Goal: Task Accomplishment & Management: Manage account settings

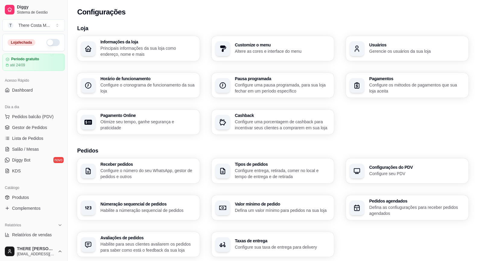
click at [47, 44] on button "button" at bounding box center [52, 42] width 13 height 7
click at [22, 89] on span "Dashboard" at bounding box center [22, 90] width 21 height 6
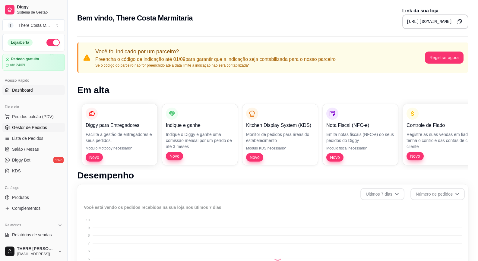
click at [28, 128] on span "Gestor de Pedidos" at bounding box center [29, 128] width 35 height 6
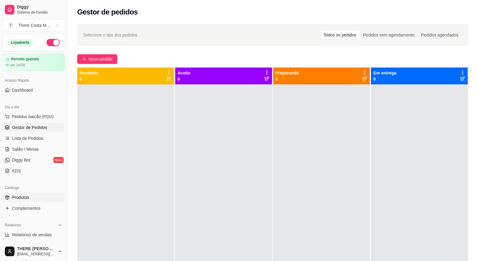
click at [27, 195] on span "Produtos" at bounding box center [20, 197] width 17 height 6
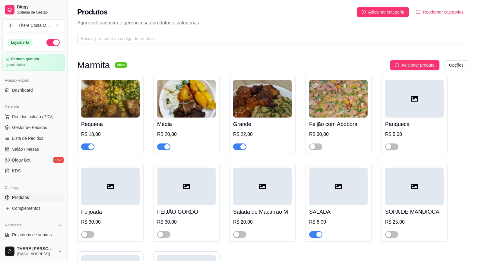
click at [113, 112] on img at bounding box center [110, 99] width 58 height 38
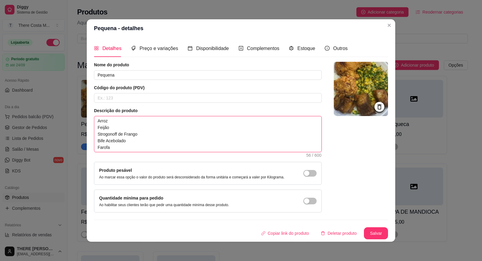
drag, startPoint x: 130, startPoint y: 149, endPoint x: 97, endPoint y: 134, distance: 36.5
click at [97, 134] on textarea "Arroz Feijão Strogonoff de Frango Bife Acebolado Farofa" at bounding box center [207, 134] width 227 height 36
type textarea "[PERSON_NAME]"
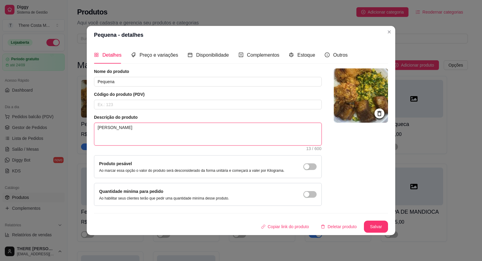
type textarea "[PERSON_NAME]"
type textarea "Arroz Feijã"
type textarea "[PERSON_NAME]"
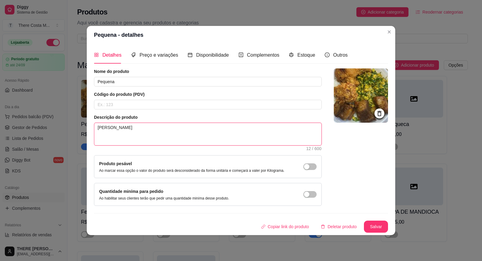
type textarea "Arroz Feijã"
type textarea "[PERSON_NAME]"
type textarea "[PERSON_NAME] V"
type textarea "[PERSON_NAME] Vu"
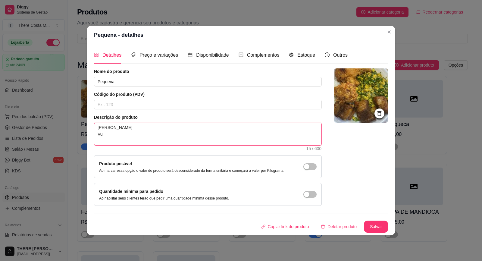
type textarea "[PERSON_NAME] Vul"
type textarea "[PERSON_NAME] Vulc"
type textarea "[PERSON_NAME] Vulcã"
type textarea "[PERSON_NAME]"
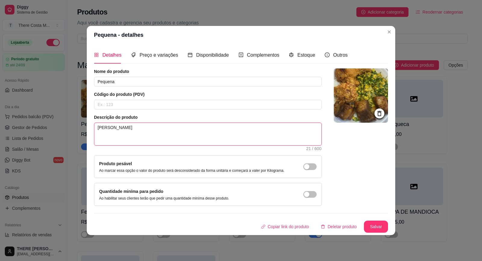
type textarea "[PERSON_NAME] Vulcão d"
type textarea "[PERSON_NAME] Vulcão de"
type textarea "[PERSON_NAME] de c"
type textarea "[PERSON_NAME] de ca"
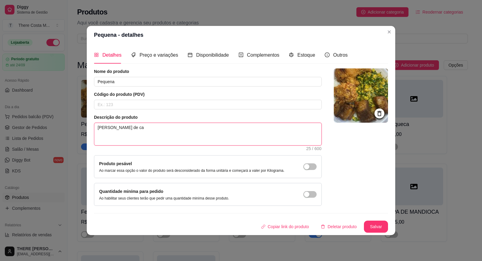
type textarea "[PERSON_NAME] de car"
type textarea "[PERSON_NAME] de ca"
type textarea "[PERSON_NAME] de c"
type textarea "[PERSON_NAME] Vulcão de"
type textarea "Arroz Feijão Vulcão de C"
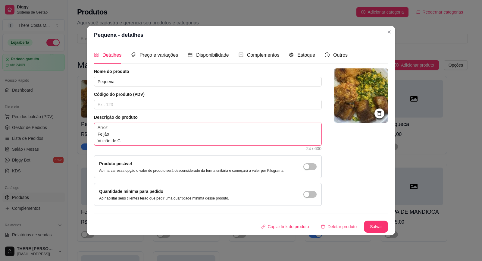
type textarea "[PERSON_NAME] Vulcão de Ca"
type textarea "[PERSON_NAME] de Car"
type textarea "[PERSON_NAME] de Carn"
type textarea "[PERSON_NAME] Vulcão de Carne"
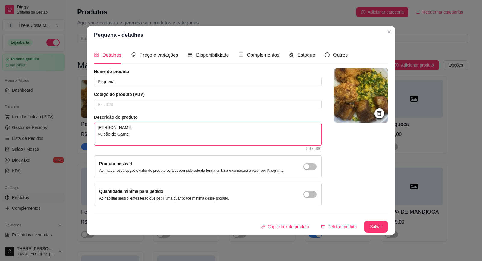
type textarea "[PERSON_NAME] Vulcão de Carne d"
type textarea "[PERSON_NAME] Vulcão de Carne"
type textarea "[PERSON_NAME] Vulcão de Carne m"
type textarea "[PERSON_NAME] de Carne mo"
type textarea "[PERSON_NAME] Vulcão de Carne moi"
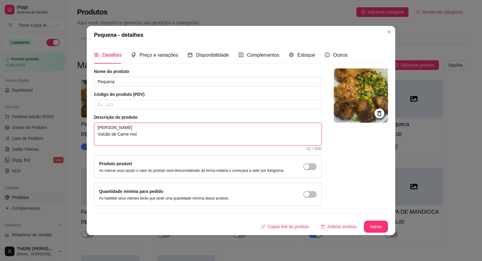
type textarea "[PERSON_NAME] Vulcão de Carne moi´d"
type textarea "[PERSON_NAME] Vulcão de Carne moi´da"
type textarea "[PERSON_NAME] Vulcão de Carne moi´d"
type textarea "[PERSON_NAME] Vulcão de Carne moi´"
type textarea "[PERSON_NAME] Vulcão de Carne moi"
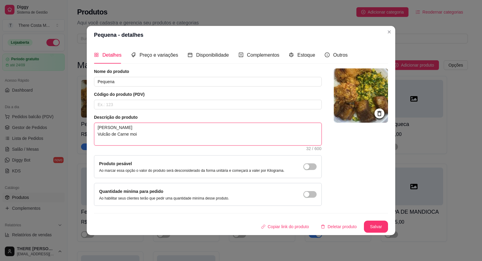
type textarea "[PERSON_NAME] de Carne mo"
type textarea "Arroz Feijão Vulcão de Carne moí"
type textarea "Arroz Feijão Vulcão de Carne moíd"
type textarea "[PERSON_NAME] de Carne moída"
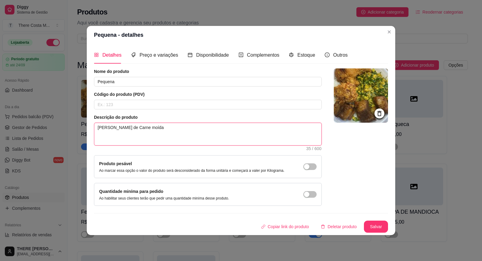
type textarea "[PERSON_NAME] de Carne moída e"
type textarea "[PERSON_NAME] de Carne moída e C"
type textarea "[PERSON_NAME] Vulcão de Carne moída e Ca"
type textarea "[PERSON_NAME] Vulcão de Carne moída e Cat"
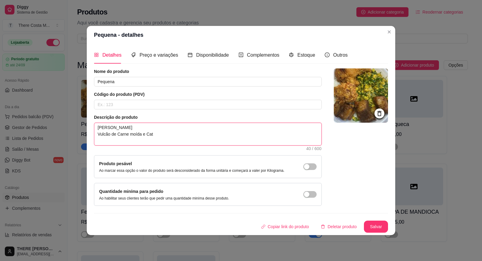
type textarea "[PERSON_NAME] Vulcão de Carne moída e Catu"
type textarea "[PERSON_NAME] Vulcão de Carne moída e Catup"
type textarea "[PERSON_NAME] de Carne moída e [PERSON_NAME]"
type textarea "[PERSON_NAME] Vulcão de Carne moída e Catupir"
type textarea "[PERSON_NAME] Vulcão de Carne moída e Catupiry"
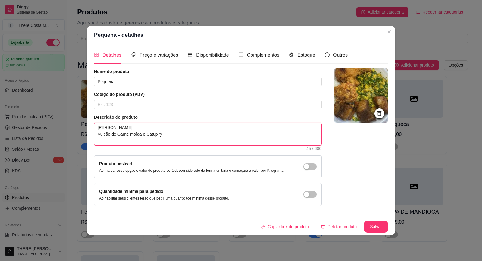
click at [133, 141] on textarea "[PERSON_NAME] Vulcão de Carne moída e Catupiry" at bounding box center [207, 134] width 227 height 22
type textarea "[PERSON_NAME] Vulcão de Carne oída e Catupiry"
type textarea "[PERSON_NAME] Vulcão de Carne Moída e Catupiry"
click at [171, 144] on textarea "[PERSON_NAME] Vulcão de Carne Moída e Catupiry" at bounding box center [207, 134] width 227 height 22
type textarea "[PERSON_NAME] Vulcão de Carne Moída e Catupiry"
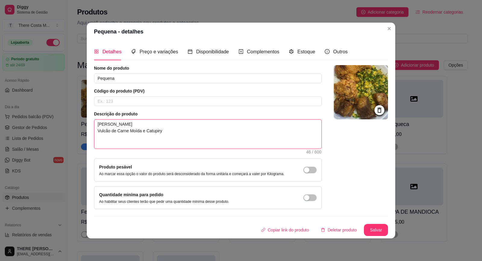
type textarea "[PERSON_NAME] Vulcão de Carne Moída e Catupiry F"
type textarea "[PERSON_NAME] Vulcão de Carne Moída e Catupiry Fr"
type textarea "[PERSON_NAME] Vulcão de Carne Moída e Catupiry Fra"
type textarea "[PERSON_NAME] de Carne Moída e Catupiry Fran"
type textarea "[PERSON_NAME] de Carne Moída e Catupiry Frang"
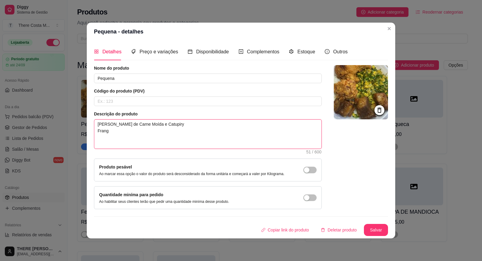
type textarea "[PERSON_NAME] de Carne Moída e Catupiry Frango"
type textarea "[PERSON_NAME] Vulcão de Carne Moída e Catupiry Frango e"
type textarea "[PERSON_NAME] Vulcão de Carne Moída e Catupiry Frango em"
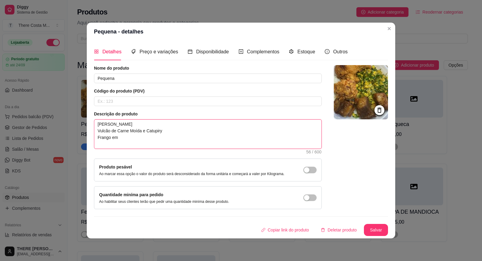
type textarea "[PERSON_NAME] de Carne Moída e Catupiry Frango em T"
type textarea "[PERSON_NAME] Vulcão de Carne Moída e Catupiry Frango em Ti"
type textarea "[PERSON_NAME] Vulcão de Carne Moída e Catupiry Frango em Tir"
type textarea "[PERSON_NAME] Vulcão de Carne Moída e Catupiry Frango em Tira"
type textarea "[PERSON_NAME] Vulcão de Carne Moída e Catupiry Frango em Tiras"
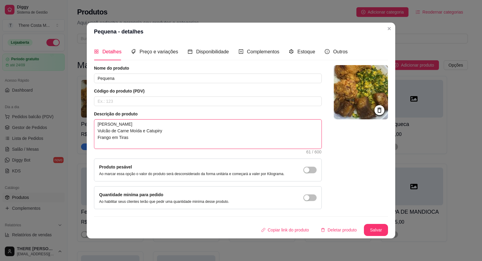
type textarea "[PERSON_NAME] Vulcão de Carne Moída e Catupiry Frango em Tiras"
type textarea "Arroz Feijão Vulcão de Carne Moída e Catupiry Frango em Tiras K"
type textarea "Arroz Feijão Vulcão de Carne Moída e Catupiry Frango em Tiras KF"
type textarea "Arroz Feijão Vulcão de Carne Moída e Catupiry Frango em Tiras KFC"
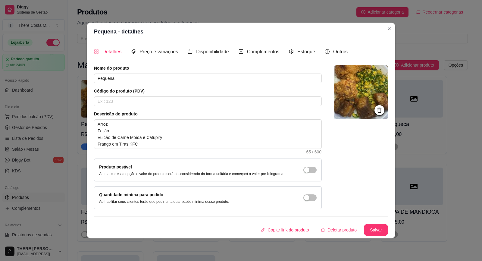
click at [331, 162] on div "Nome do produto Pequena Código do produto (PDV) Descrição do produto Arroz Feij…" at bounding box center [241, 137] width 294 height 144
click at [197, 139] on textarea "Arroz Feijão Vulcão de Carne Moída e Catupiry Frango em Tiras KFC" at bounding box center [207, 134] width 227 height 29
click at [200, 146] on textarea "Arroz Feijão Vulcão de Carne Moída e Catupiry Frango em Tiras KFC" at bounding box center [207, 134] width 227 height 29
type textarea "Arroz Feijão Vulcão de Carne Moída e Catupiry Frango em Tiras KFC)"
type textarea "Arroz Feijão Vulcão de Carne Moída e Catupiry Frango em Tiras (KFC)"
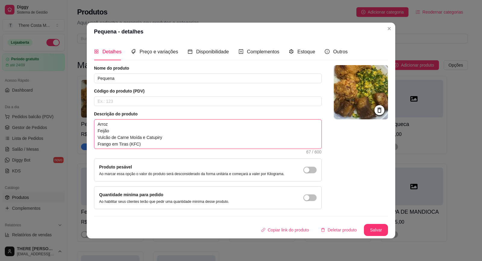
type textarea "Arroz Feijão Vulcão de Carne Moída e Catupiry Frango em Tiras (KFC)"
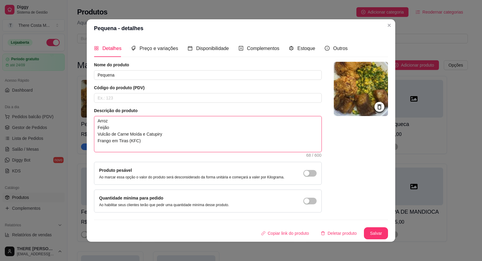
type textarea "Arroz Feijão Vulcão de Carne Moída e Catupiry Frango em Tiras (KFC) A"
type textarea "Arroz Feijão Vulcão de Carne Moída e Catupiry Frango em Tiras (KFC) Ab"
type textarea "Arroz Feijão Vulcão de Carne Moída e Catupiry Frango em Tiras (KFC) Abo"
type textarea "Arroz Feijão Vulcão de Carne Moída e Catupiry Frango em Tiras (KFC) Abor"
type textarea "Arroz Feijão Vulcão de Carne Moída e Catupiry Frango em Tiras (KFC) Abo"
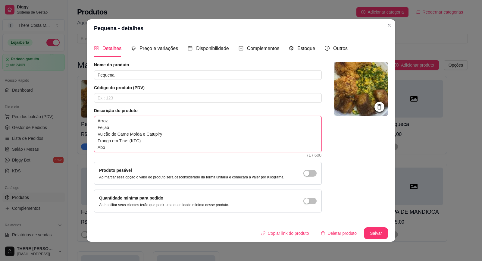
type textarea "Arroz Feijão Vulcão de Carne Moída e Catupiry Frango em Tiras (KFC) Abob"
type textarea "Arroz Feijão Vulcão de Carne Moída e Catupiry Frango em Tiras (KFC) Abobr"
type textarea "Arroz Feijão Vulcão de Carne Moída e Catupiry Frango em Tiras (KFC) Abobri"
type textarea "Arroz Feijão Vulcão de Carne Moída e Catupiry Frango em Tiras (KFC) Abobrin"
type textarea "Arroz Feijão Vulcão de Carne Moída e Catupiry Frango em Tiras (KFC) Abobrinh"
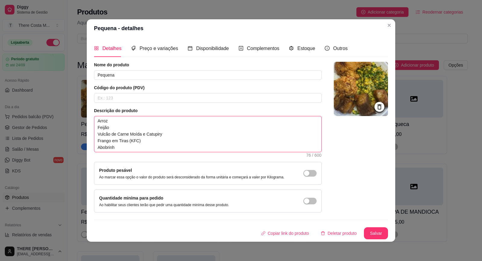
type textarea "Arroz Feijão Vulcão de Carne Moída e Catupiry Frango em Tiras (KFC) Abobrinha"
type textarea "Arroz Feijão Vulcão de Carne Moída e Catupiry Frango em Tiras (KFC) Abobrinha R"
type textarea "Arroz Feijão Vulcão de Carne Moída e Catupiry Frango em Tiras (KFC) Abobrinha Re"
type textarea "Arroz Feijão Vulcão de Carne Moída e Catupiry Frango em Tiras (KFC) Abobrinha R…"
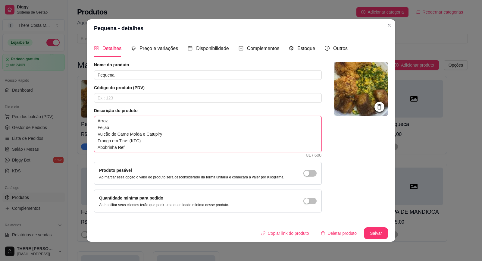
type textarea "Arroz Feijão Vulcão de Carne Moída e Catupiry Frango em Tiras (KFC) Abobrinha R…"
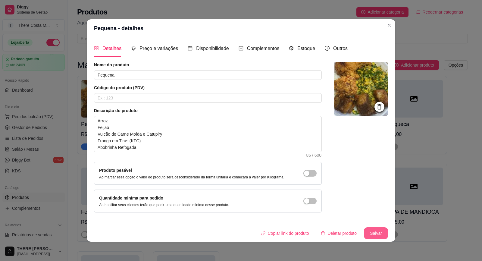
click at [377, 231] on button "Salvar" at bounding box center [376, 233] width 24 height 12
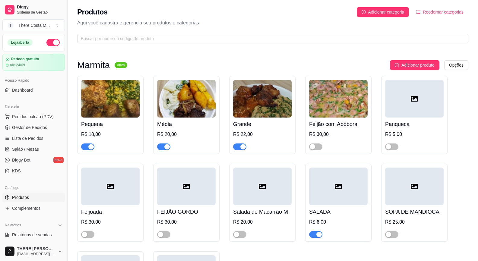
click at [189, 108] on img at bounding box center [186, 99] width 58 height 38
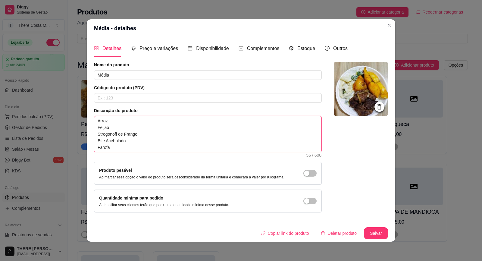
click at [182, 138] on textarea "Arroz Feijão Strogonoff de Frango Bife Acebolado Farofa" at bounding box center [207, 134] width 227 height 36
paste textarea "Vulcão de Carne Moída e Catupiry Frango em Tiras (KFC) Abobrinha Refogad"
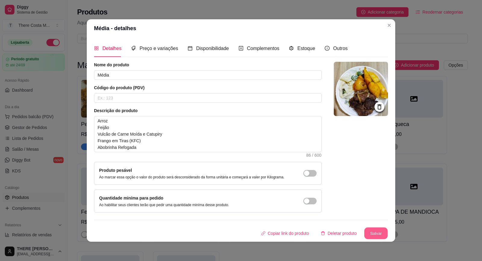
click at [385, 232] on button "Salvar" at bounding box center [376, 234] width 24 height 12
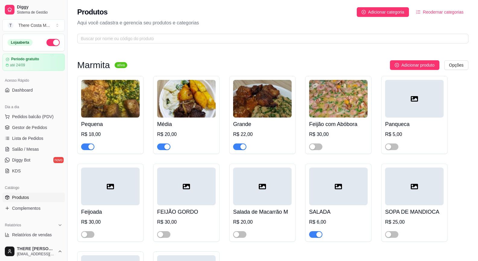
click at [254, 104] on img at bounding box center [262, 99] width 58 height 38
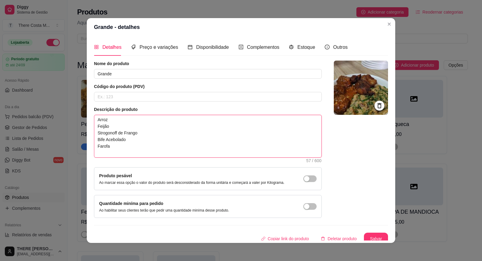
click at [219, 147] on textarea "Arroz Feijão Strogonoff de Frango Bife Acebolado Farofa" at bounding box center [207, 136] width 227 height 42
paste textarea "Vulcão de Carne Moída e Catupiry Frango em Tiras (KFC) Abobrinha Refogada"
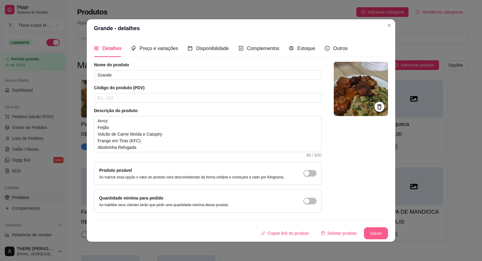
click at [372, 238] on button "Salvar" at bounding box center [376, 233] width 24 height 12
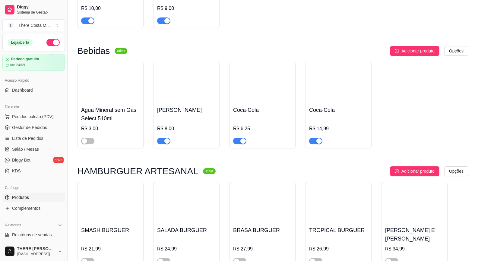
scroll to position [332, 0]
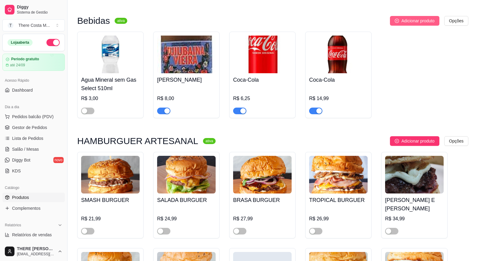
click at [414, 24] on span "Adicionar produto" at bounding box center [417, 20] width 33 height 7
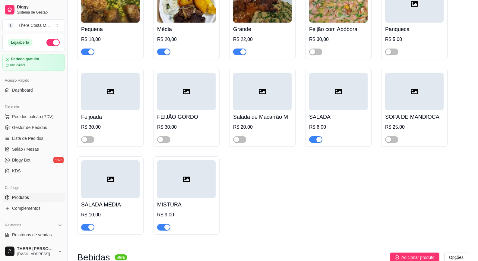
scroll to position [0, 0]
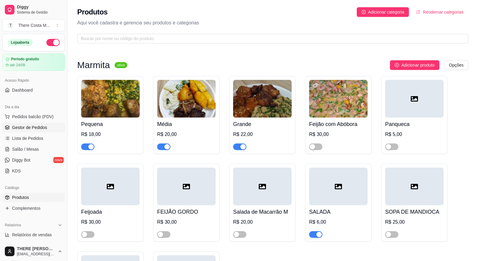
click at [35, 129] on span "Gestor de Pedidos" at bounding box center [29, 128] width 35 height 6
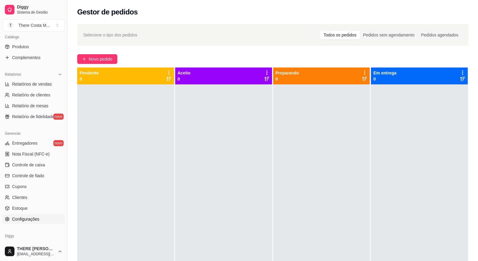
scroll to position [173, 0]
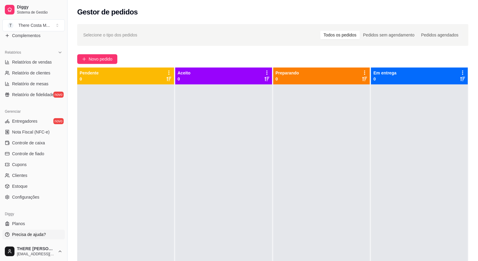
click at [34, 234] on span "Precisa de ajuda?" at bounding box center [29, 235] width 34 height 6
click at [35, 194] on span "Configurações" at bounding box center [25, 197] width 27 height 6
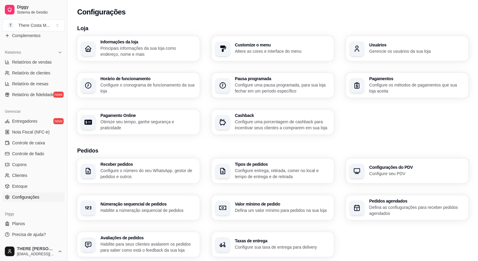
scroll to position [30, 0]
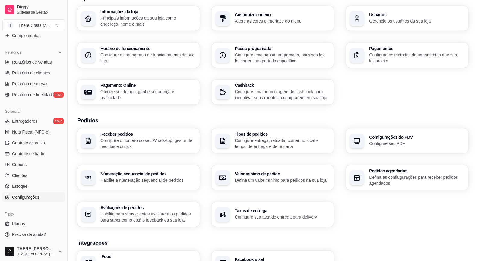
click at [164, 176] on div "Númeração sequencial de pedidos Habilite a númeração sequencial de pedidos" at bounding box center [148, 177] width 96 height 11
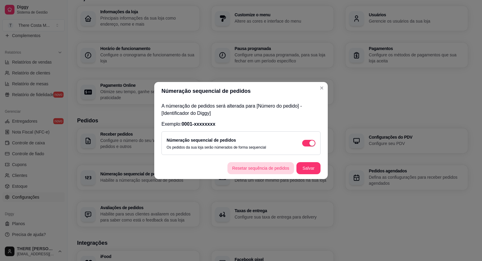
click at [267, 172] on button "Resetar sequência de pedidos" at bounding box center [261, 168] width 67 height 12
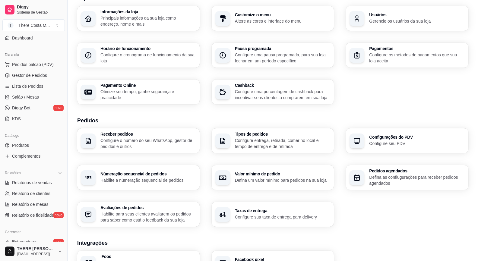
scroll to position [0, 0]
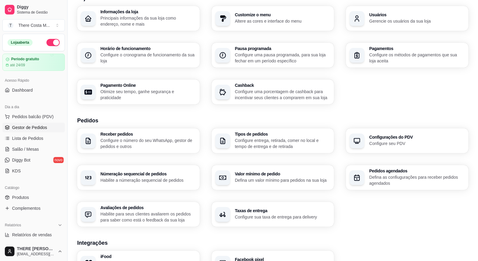
click at [30, 126] on span "Gestor de Pedidos" at bounding box center [29, 128] width 35 height 6
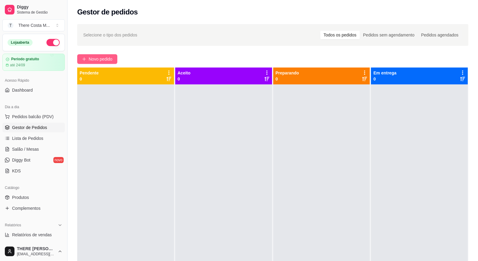
click at [98, 54] on button "Novo pedido" at bounding box center [97, 59] width 40 height 10
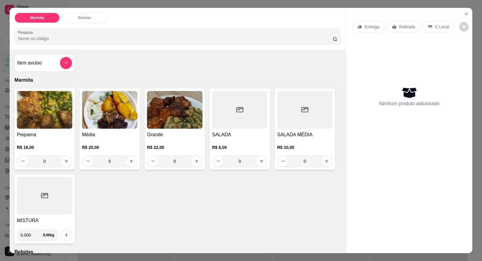
click at [366, 26] on p "Entrega" at bounding box center [372, 27] width 15 height 6
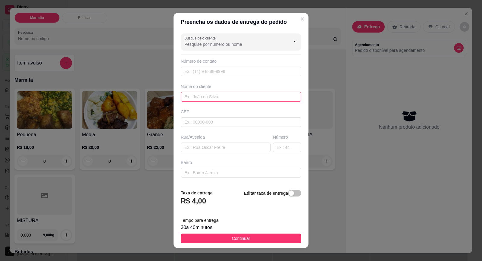
click at [229, 93] on input "text" at bounding box center [241, 97] width 121 height 10
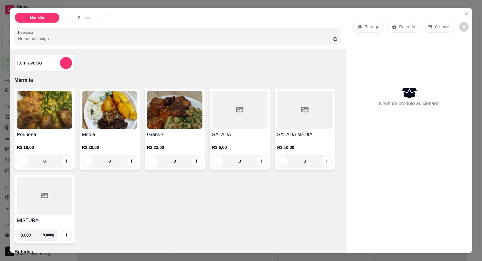
click at [181, 112] on img at bounding box center [174, 110] width 55 height 38
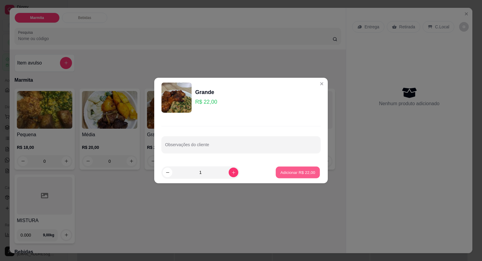
click at [299, 170] on p "Adicionar R$ 22,00" at bounding box center [298, 172] width 35 height 6
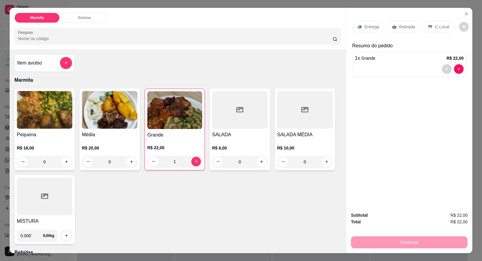
click at [370, 29] on p "Entrega" at bounding box center [372, 27] width 15 height 6
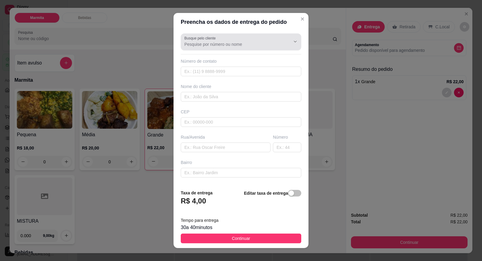
click at [229, 46] on input "Busque pelo cliente" at bounding box center [233, 44] width 96 height 6
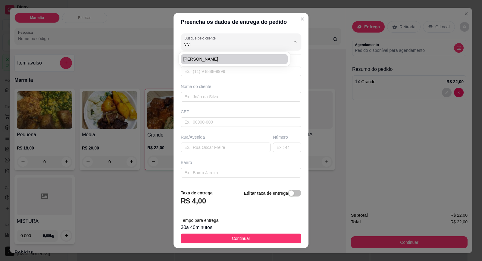
click at [208, 56] on span "[PERSON_NAME]" at bounding box center [232, 59] width 96 height 6
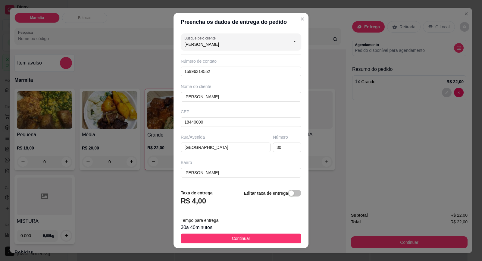
scroll to position [49, 0]
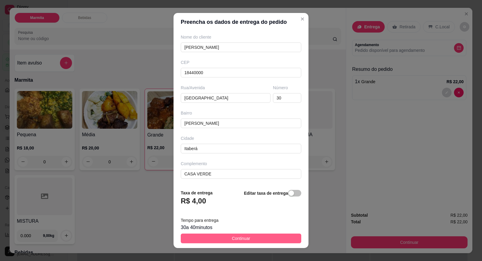
click at [253, 240] on button "Continuar" at bounding box center [241, 239] width 121 height 10
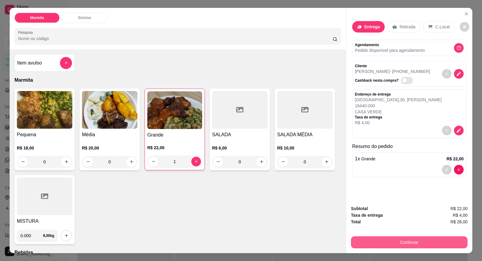
click at [415, 244] on button "Continuar" at bounding box center [409, 242] width 117 height 12
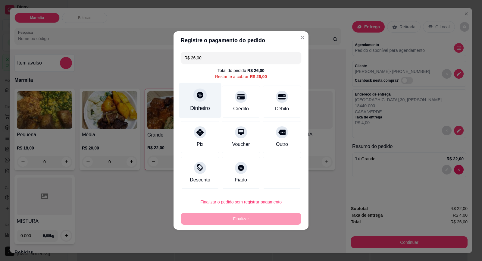
click at [200, 101] on div at bounding box center [200, 94] width 13 height 13
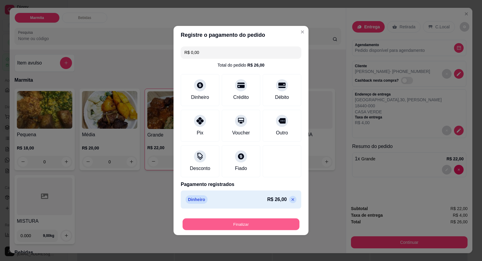
click at [266, 224] on button "Finalizar" at bounding box center [241, 225] width 117 height 12
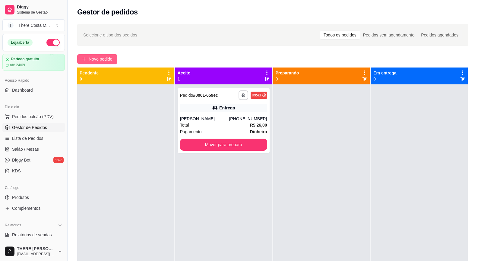
click at [109, 57] on span "Novo pedido" at bounding box center [101, 59] width 24 height 7
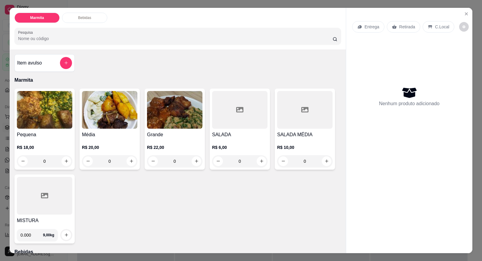
click at [362, 27] on div "Entrega" at bounding box center [368, 26] width 32 height 11
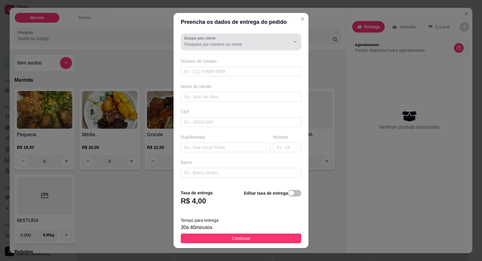
click at [245, 47] on input "Busque pelo cliente" at bounding box center [233, 44] width 96 height 6
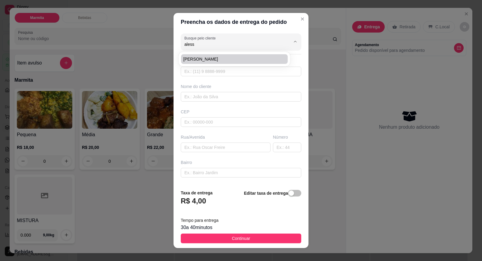
click at [241, 58] on span "[PERSON_NAME]" at bounding box center [232, 59] width 96 height 6
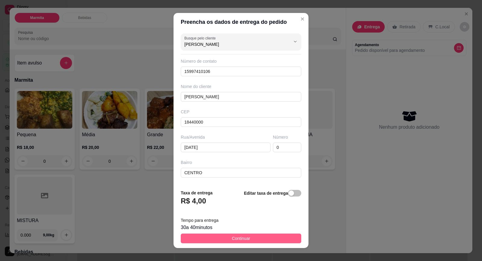
click at [242, 238] on span "Continuar" at bounding box center [241, 238] width 18 height 7
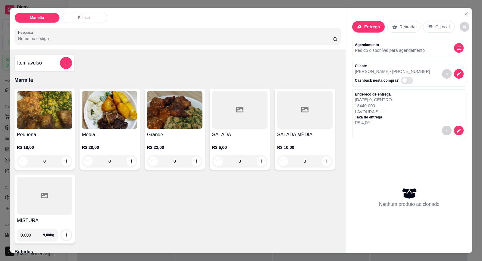
click at [54, 119] on img at bounding box center [44, 110] width 55 height 38
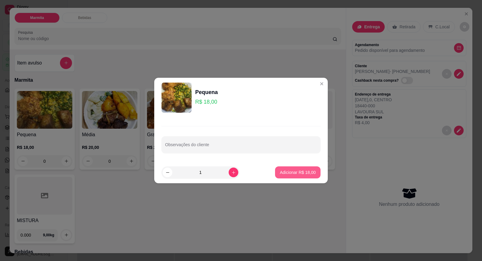
click at [293, 171] on p "Adicionar R$ 18,00" at bounding box center [298, 172] width 36 height 6
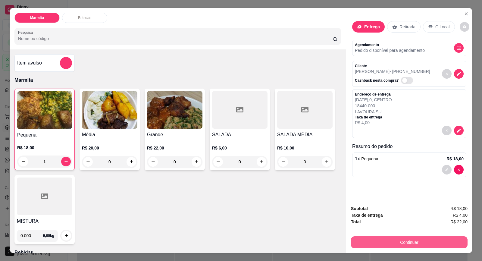
click at [408, 242] on button "Continuar" at bounding box center [409, 242] width 117 height 12
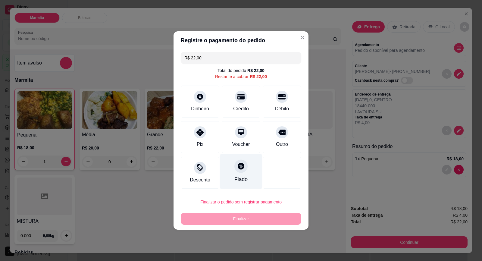
click at [241, 168] on icon at bounding box center [241, 166] width 7 height 7
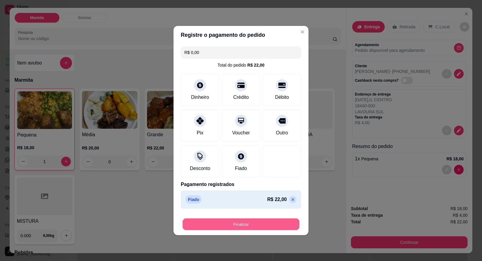
click at [251, 227] on button "Finalizar" at bounding box center [241, 225] width 117 height 12
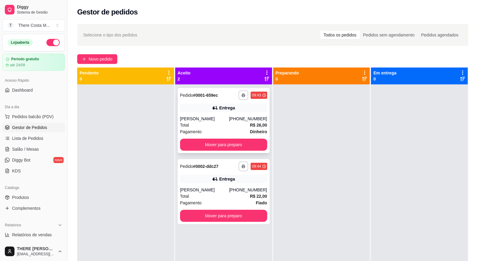
click at [247, 115] on div "**********" at bounding box center [224, 120] width 92 height 65
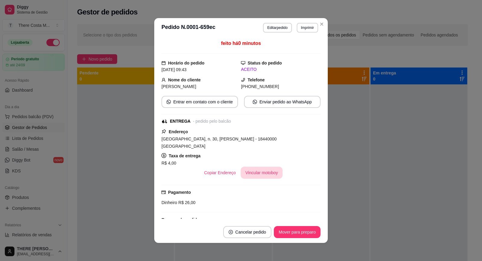
click at [259, 167] on button "Vincular motoboy" at bounding box center [262, 173] width 42 height 12
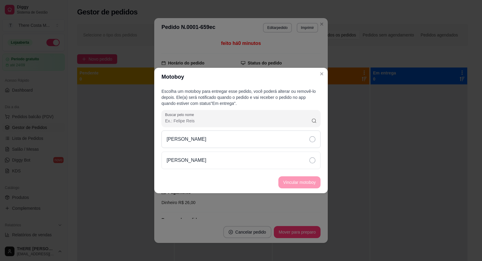
click at [256, 142] on div "[PERSON_NAME]" at bounding box center [241, 139] width 159 height 17
click at [292, 183] on button "Vincular motoboy" at bounding box center [299, 183] width 41 height 12
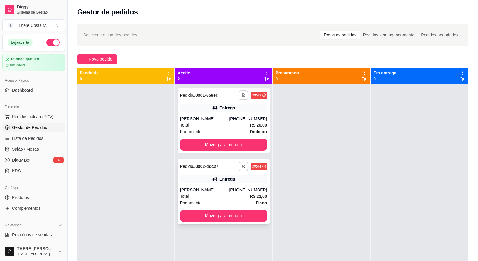
click at [238, 188] on div "[PHONE_NUMBER]" at bounding box center [248, 190] width 38 height 6
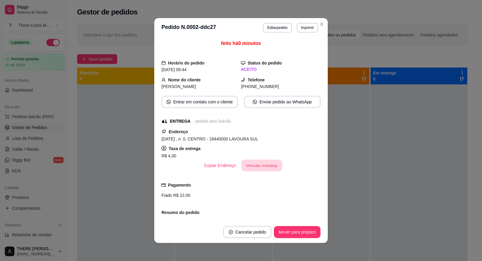
click at [263, 162] on button "Vincular motoboy" at bounding box center [261, 166] width 41 height 12
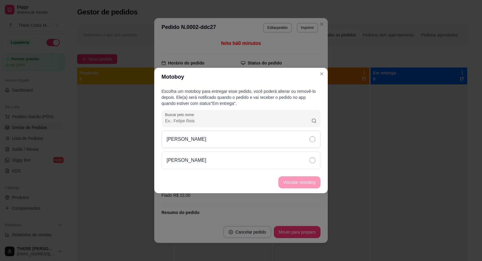
click at [278, 137] on div "[PERSON_NAME]" at bounding box center [241, 139] width 159 height 17
click at [295, 184] on button "Vincular motoboy" at bounding box center [299, 183] width 41 height 12
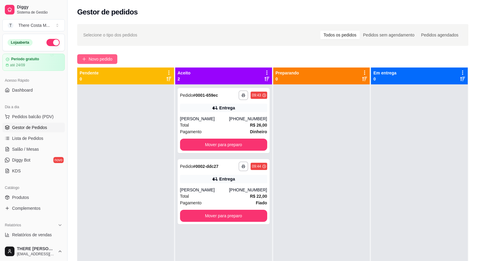
click at [105, 59] on span "Novo pedido" at bounding box center [101, 59] width 24 height 7
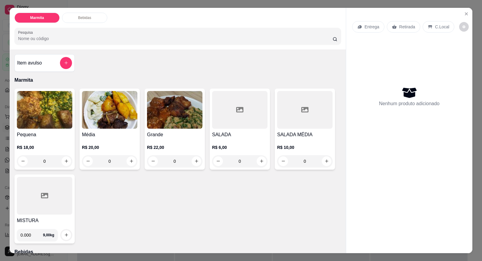
click at [367, 25] on p "Entrega" at bounding box center [372, 27] width 15 height 6
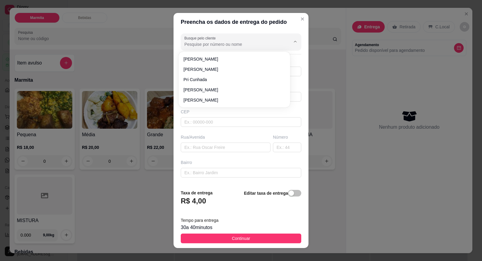
click at [263, 45] on input "Busque pelo cliente" at bounding box center [233, 44] width 96 height 6
click at [205, 101] on span "[PERSON_NAME]" at bounding box center [232, 100] width 96 height 6
click at [285, 40] on icon "Show suggestions" at bounding box center [287, 41] width 5 height 5
click at [237, 41] on div at bounding box center [241, 42] width 113 height 12
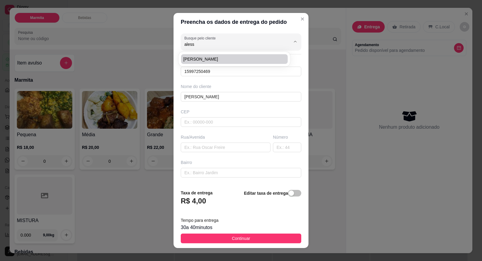
click at [234, 60] on span "[PERSON_NAME]" at bounding box center [232, 59] width 96 height 6
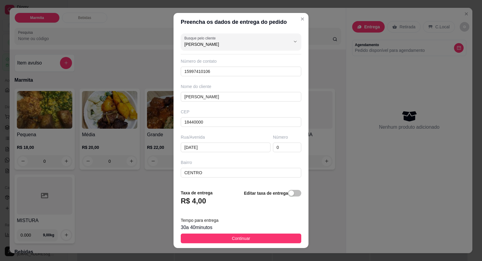
drag, startPoint x: 252, startPoint y: 49, endPoint x: 169, endPoint y: 47, distance: 83.2
click at [169, 47] on div "Preencha os dados de entrega do pedido Busque pelo cliente [PERSON_NAME] Número…" at bounding box center [241, 130] width 482 height 261
click at [285, 40] on icon "Show suggestions" at bounding box center [287, 41] width 5 height 5
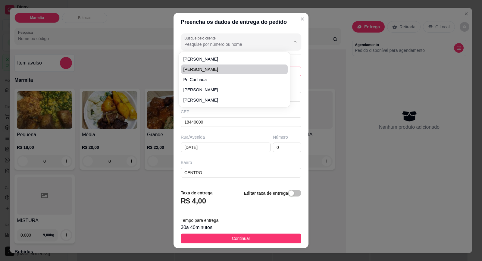
click at [244, 72] on span "[PERSON_NAME]" at bounding box center [232, 69] width 96 height 6
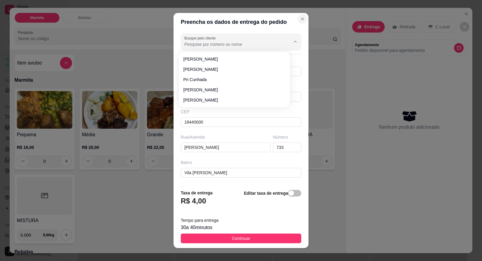
click at [300, 19] on icon "Close" at bounding box center [302, 19] width 5 height 5
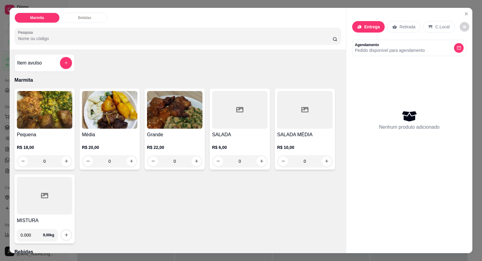
click at [360, 29] on div "Entrega" at bounding box center [368, 26] width 33 height 11
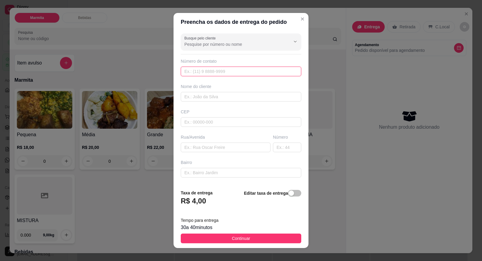
click at [207, 73] on input "text" at bounding box center [241, 72] width 121 height 10
paste input "[PHONE_NUMBER]"
click at [204, 99] on input "text" at bounding box center [241, 97] width 121 height 10
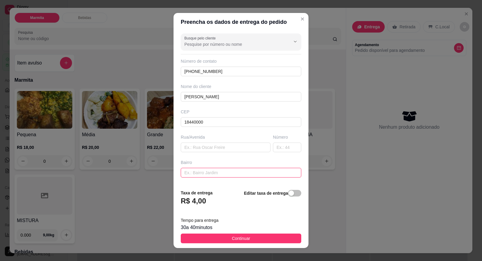
click at [202, 175] on input "text" at bounding box center [241, 173] width 121 height 10
click at [279, 146] on input "text" at bounding box center [287, 148] width 28 height 10
click at [245, 153] on div "Busque pelo cliente Número de contato [PHONE_NUMBER] Nome do cliente [PERSON_NA…" at bounding box center [241, 107] width 135 height 153
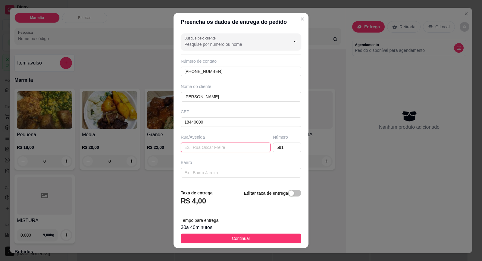
click at [248, 150] on input "text" at bounding box center [226, 148] width 90 height 10
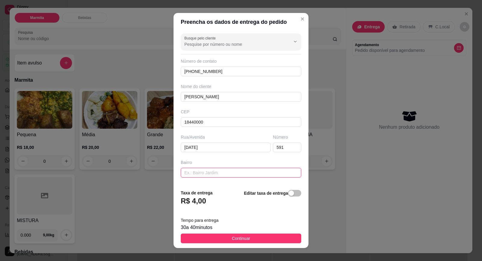
click at [242, 174] on input "text" at bounding box center [241, 173] width 121 height 10
click at [203, 174] on input "text" at bounding box center [241, 173] width 121 height 10
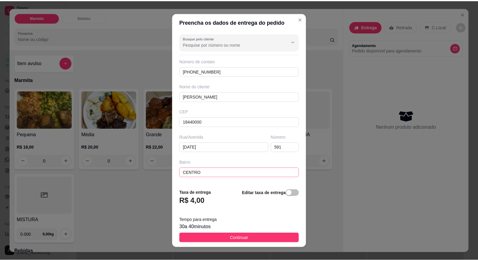
scroll to position [50, 0]
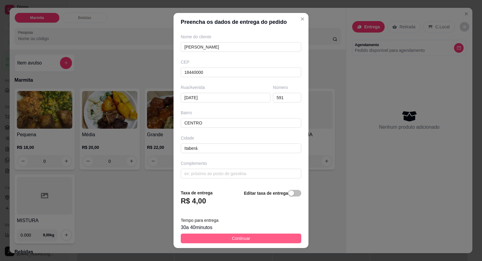
click at [239, 237] on span "Continuar" at bounding box center [241, 238] width 18 height 7
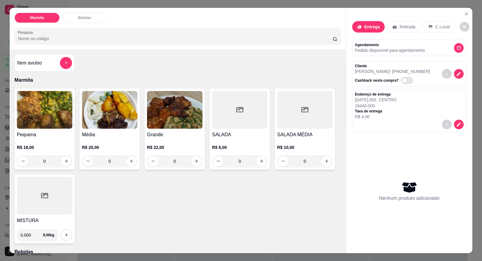
click at [167, 130] on div "Grande R$ 22,00 0" at bounding box center [175, 129] width 60 height 81
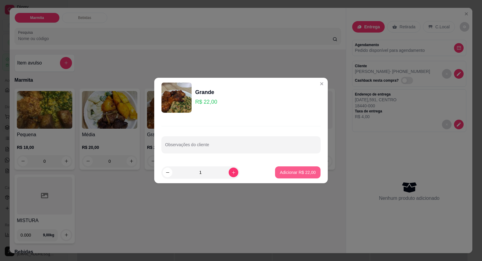
click at [303, 171] on p "Adicionar R$ 22,00" at bounding box center [298, 172] width 36 height 6
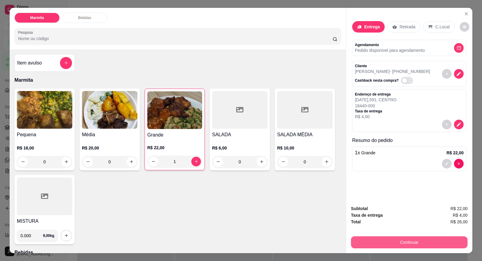
click at [407, 241] on button "Continuar" at bounding box center [409, 242] width 117 height 12
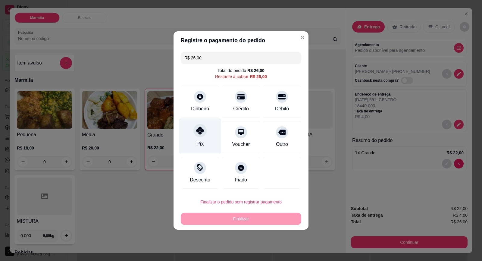
click at [202, 136] on div at bounding box center [200, 130] width 13 height 13
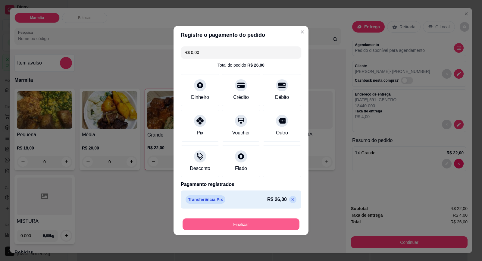
click at [244, 223] on button "Finalizar" at bounding box center [241, 225] width 117 height 12
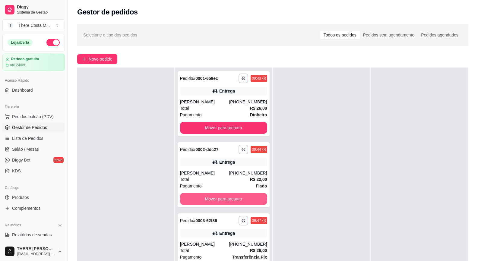
scroll to position [90, 0]
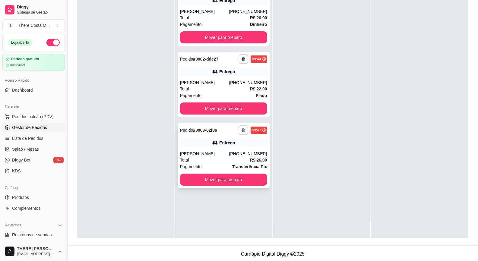
click at [224, 145] on div "Entrega" at bounding box center [227, 143] width 16 height 6
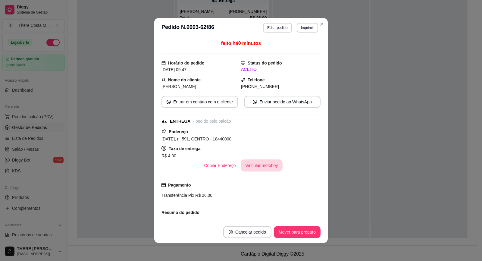
click at [265, 167] on button "Vincular motoboy" at bounding box center [262, 165] width 42 height 12
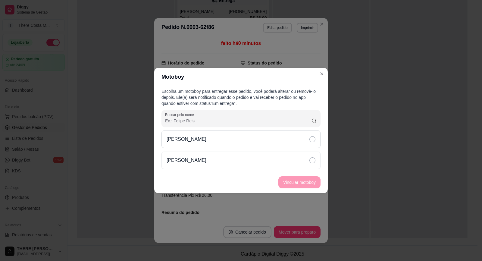
click at [295, 140] on div "[PERSON_NAME]" at bounding box center [241, 139] width 159 height 17
click at [309, 181] on button "Vincular motoboy" at bounding box center [300, 182] width 42 height 12
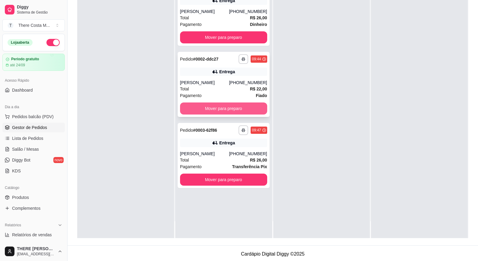
scroll to position [0, 0]
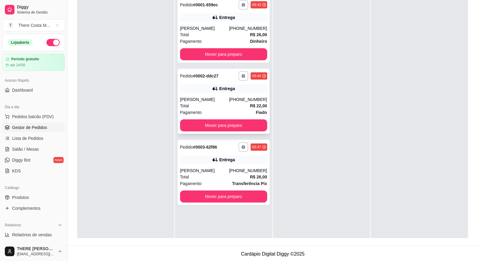
click at [236, 95] on div "**********" at bounding box center [224, 101] width 92 height 65
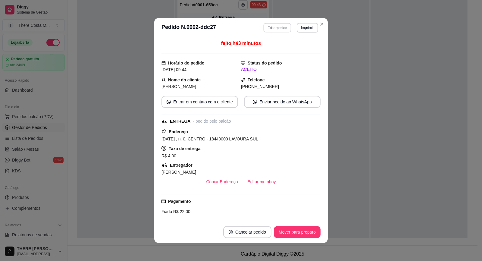
click at [272, 26] on button "Editar pedido" at bounding box center [278, 27] width 28 height 9
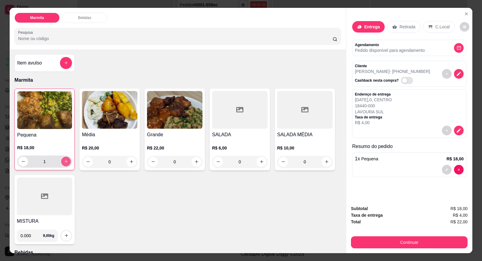
click at [64, 161] on icon "increase-product-quantity" at bounding box center [66, 161] width 5 height 5
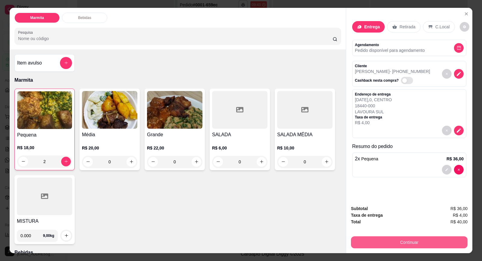
click at [423, 245] on button "Continuar" at bounding box center [409, 242] width 117 height 12
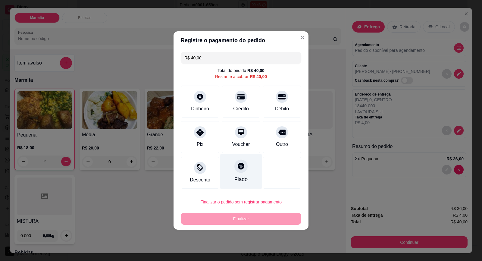
click at [244, 171] on div "Fiado" at bounding box center [241, 171] width 43 height 35
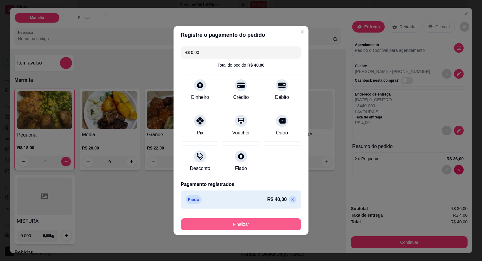
click at [270, 222] on button "Finalizar" at bounding box center [241, 224] width 121 height 12
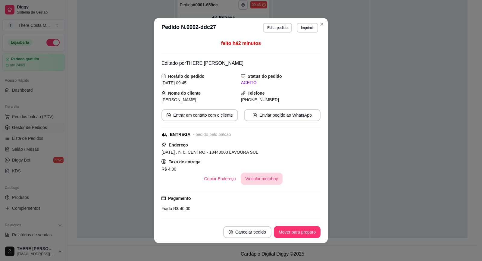
click at [266, 178] on button "Vincular motoboy" at bounding box center [262, 179] width 42 height 12
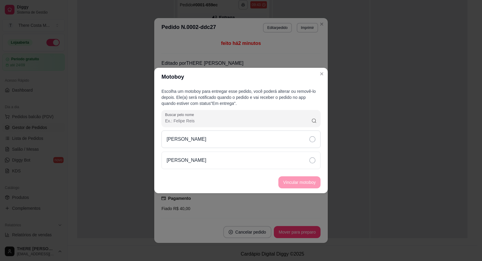
click at [254, 138] on div "[PERSON_NAME]" at bounding box center [241, 139] width 159 height 17
click at [290, 184] on button "Vincular motoboy" at bounding box center [299, 183] width 41 height 12
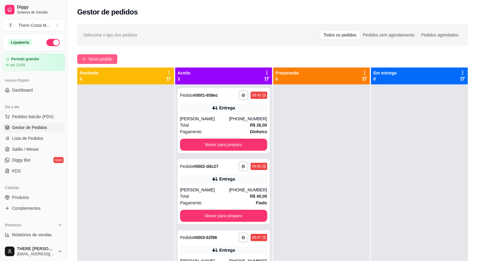
click at [90, 58] on span "Novo pedido" at bounding box center [101, 59] width 24 height 7
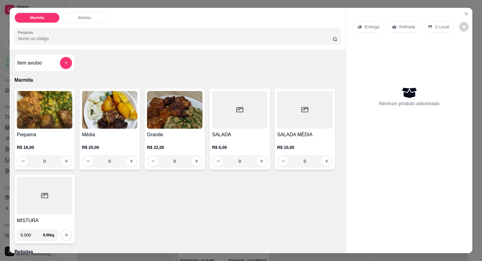
click at [361, 27] on div "Entrega" at bounding box center [368, 26] width 32 height 11
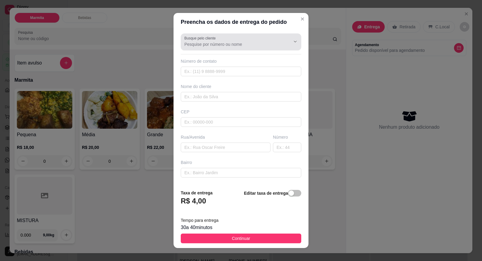
click at [226, 43] on input "Busque pelo cliente" at bounding box center [233, 44] width 96 height 6
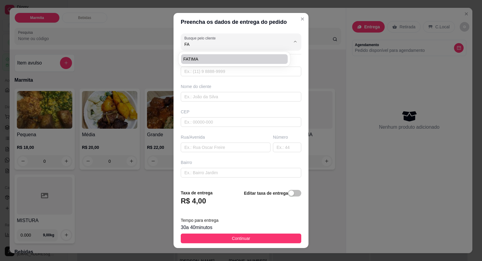
click at [217, 60] on span "FATIMA" at bounding box center [232, 59] width 96 height 6
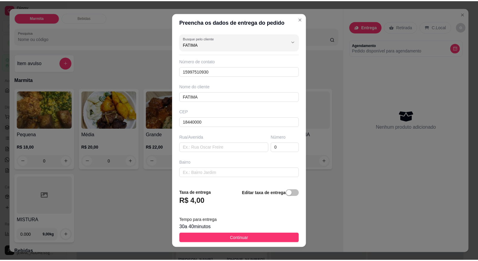
scroll to position [49, 0]
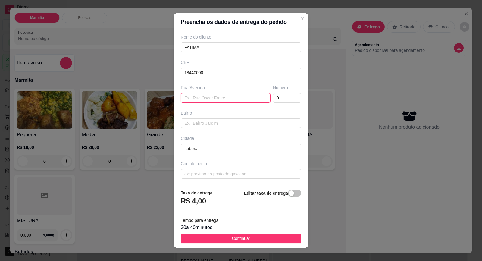
click at [229, 99] on input "text" at bounding box center [226, 98] width 90 height 10
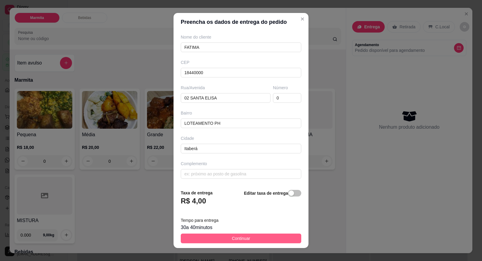
click at [244, 239] on span "Continuar" at bounding box center [241, 238] width 18 height 7
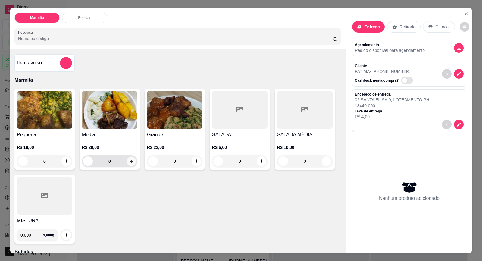
click at [130, 160] on icon "increase-product-quantity" at bounding box center [131, 161] width 5 height 5
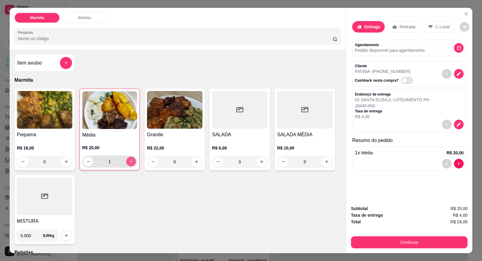
click at [129, 162] on icon "increase-product-quantity" at bounding box center [131, 161] width 5 height 5
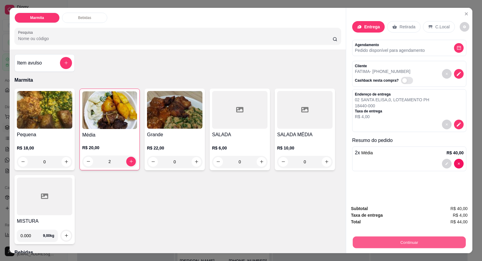
click at [383, 240] on button "Continuar" at bounding box center [409, 243] width 113 height 12
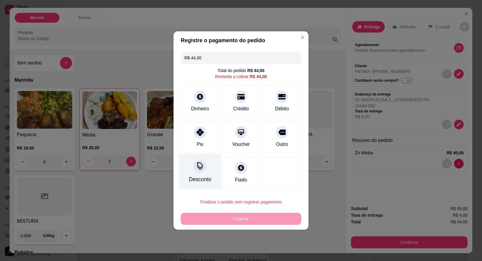
click at [196, 172] on div at bounding box center [200, 165] width 13 height 13
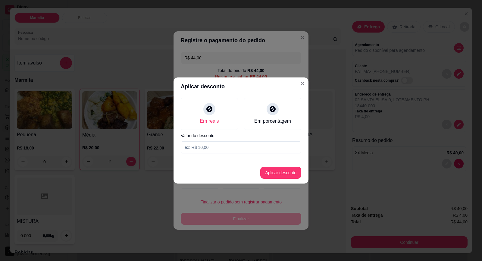
click at [205, 148] on input at bounding box center [241, 147] width 121 height 12
click at [280, 167] on button "Aplicar desconto" at bounding box center [280, 173] width 41 height 12
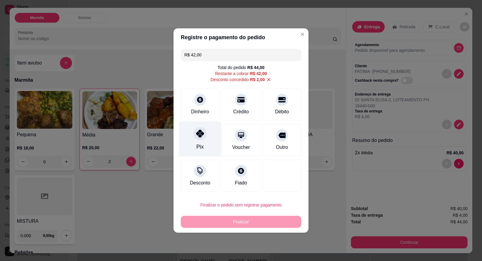
click at [200, 137] on icon at bounding box center [200, 134] width 8 height 8
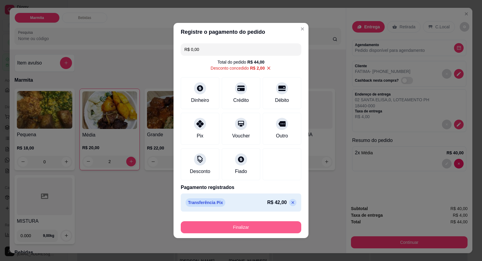
click at [271, 226] on button "Finalizar" at bounding box center [241, 227] width 121 height 12
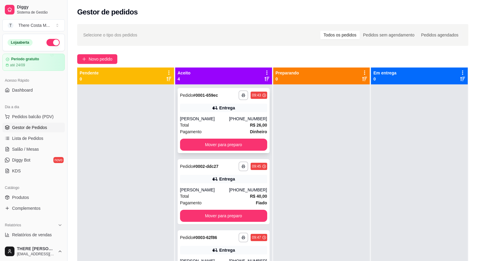
click at [239, 114] on div "**********" at bounding box center [224, 120] width 92 height 65
click at [228, 185] on div "**********" at bounding box center [224, 191] width 92 height 65
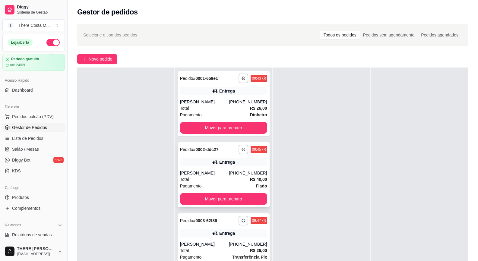
scroll to position [30, 0]
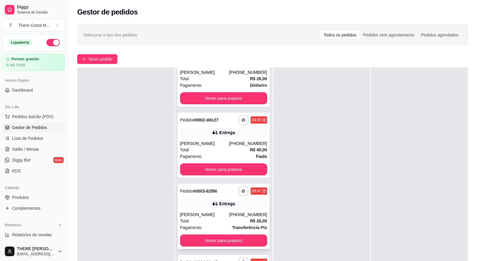
click at [242, 215] on div "[PHONE_NUMBER]" at bounding box center [248, 215] width 38 height 6
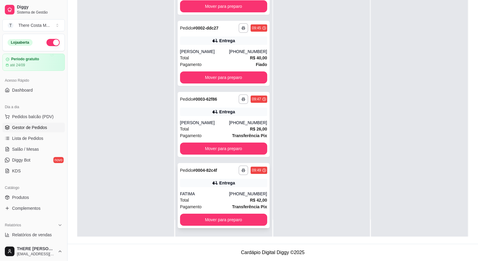
click at [248, 194] on div "[PHONE_NUMBER]" at bounding box center [248, 194] width 38 height 6
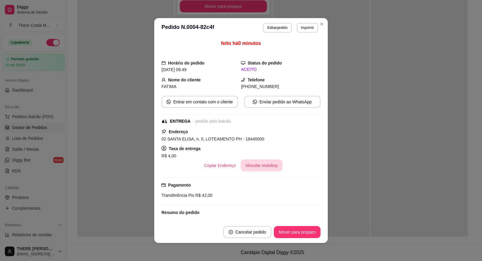
click at [262, 166] on button "Vincular motoboy" at bounding box center [262, 165] width 42 height 12
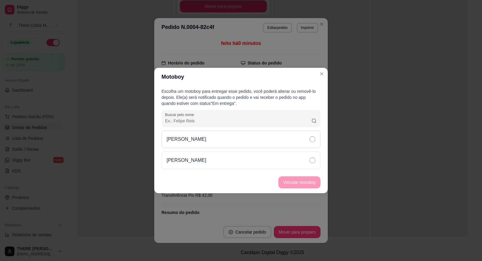
click at [276, 145] on div "[PERSON_NAME]" at bounding box center [241, 139] width 159 height 17
click at [290, 181] on button "Vincular motoboy" at bounding box center [300, 182] width 42 height 12
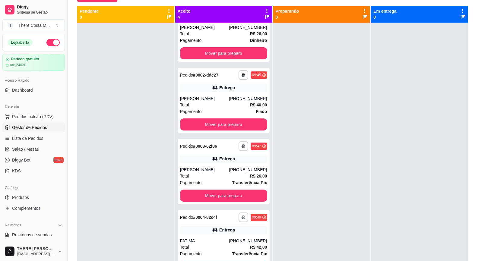
scroll to position [0, 0]
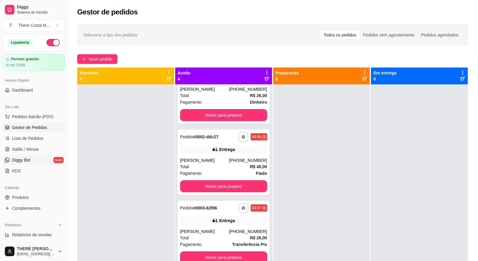
click at [27, 164] on link "Diggy Bot novo" at bounding box center [33, 160] width 62 height 10
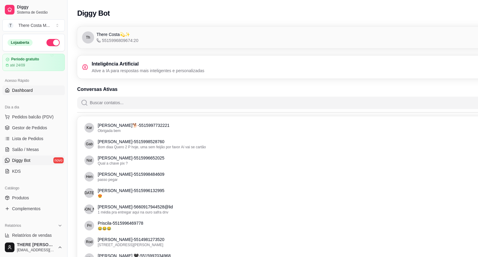
click at [24, 91] on span "Dashboard" at bounding box center [22, 90] width 21 height 6
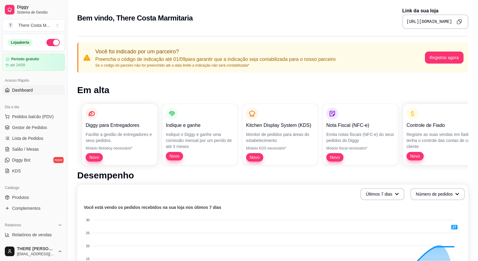
click at [24, 91] on span "Dashboard" at bounding box center [22, 90] width 21 height 6
click at [48, 116] on span "Pedidos balcão (PDV)" at bounding box center [33, 117] width 42 height 6
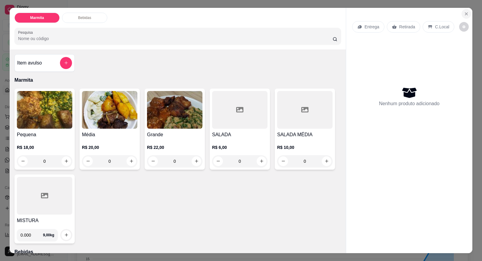
click at [462, 14] on button "Close" at bounding box center [467, 14] width 10 height 10
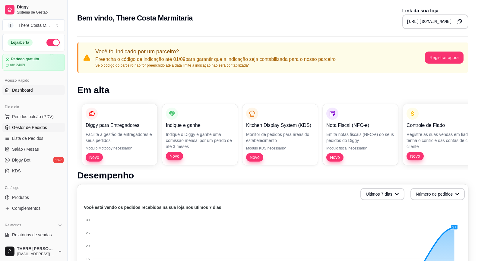
click at [33, 128] on span "Gestor de Pedidos" at bounding box center [29, 128] width 35 height 6
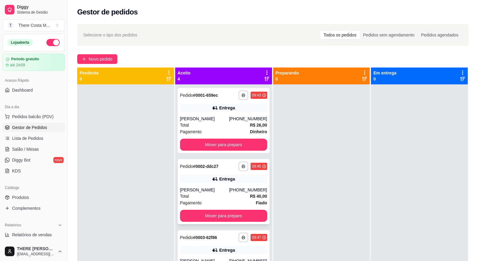
click at [191, 180] on div "Entrega" at bounding box center [223, 179] width 87 height 8
click at [87, 56] on button "Novo pedido" at bounding box center [97, 59] width 40 height 10
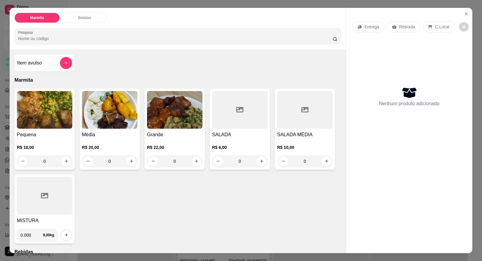
click at [368, 26] on p "Entrega" at bounding box center [372, 27] width 15 height 6
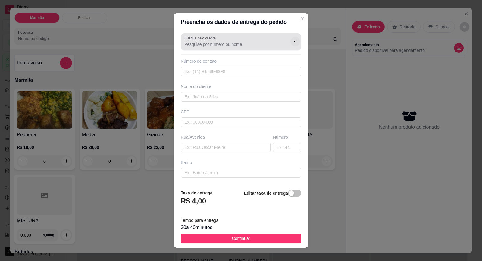
click at [291, 46] on button "Show suggestions" at bounding box center [296, 42] width 10 height 10
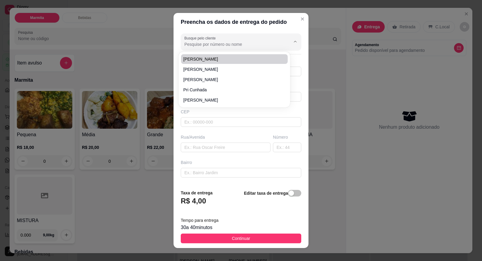
click at [227, 45] on input "Busque pelo cliente" at bounding box center [233, 44] width 96 height 6
paste input "15 99750-6390"
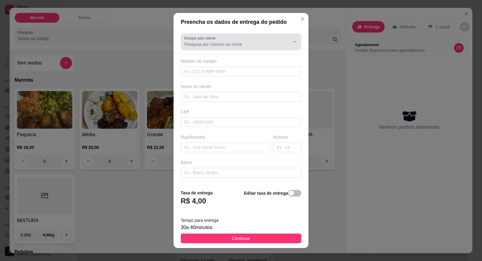
click at [285, 40] on icon "Show suggestions" at bounding box center [287, 41] width 5 height 5
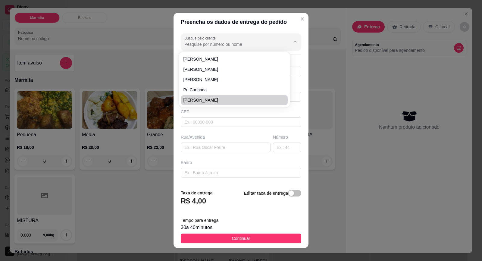
click at [241, 130] on div "Busque pelo cliente Número de contato Nome do cliente CEP Rua/[GEOGRAPHIC_DATA]" at bounding box center [241, 107] width 135 height 153
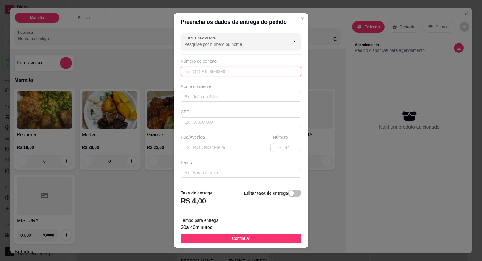
click at [235, 76] on input "text" at bounding box center [241, 72] width 121 height 10
paste input "[PHONE_NUMBER]"
click at [225, 99] on input "text" at bounding box center [241, 97] width 121 height 10
click at [228, 71] on input "15997-5063" at bounding box center [241, 72] width 121 height 10
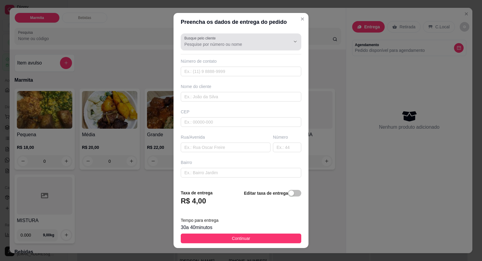
click at [228, 46] on input "Busque pelo cliente" at bounding box center [233, 44] width 96 height 6
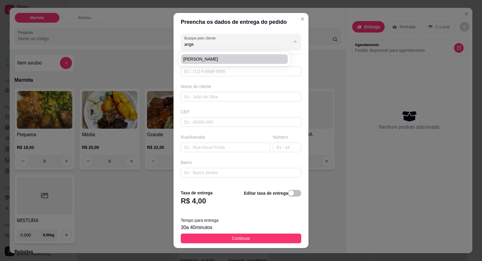
click at [214, 62] on li "[PERSON_NAME]" at bounding box center [234, 59] width 107 height 10
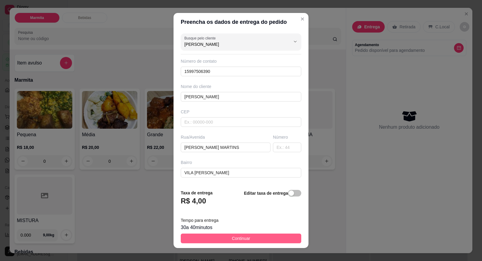
click at [244, 236] on span "Continuar" at bounding box center [241, 238] width 18 height 7
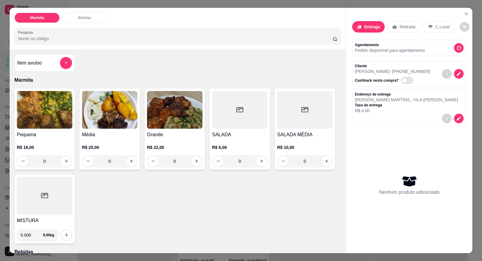
click at [20, 102] on img at bounding box center [44, 110] width 55 height 38
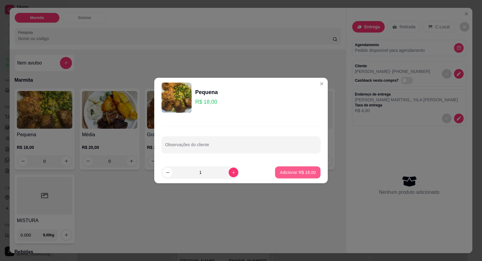
click at [302, 171] on p "Adicionar R$ 18,00" at bounding box center [298, 172] width 36 height 6
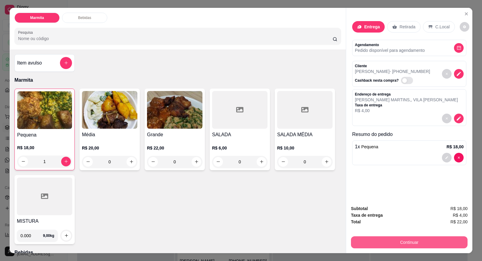
click at [398, 240] on button "Continuar" at bounding box center [409, 242] width 117 height 12
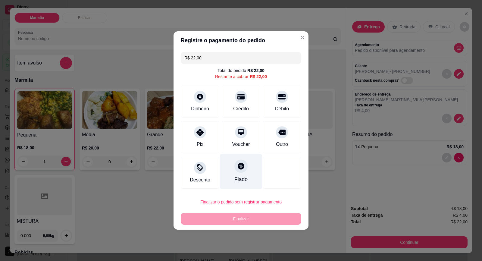
click at [239, 172] on div at bounding box center [241, 165] width 13 height 13
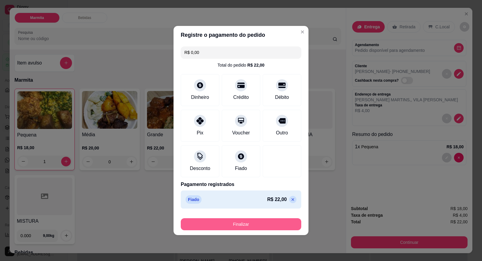
click at [275, 223] on button "Finalizar" at bounding box center [241, 224] width 121 height 12
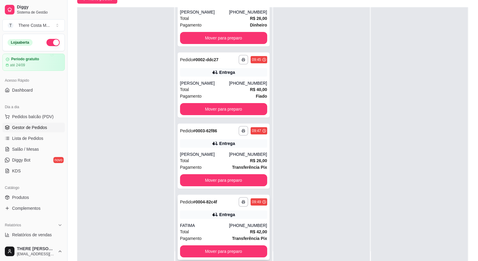
scroll to position [92, 0]
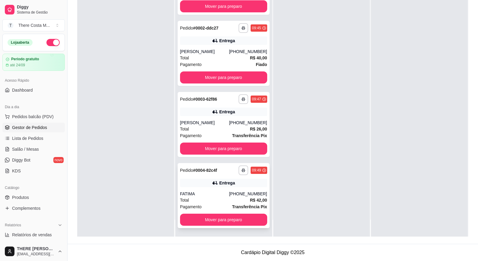
click at [222, 193] on div "FATIMA" at bounding box center [204, 194] width 49 height 6
click at [213, 179] on div "Entrega" at bounding box center [223, 183] width 87 height 8
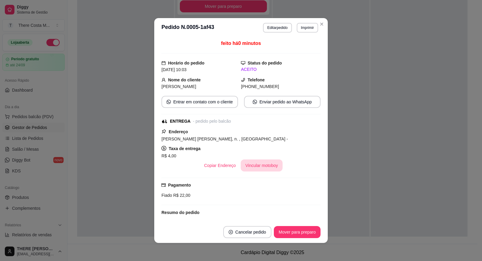
click at [264, 162] on button "Vincular motoboy" at bounding box center [262, 165] width 42 height 12
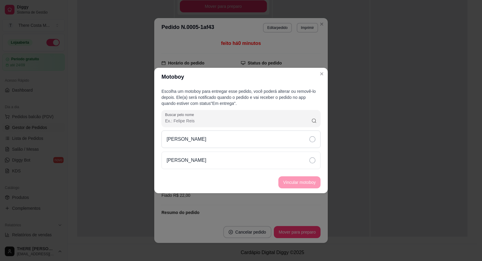
click at [194, 140] on div "[PERSON_NAME]" at bounding box center [241, 139] width 159 height 17
click at [314, 182] on button "Vincular motoboy" at bounding box center [299, 183] width 41 height 12
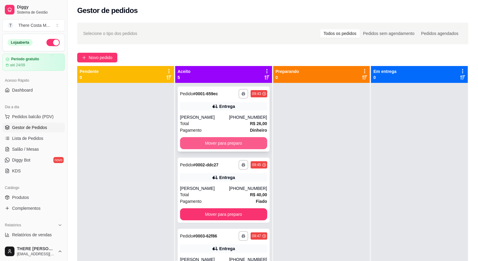
scroll to position [0, 0]
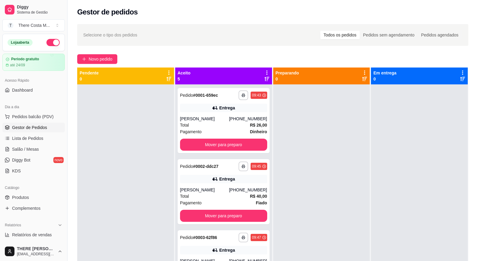
click at [355, 53] on div "**********" at bounding box center [273, 178] width 410 height 315
click at [103, 59] on span "Novo pedido" at bounding box center [101, 59] width 24 height 7
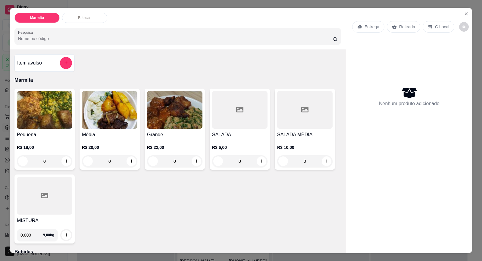
click at [405, 26] on p "Retirada" at bounding box center [407, 27] width 16 height 6
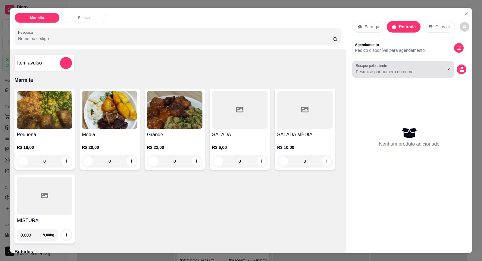
click at [386, 68] on label "Busque pelo cliente" at bounding box center [372, 65] width 33 height 5
click at [386, 69] on input "Busque pelo cliente" at bounding box center [395, 72] width 78 height 6
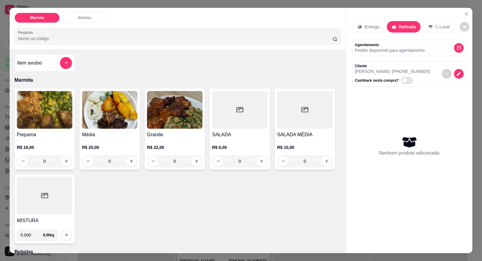
click at [116, 121] on img at bounding box center [109, 110] width 55 height 38
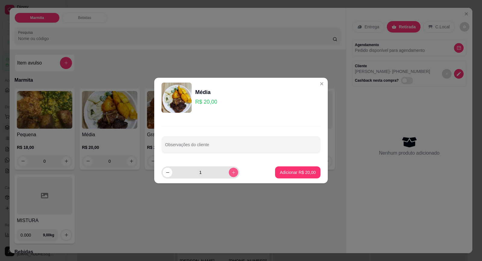
click at [232, 173] on icon "increase-product-quantity" at bounding box center [234, 172] width 5 height 5
click at [299, 169] on p "Adicionar R$ 40,00" at bounding box center [298, 172] width 36 height 6
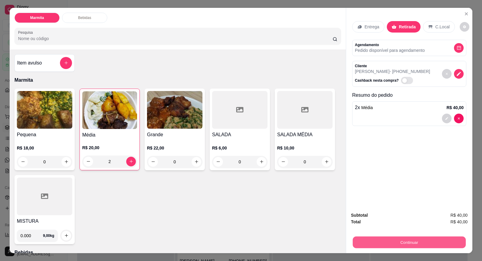
click at [403, 247] on button "Continuar" at bounding box center [409, 243] width 113 height 12
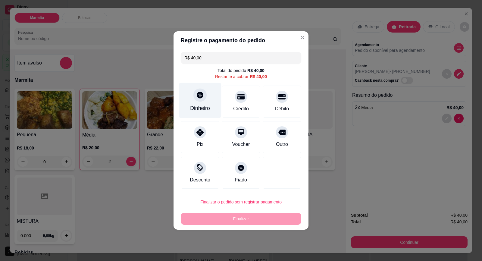
click at [205, 104] on div "Dinheiro" at bounding box center [200, 100] width 43 height 35
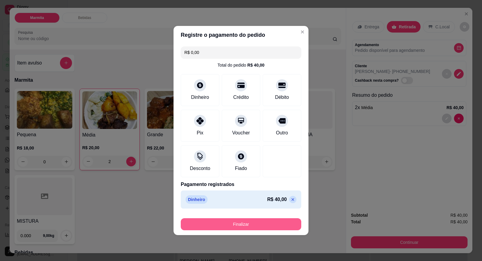
click at [258, 221] on button "Finalizar" at bounding box center [241, 224] width 121 height 12
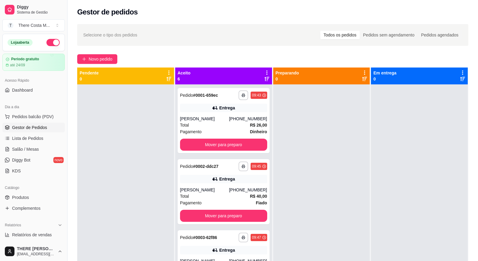
click at [374, 123] on div at bounding box center [419, 214] width 97 height 261
click at [90, 62] on span "Novo pedido" at bounding box center [101, 59] width 24 height 7
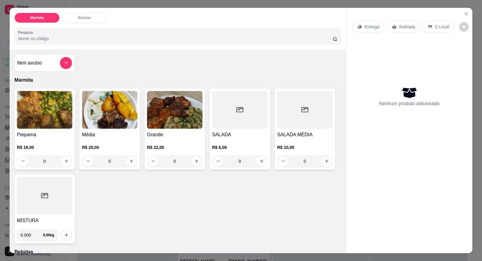
click at [377, 28] on p "Entrega" at bounding box center [372, 27] width 15 height 6
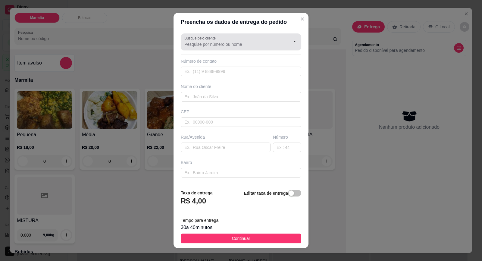
click at [225, 49] on div "Busque pelo cliente" at bounding box center [241, 41] width 121 height 17
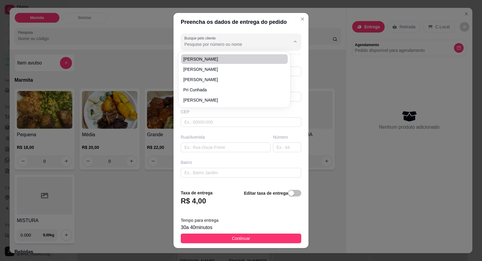
click at [243, 43] on input "Busque pelo cliente" at bounding box center [233, 44] width 96 height 6
paste input "15 99700-3205"
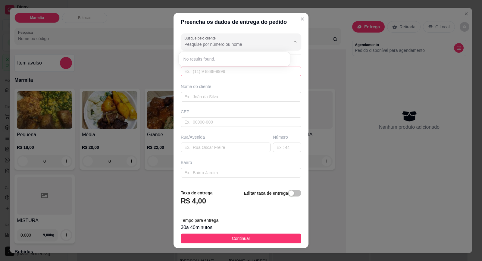
click at [228, 73] on body "**********" at bounding box center [239, 130] width 478 height 261
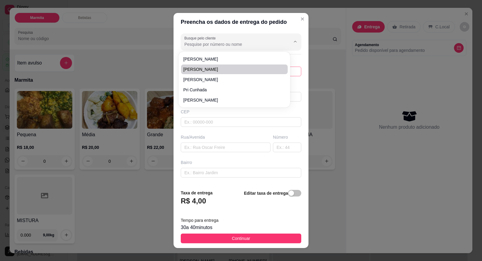
click at [227, 71] on span "[PERSON_NAME]" at bounding box center [232, 69] width 96 height 6
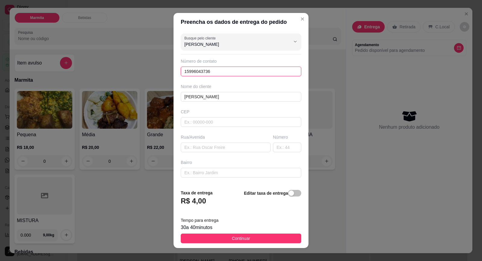
click at [227, 71] on input "15996043736" at bounding box center [241, 72] width 121 height 10
click at [227, 108] on div "Busque pelo cliente [PERSON_NAME] Número de contato Nome do cliente [PERSON_NAM…" at bounding box center [241, 107] width 135 height 153
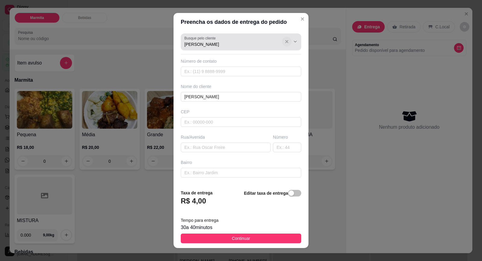
click at [285, 43] on icon "Show suggestions" at bounding box center [287, 41] width 5 height 5
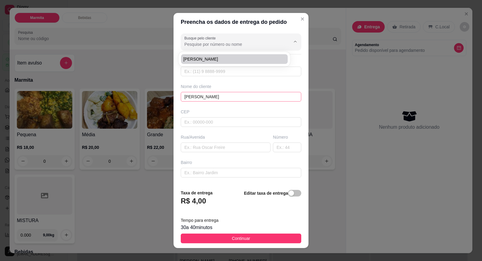
click at [240, 98] on input "[PERSON_NAME]" at bounding box center [241, 97] width 121 height 10
click at [240, 100] on input "[PERSON_NAME]" at bounding box center [241, 97] width 121 height 10
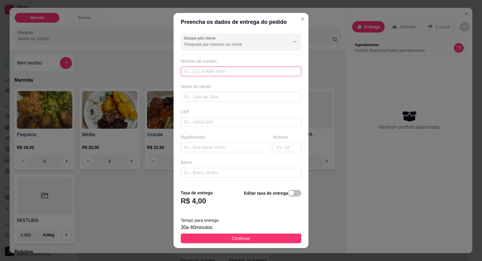
click at [236, 74] on input "text" at bounding box center [241, 72] width 121 height 10
paste input "[PHONE_NUMBER]"
click at [226, 93] on input "text" at bounding box center [241, 97] width 121 height 10
click at [229, 152] on input "text" at bounding box center [226, 148] width 90 height 10
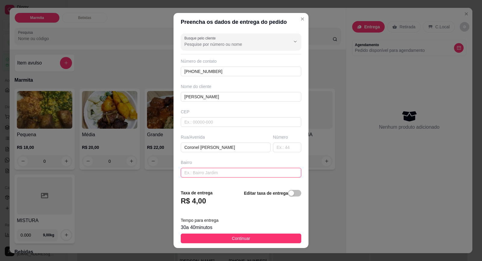
click at [252, 170] on input "text" at bounding box center [241, 173] width 121 height 10
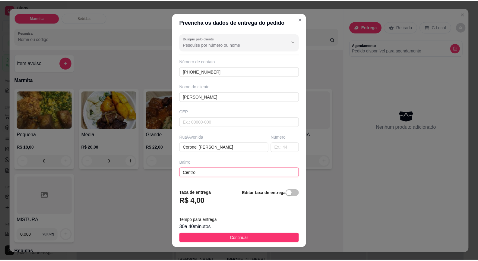
scroll to position [49, 0]
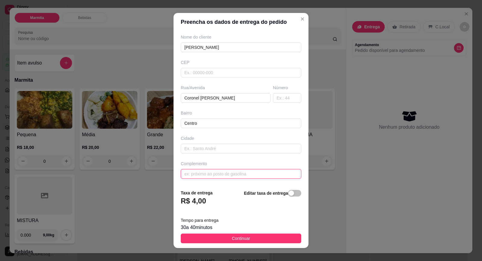
click at [221, 176] on input "text" at bounding box center [241, 174] width 121 height 10
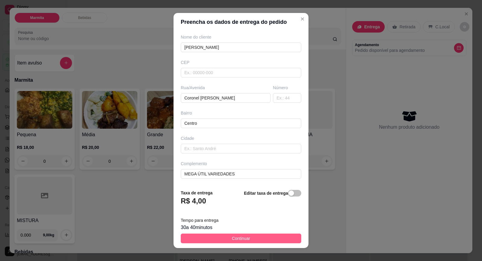
click at [250, 236] on button "Continuar" at bounding box center [241, 239] width 121 height 10
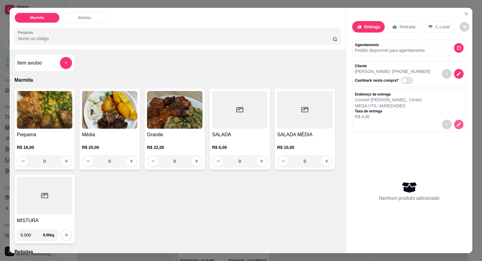
click at [456, 123] on icon "decrease-product-quantity" at bounding box center [458, 124] width 5 height 5
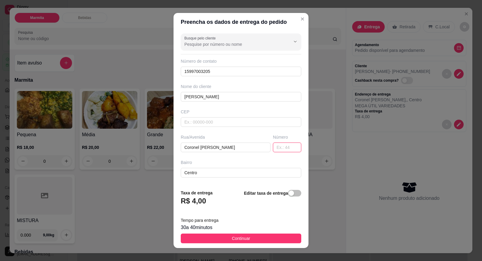
click at [280, 149] on input "text" at bounding box center [287, 148] width 28 height 10
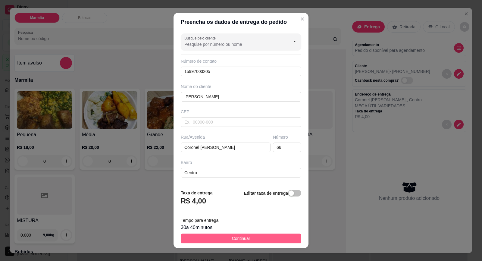
click at [260, 238] on button "Continuar" at bounding box center [241, 239] width 121 height 10
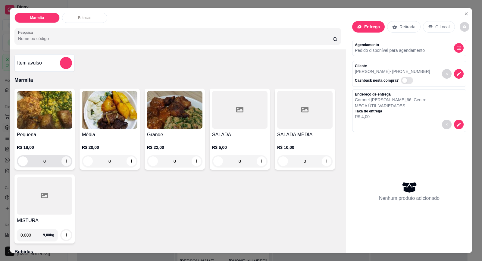
click at [65, 159] on icon "increase-product-quantity" at bounding box center [66, 161] width 5 height 5
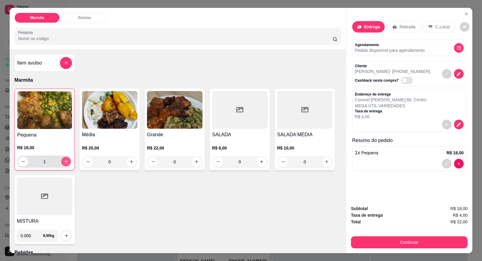
click at [65, 159] on icon "increase-product-quantity" at bounding box center [66, 161] width 5 height 5
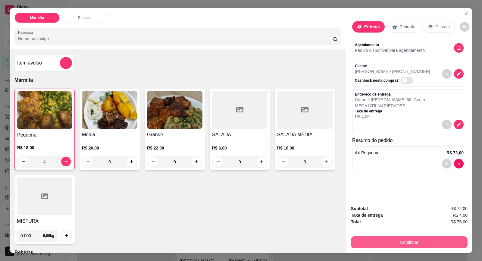
click at [387, 247] on button "Continuar" at bounding box center [409, 242] width 117 height 12
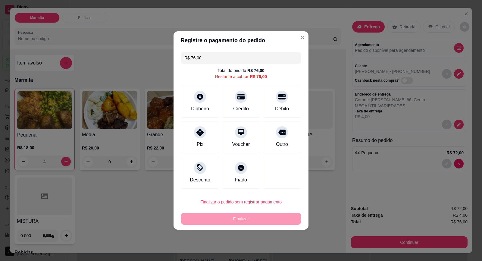
click at [304, 39] on header "Registre o pagamento do pedido" at bounding box center [241, 40] width 135 height 18
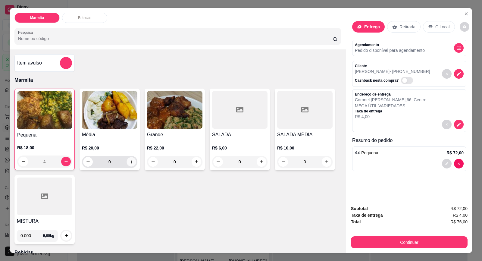
click at [131, 162] on button "increase-product-quantity" at bounding box center [131, 161] width 9 height 9
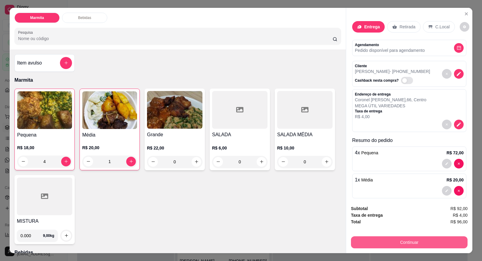
click at [384, 244] on button "Continuar" at bounding box center [409, 242] width 117 height 12
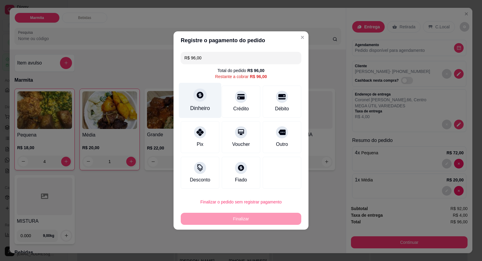
click at [207, 104] on div "Dinheiro" at bounding box center [200, 100] width 43 height 35
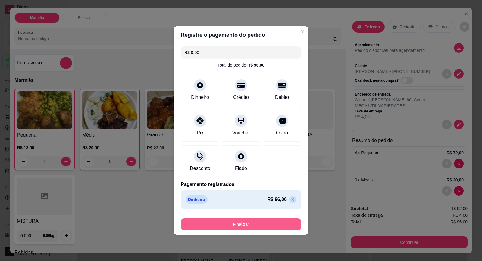
click at [290, 226] on button "Finalizar" at bounding box center [241, 224] width 121 height 12
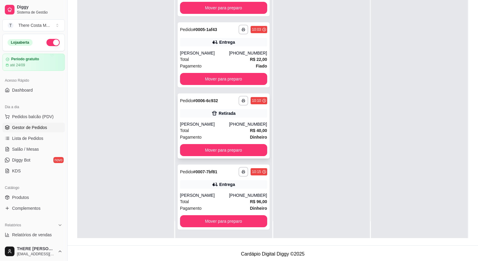
scroll to position [92, 0]
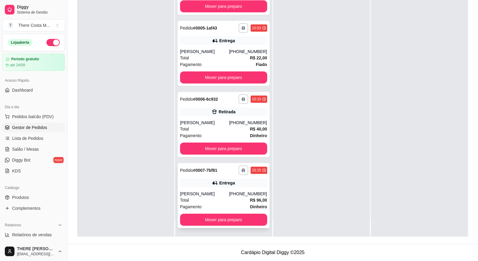
click at [212, 193] on div "[PERSON_NAME]" at bounding box center [204, 194] width 49 height 6
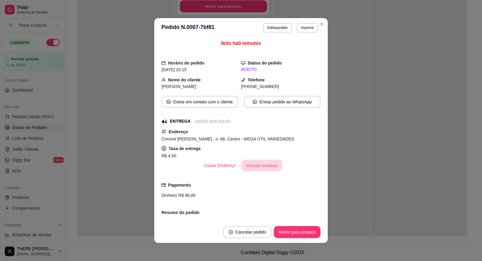
click at [258, 162] on button "Vincular motoboy" at bounding box center [261, 166] width 41 height 12
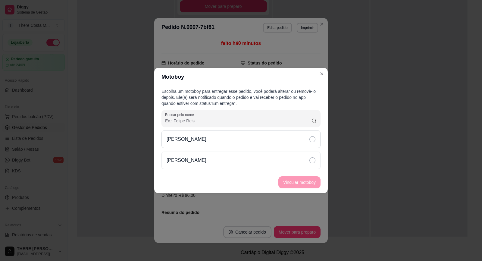
click at [282, 143] on div "[PERSON_NAME]" at bounding box center [241, 139] width 159 height 17
click at [294, 177] on button "Vincular motoboy" at bounding box center [299, 183] width 41 height 12
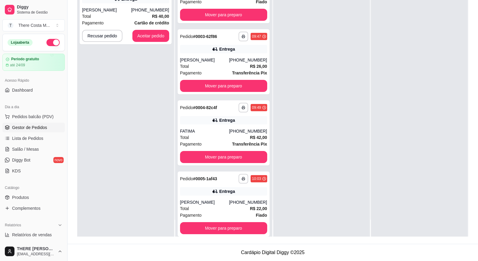
scroll to position [0, 0]
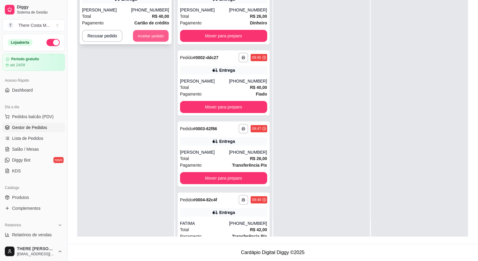
click at [144, 39] on button "Aceitar pedido" at bounding box center [151, 36] width 36 height 12
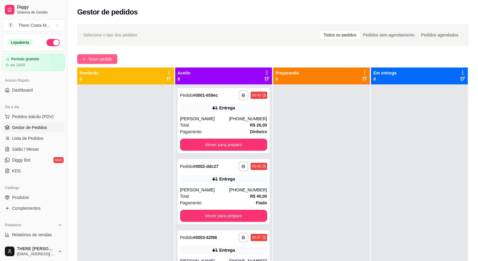
click at [103, 57] on span "Novo pedido" at bounding box center [101, 59] width 24 height 7
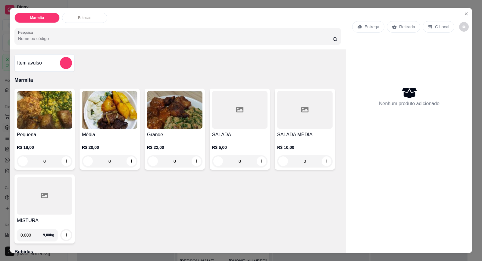
click at [374, 32] on div "Entrega" at bounding box center [368, 26] width 32 height 11
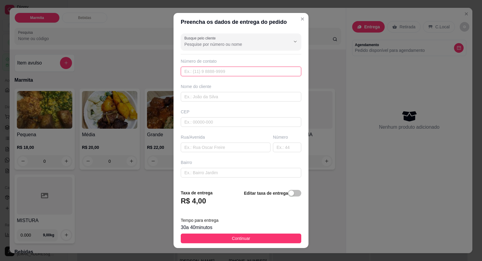
click at [225, 71] on input "text" at bounding box center [241, 72] width 121 height 10
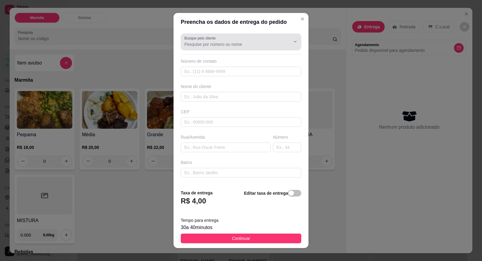
click at [217, 43] on input "Busque pelo cliente" at bounding box center [233, 44] width 96 height 6
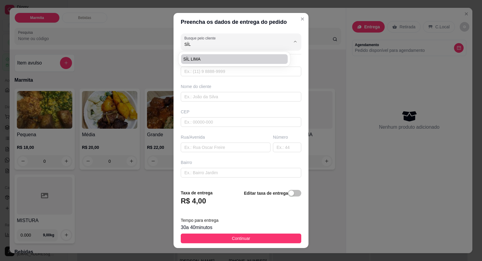
click at [216, 57] on span "SÍL LIMA" at bounding box center [232, 59] width 96 height 6
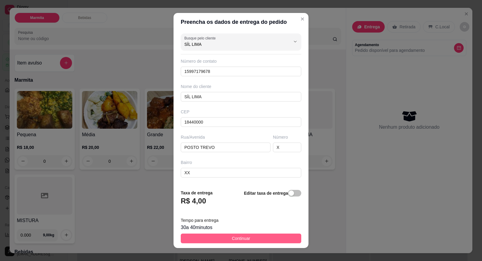
click at [238, 238] on span "Continuar" at bounding box center [241, 238] width 18 height 7
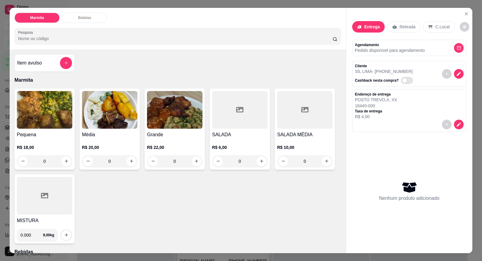
click at [32, 130] on div "Pequena R$ 18,00 0" at bounding box center [44, 129] width 60 height 81
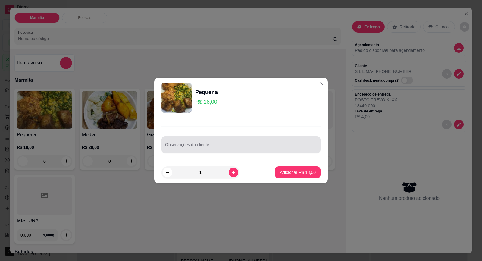
click at [229, 146] on input "Observações do cliente" at bounding box center [241, 147] width 152 height 6
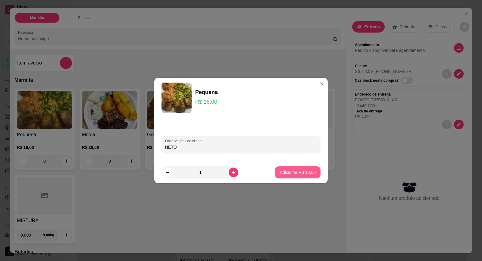
click at [302, 170] on p "Adicionar R$ 18,00" at bounding box center [298, 172] width 36 height 6
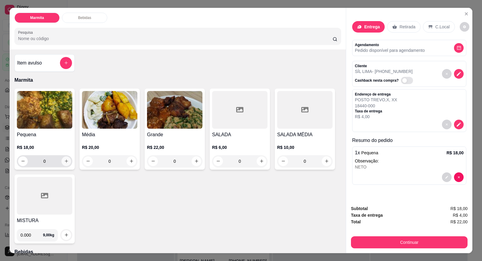
click at [62, 164] on button "increase-product-quantity" at bounding box center [67, 161] width 10 height 10
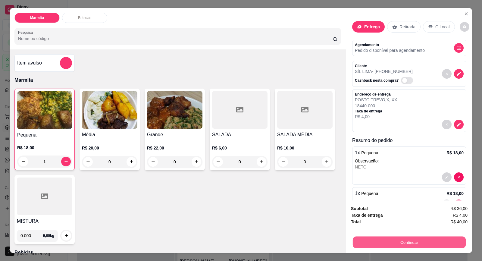
click at [415, 242] on button "Continuar" at bounding box center [409, 243] width 113 height 12
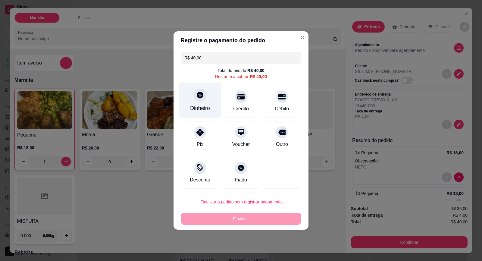
click at [204, 108] on div "Dinheiro" at bounding box center [200, 108] width 20 height 8
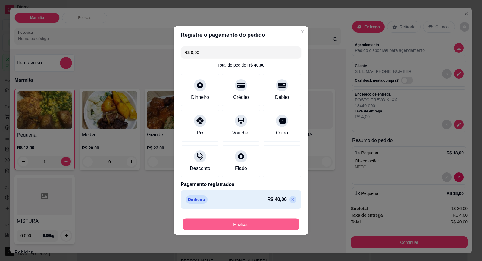
click at [262, 224] on button "Finalizar" at bounding box center [241, 225] width 117 height 12
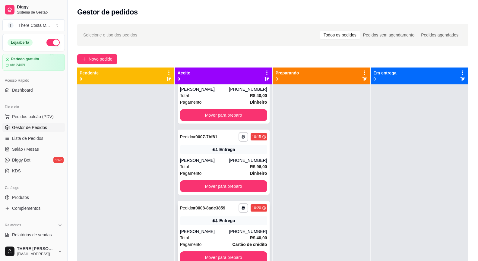
scroll to position [17, 0]
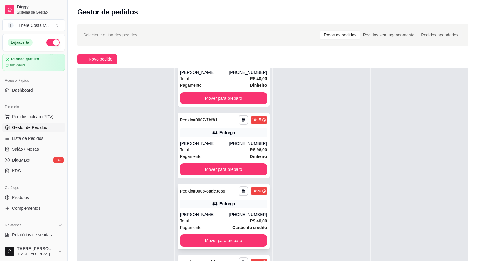
click at [207, 213] on div "[PERSON_NAME]" at bounding box center [204, 215] width 49 height 6
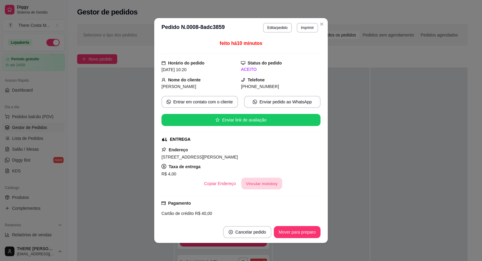
click at [254, 181] on button "Vincular motoboy" at bounding box center [261, 184] width 41 height 12
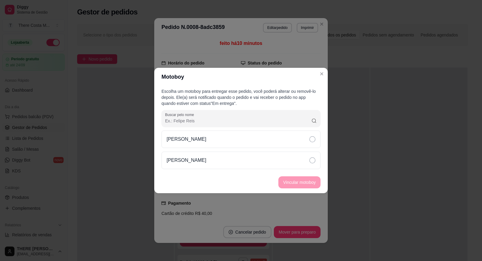
click at [236, 144] on div "[PERSON_NAME]" at bounding box center [241, 139] width 159 height 17
click at [305, 182] on button "Vincular motoboy" at bounding box center [299, 183] width 41 height 12
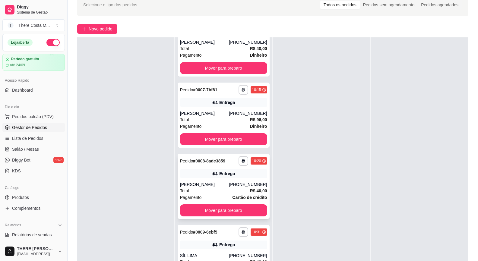
scroll to position [92, 0]
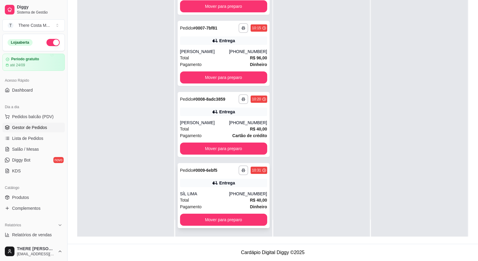
click at [214, 200] on div "Total R$ 40,00" at bounding box center [223, 200] width 87 height 7
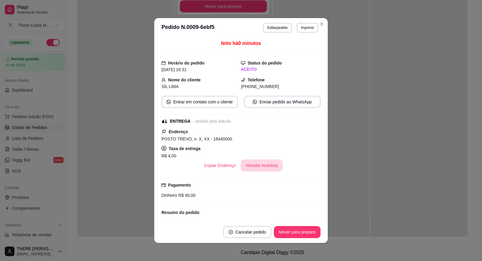
click at [255, 168] on button "Vincular motoboy" at bounding box center [262, 165] width 42 height 12
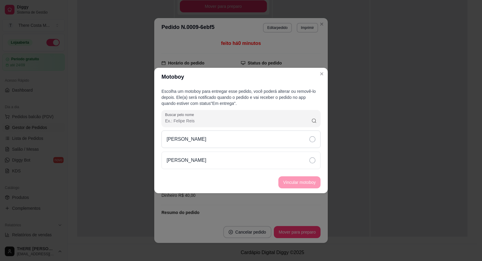
click at [255, 142] on div "[PERSON_NAME]" at bounding box center [241, 139] width 159 height 17
click at [309, 182] on button "Vincular motoboy" at bounding box center [299, 183] width 41 height 12
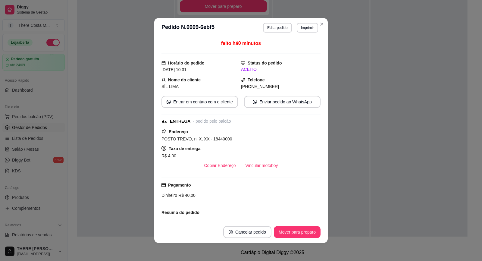
click at [318, 30] on header "**********" at bounding box center [241, 27] width 174 height 19
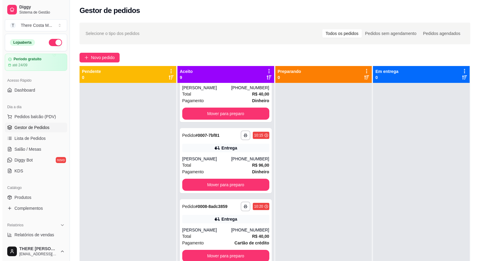
scroll to position [0, 0]
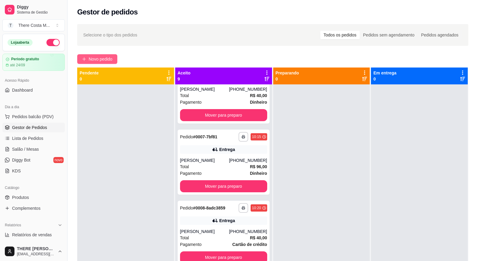
click at [106, 55] on button "Novo pedido" at bounding box center [97, 59] width 40 height 10
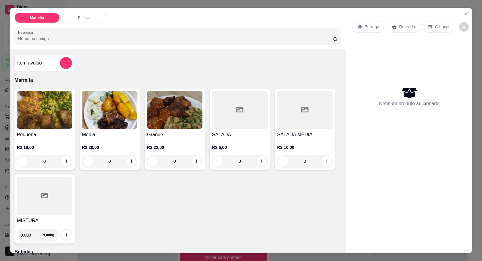
click at [374, 29] on p "Entrega" at bounding box center [372, 27] width 15 height 6
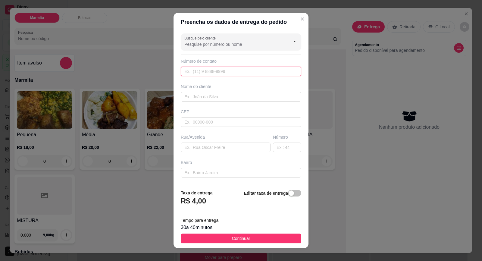
click at [227, 68] on input "text" at bounding box center [241, 72] width 121 height 10
paste input "[PHONE_NUMBER]"
click at [236, 103] on div "Busque pelo cliente Número de contato [PHONE_NUMBER] Nome do cliente CEP Rua/[G…" at bounding box center [241, 107] width 135 height 153
click at [236, 97] on input "text" at bounding box center [241, 97] width 121 height 10
click at [233, 147] on input "text" at bounding box center [226, 148] width 90 height 10
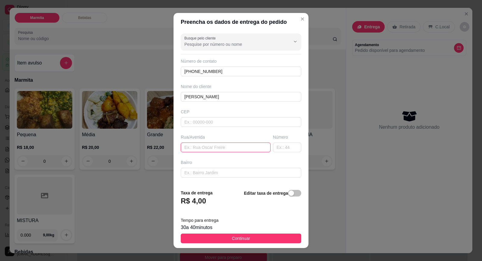
click at [205, 147] on input "text" at bounding box center [226, 148] width 90 height 10
click at [276, 152] on input "text" at bounding box center [287, 148] width 28 height 10
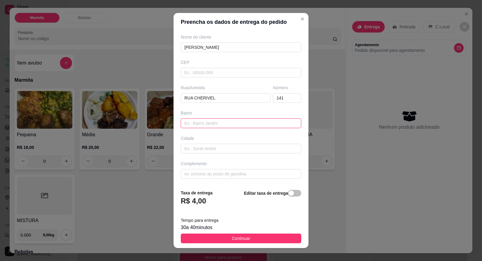
click at [223, 124] on input "text" at bounding box center [241, 123] width 121 height 10
click at [207, 169] on input "text" at bounding box center [241, 174] width 121 height 10
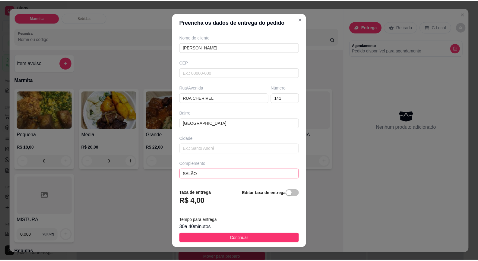
scroll to position [6, 0]
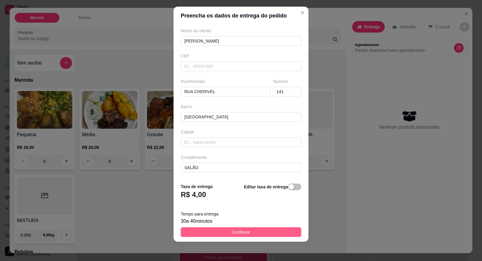
click at [250, 234] on button "Continuar" at bounding box center [241, 232] width 121 height 10
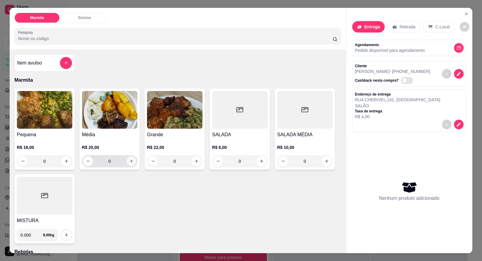
click at [127, 162] on button "increase-product-quantity" at bounding box center [132, 161] width 10 height 10
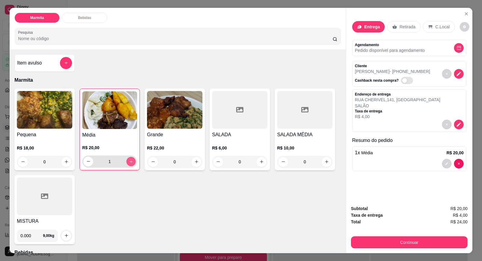
click at [126, 162] on button "increase-product-quantity" at bounding box center [130, 161] width 9 height 9
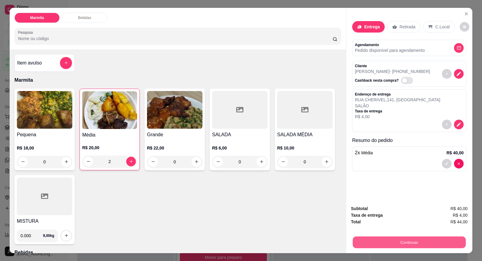
click at [392, 242] on button "Continuar" at bounding box center [409, 243] width 113 height 12
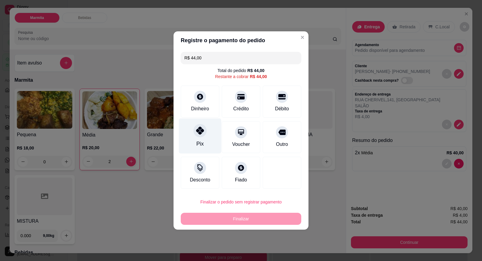
click at [197, 144] on div "Pix" at bounding box center [200, 144] width 7 height 8
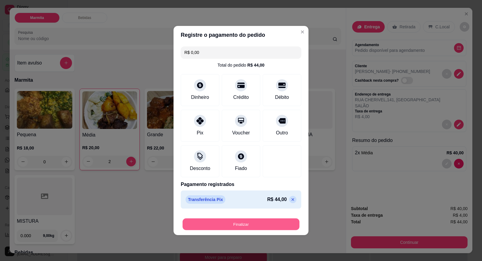
click at [272, 222] on button "Finalizar" at bounding box center [241, 225] width 117 height 12
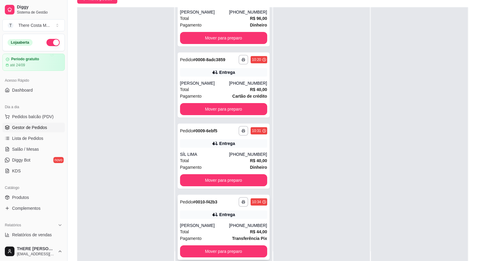
scroll to position [90, 0]
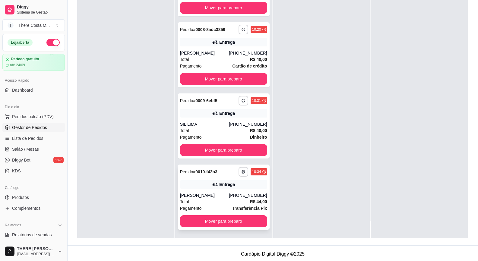
click at [220, 196] on div "[PERSON_NAME]" at bounding box center [204, 195] width 49 height 6
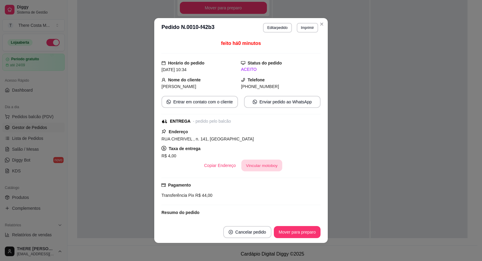
click at [264, 166] on button "Vincular motoboy" at bounding box center [261, 166] width 41 height 12
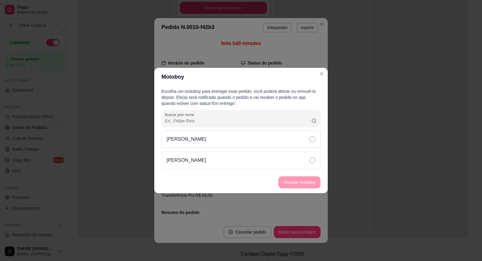
click at [286, 138] on div "[PERSON_NAME]" at bounding box center [241, 139] width 159 height 17
click at [298, 181] on button "Vincular motoboy" at bounding box center [299, 183] width 41 height 12
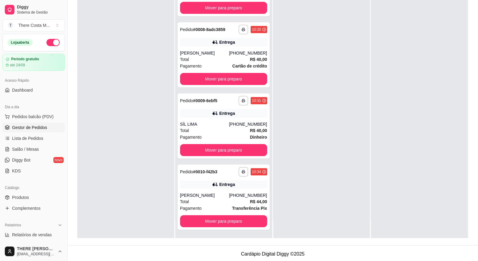
scroll to position [0, 0]
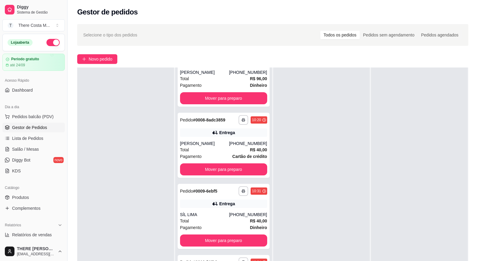
click at [385, 165] on div at bounding box center [419, 198] width 97 height 261
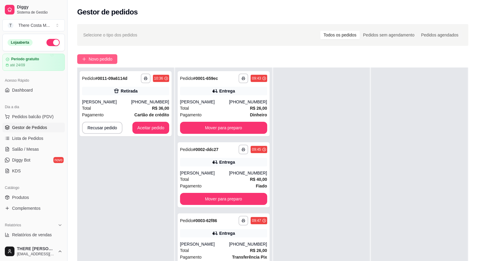
click at [99, 57] on span "Novo pedido" at bounding box center [101, 59] width 24 height 7
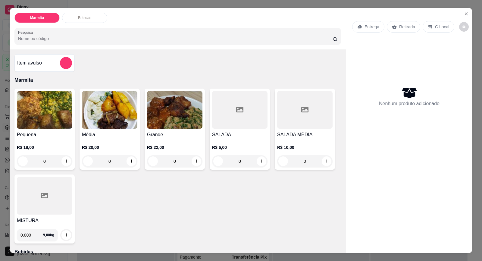
click at [370, 29] on p "Entrega" at bounding box center [372, 27] width 15 height 6
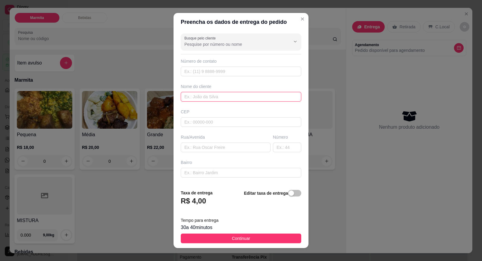
click at [225, 95] on input "text" at bounding box center [241, 97] width 121 height 10
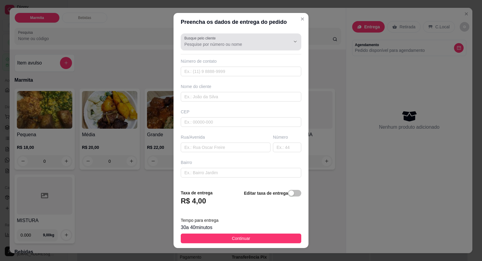
click at [243, 43] on input "Busque pelo cliente" at bounding box center [233, 44] width 96 height 6
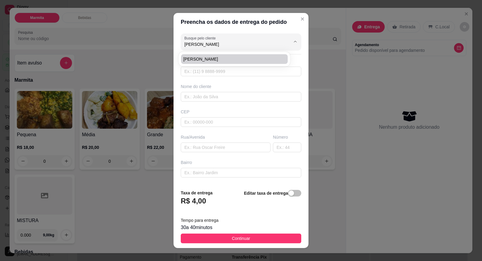
click at [211, 54] on div "[PERSON_NAME]" at bounding box center [234, 59] width 109 height 12
click at [210, 59] on span "[PERSON_NAME]" at bounding box center [232, 59] width 96 height 6
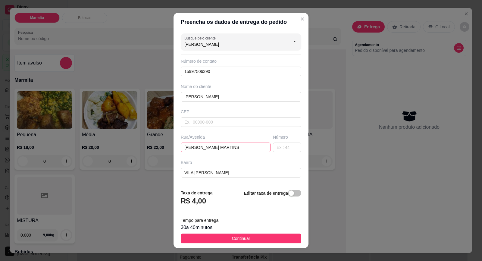
scroll to position [49, 0]
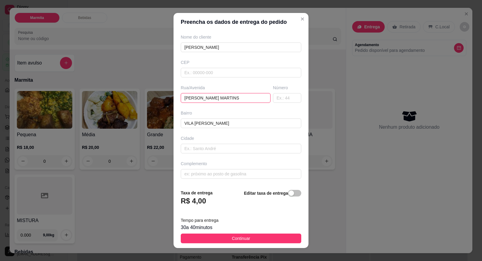
click at [231, 99] on input "[PERSON_NAME] MARTINS" at bounding box center [226, 98] width 90 height 10
click at [253, 125] on input "VILA [PERSON_NAME]" at bounding box center [241, 123] width 121 height 10
click at [212, 178] on input "text" at bounding box center [241, 174] width 121 height 10
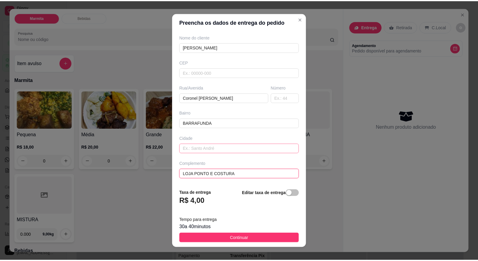
scroll to position [6, 0]
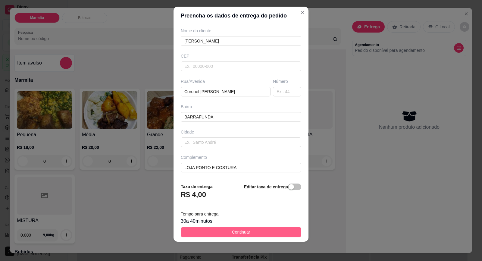
click at [232, 232] on span "Continuar" at bounding box center [241, 232] width 18 height 7
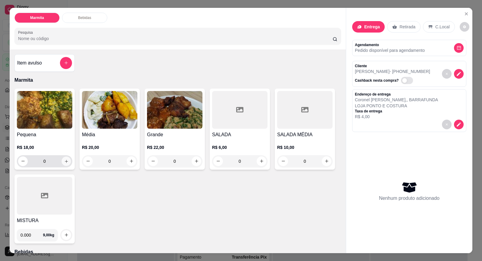
click at [70, 161] on div "0" at bounding box center [44, 161] width 55 height 12
click at [64, 158] on button "increase-product-quantity" at bounding box center [67, 161] width 10 height 10
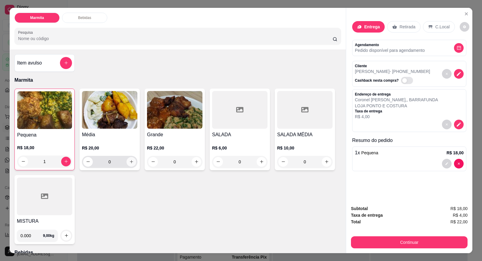
click at [127, 165] on button "increase-product-quantity" at bounding box center [132, 162] width 10 height 10
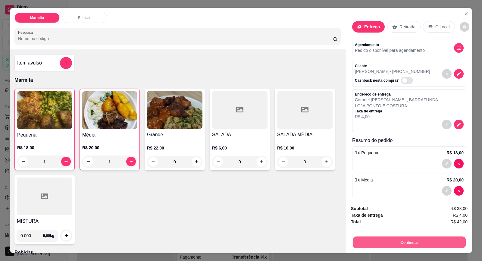
click at [392, 240] on button "Continuar" at bounding box center [409, 243] width 113 height 12
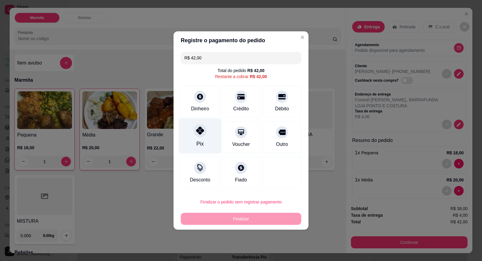
click at [198, 144] on div "Pix" at bounding box center [200, 144] width 7 height 8
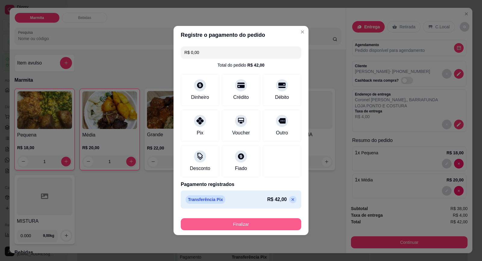
click at [263, 222] on button "Finalizar" at bounding box center [241, 224] width 121 height 12
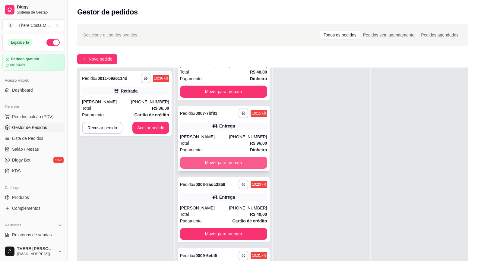
scroll to position [482, 0]
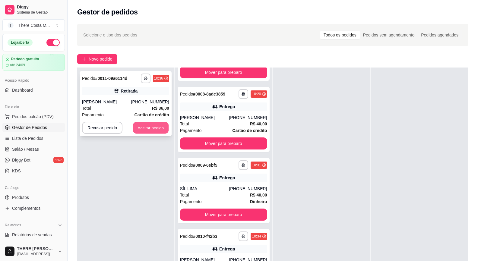
click at [158, 129] on button "Aceitar pedido" at bounding box center [151, 128] width 36 height 12
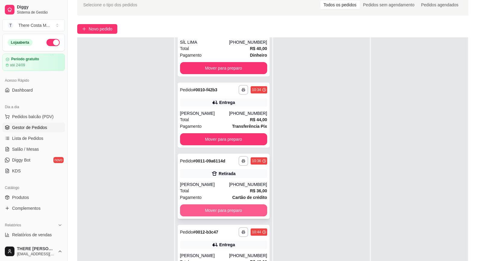
scroll to position [92, 0]
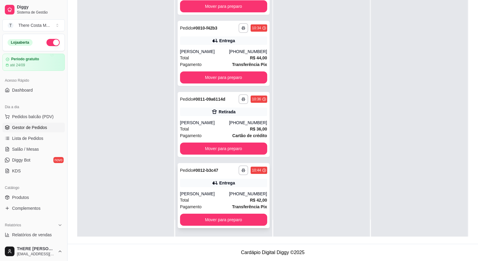
click at [231, 188] on div "**********" at bounding box center [224, 195] width 92 height 65
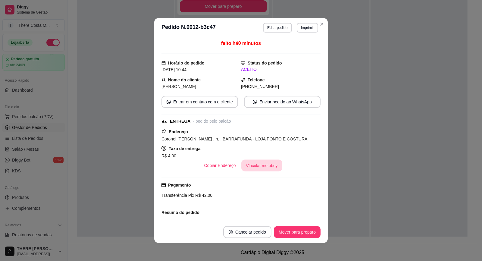
click at [264, 162] on button "Vincular motoboy" at bounding box center [261, 166] width 41 height 12
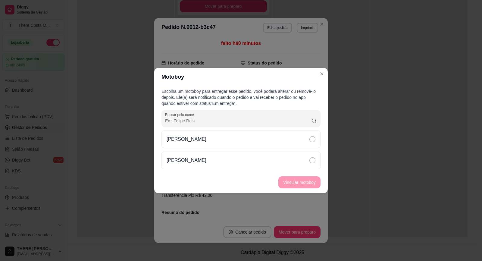
click at [282, 140] on div "[PERSON_NAME]" at bounding box center [241, 139] width 159 height 17
click at [304, 183] on button "Vincular motoboy" at bounding box center [299, 183] width 41 height 12
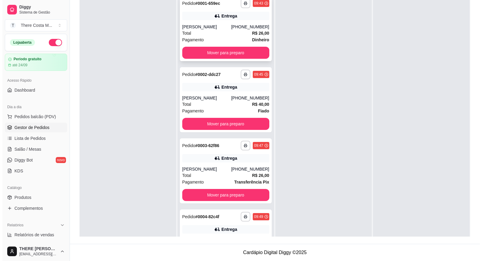
scroll to position [0, 0]
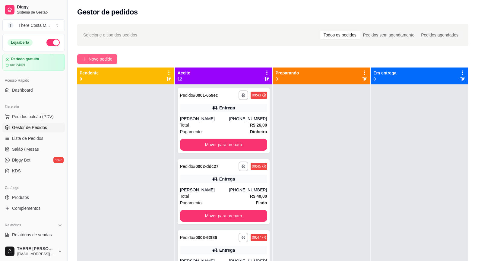
click at [109, 57] on span "Novo pedido" at bounding box center [101, 59] width 24 height 7
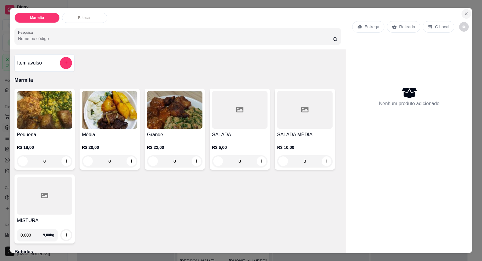
click at [465, 17] on button "Close" at bounding box center [467, 14] width 10 height 10
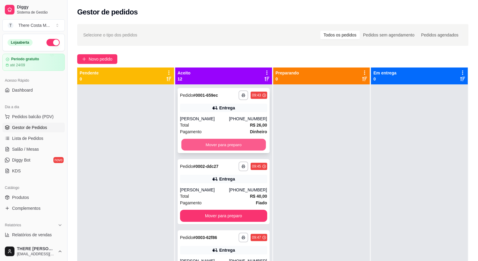
click at [228, 147] on button "Mover para preparo" at bounding box center [223, 145] width 84 height 12
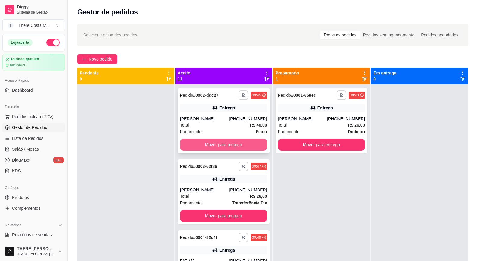
click at [245, 148] on button "Mover para preparo" at bounding box center [223, 145] width 87 height 12
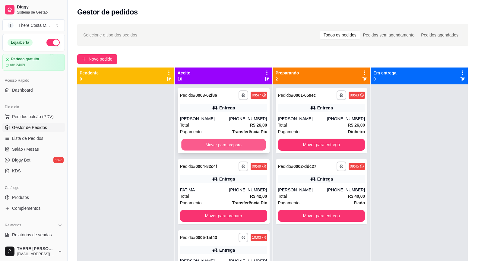
click at [247, 145] on button "Mover para preparo" at bounding box center [223, 145] width 84 height 12
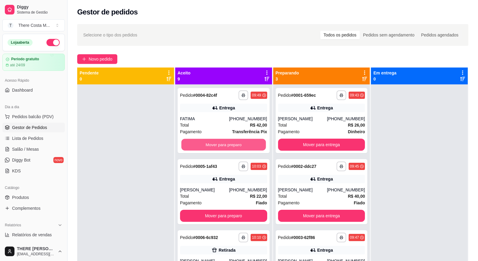
click at [247, 145] on button "Mover para preparo" at bounding box center [223, 145] width 84 height 12
click at [247, 145] on button "Mover para preparo" at bounding box center [223, 145] width 87 height 12
click at [247, 145] on button "Mover para preparo" at bounding box center [223, 145] width 84 height 12
click at [247, 145] on button "Mover para preparo" at bounding box center [223, 145] width 87 height 12
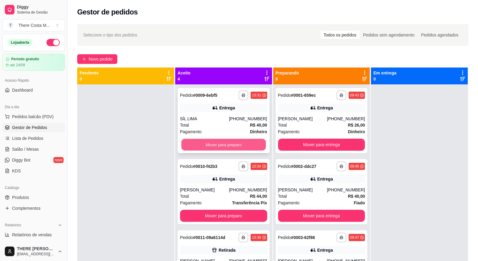
click at [222, 141] on button "Mover para preparo" at bounding box center [223, 145] width 84 height 12
click at [223, 147] on button "Mover para preparo" at bounding box center [223, 145] width 84 height 12
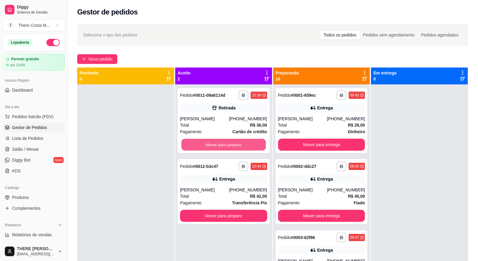
click at [223, 147] on button "Mover para preparo" at bounding box center [223, 145] width 84 height 12
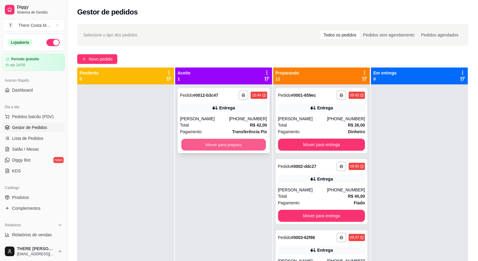
click at [227, 143] on button "Mover para preparo" at bounding box center [223, 145] width 84 height 12
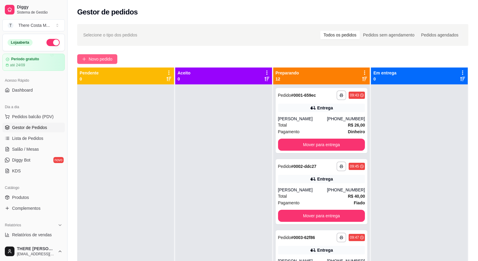
click at [82, 61] on button "Novo pedido" at bounding box center [97, 59] width 40 height 10
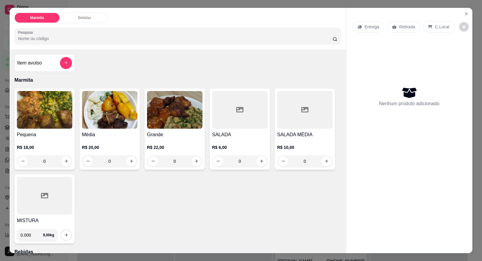
click at [374, 25] on p "Entrega" at bounding box center [372, 27] width 15 height 6
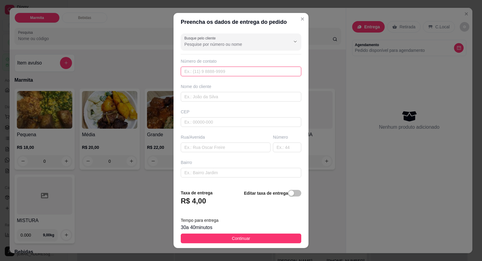
click at [206, 71] on input "text" at bounding box center [241, 72] width 121 height 10
paste input "[PHONE_NUMBER]"
click at [252, 102] on input "text" at bounding box center [241, 97] width 121 height 10
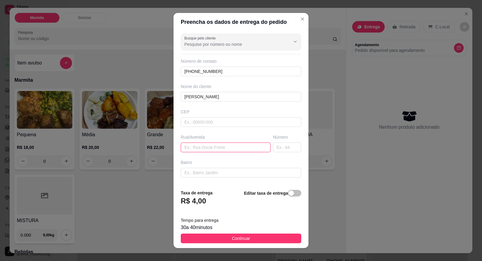
click at [195, 147] on input "text" at bounding box center [226, 148] width 90 height 10
paste input "Rua Coronel [PERSON_NAME]"
click at [273, 150] on input "text" at bounding box center [287, 148] width 28 height 10
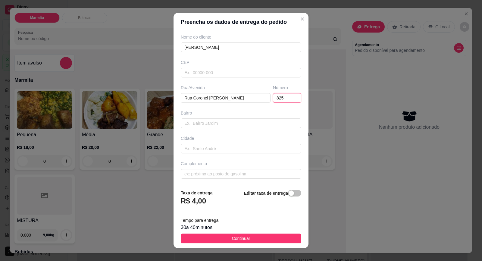
scroll to position [6, 0]
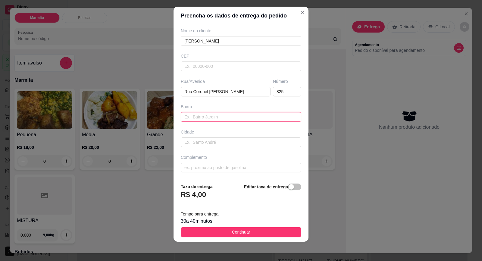
click at [219, 117] on input "text" at bounding box center [241, 117] width 121 height 10
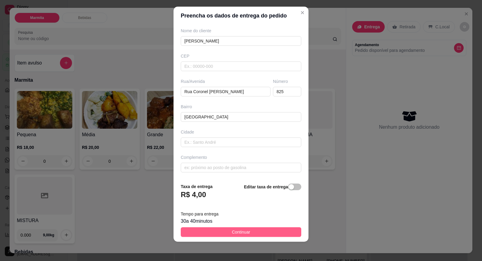
click at [235, 230] on span "Continuar" at bounding box center [241, 232] width 18 height 7
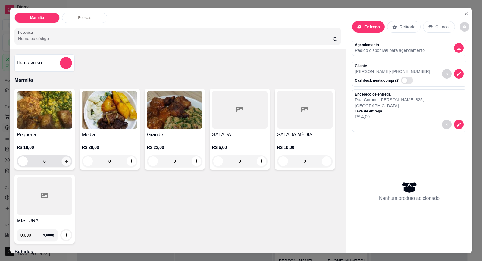
click at [65, 159] on icon "increase-product-quantity" at bounding box center [66, 161] width 5 height 5
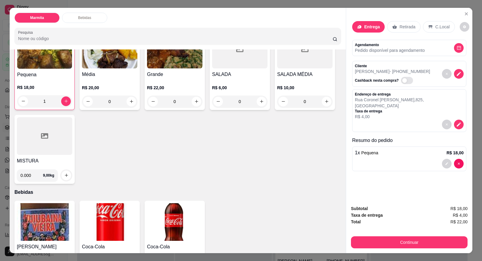
scroll to position [0, 0]
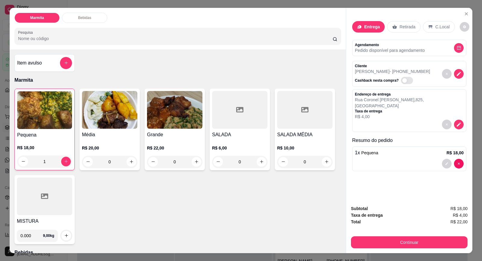
click at [44, 129] on div "Pequena R$ 18,00 1" at bounding box center [44, 130] width 60 height 82
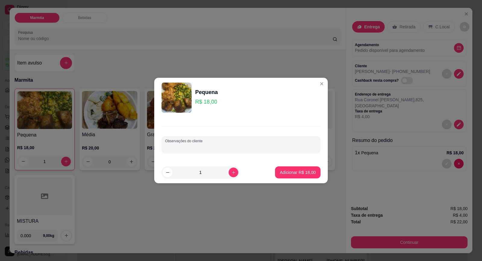
click at [181, 146] on input "Observações do cliente" at bounding box center [241, 147] width 152 height 6
click at [299, 170] on p "Adicionar R$ 18,00" at bounding box center [298, 172] width 35 height 6
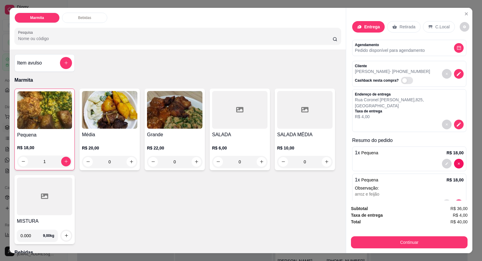
scroll to position [14, 0]
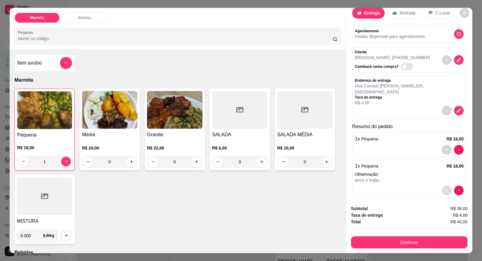
click at [442, 186] on button "decrease-product-quantity" at bounding box center [447, 191] width 10 height 10
click at [283, 208] on div "Pequena R$ 18,00 1 Média R$ 20,00 0 Grande R$ 22,00 0 SALADA R$ 6,00 0 SALADA M…" at bounding box center [177, 167] width 327 height 156
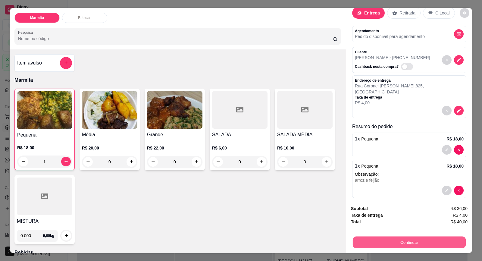
click at [374, 238] on button "Continuar" at bounding box center [409, 243] width 113 height 12
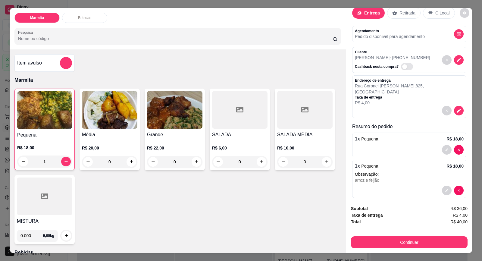
click at [208, 215] on div "Pequena R$ 18,00 1 Média R$ 20,00 0 Grande R$ 22,00 0 SALADA R$ 6,00 0 SALADA M…" at bounding box center [177, 167] width 327 height 156
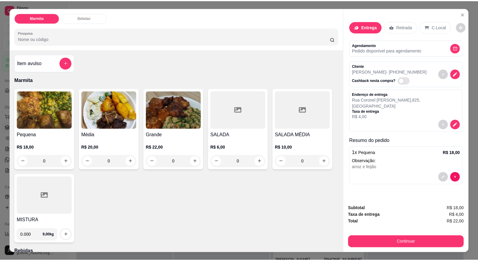
scroll to position [0, 0]
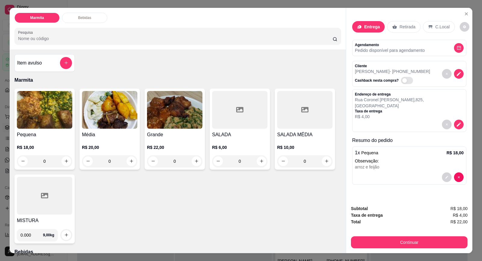
click at [39, 218] on h4 "MISTURA" at bounding box center [44, 220] width 55 height 7
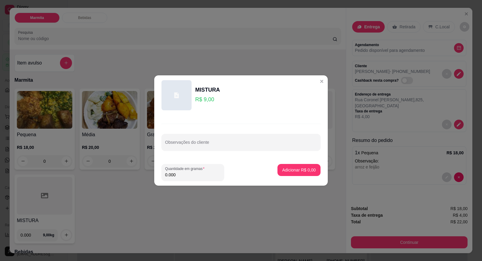
click at [206, 176] on input "0.000" at bounding box center [192, 175] width 55 height 6
click at [305, 169] on p "Adicionar R$ 27,27" at bounding box center [298, 170] width 35 height 6
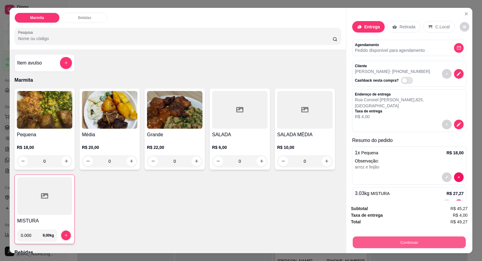
click at [403, 243] on button "Continuar" at bounding box center [409, 243] width 113 height 12
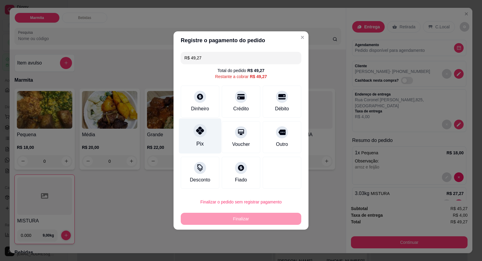
click at [191, 127] on div "Pix" at bounding box center [200, 135] width 43 height 35
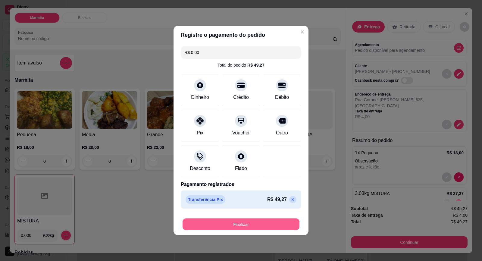
click at [273, 225] on button "Finalizar" at bounding box center [241, 225] width 117 height 12
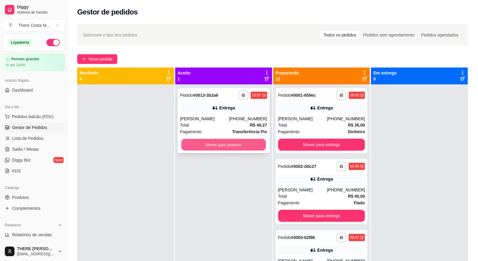
click at [230, 146] on button "Mover para preparo" at bounding box center [223, 145] width 84 height 12
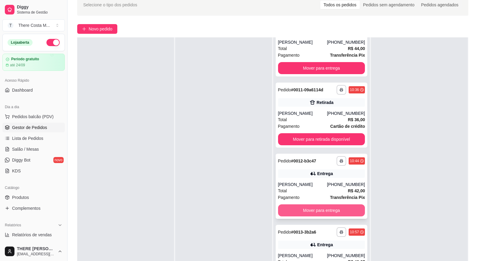
scroll to position [92, 0]
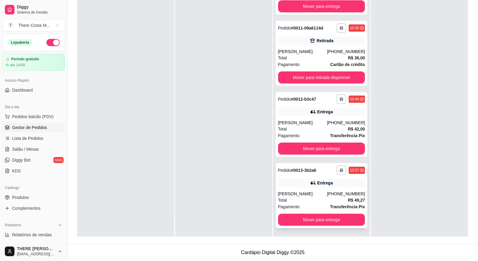
click at [312, 189] on div "**********" at bounding box center [322, 195] width 92 height 65
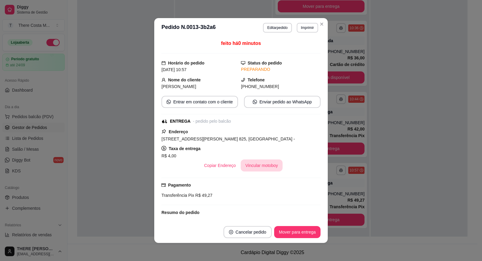
click at [270, 165] on button "Vincular motoboy" at bounding box center [262, 165] width 42 height 12
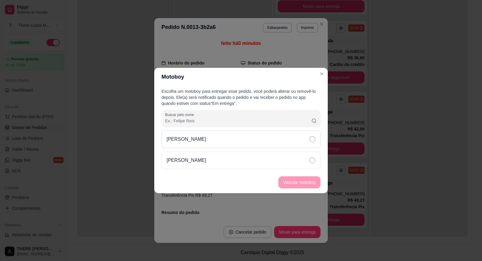
click at [285, 133] on div "[PERSON_NAME]" at bounding box center [241, 139] width 159 height 17
click at [318, 183] on button "Vincular motoboy" at bounding box center [300, 182] width 42 height 12
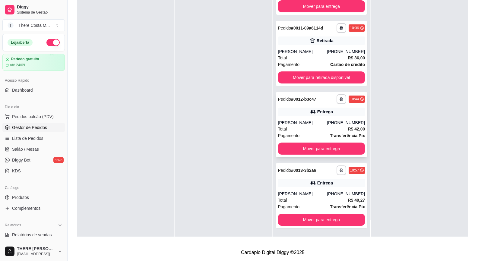
click at [319, 118] on div "**********" at bounding box center [322, 124] width 92 height 65
click at [301, 55] on div "Total R$ 36,00" at bounding box center [321, 58] width 87 height 7
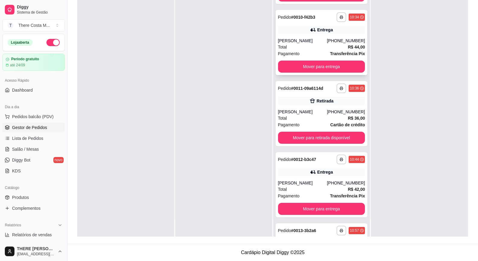
scroll to position [579, 0]
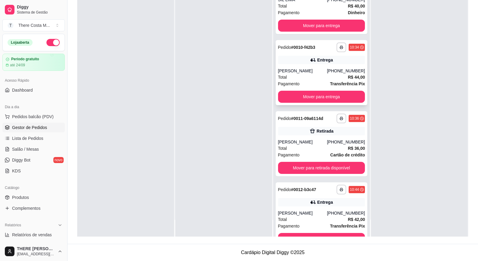
click at [309, 77] on div "Total R$ 44,00" at bounding box center [321, 77] width 87 height 7
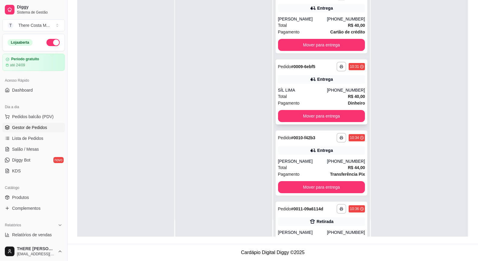
click at [287, 80] on div "Entrega" at bounding box center [321, 79] width 87 height 8
click at [300, 30] on div "Pagamento Cartão de crédito" at bounding box center [321, 32] width 87 height 7
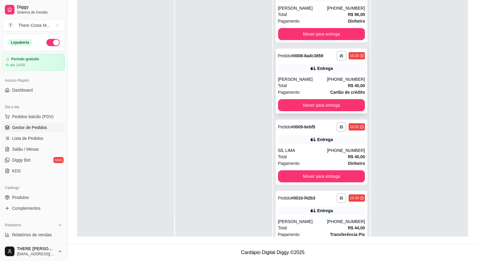
scroll to position [399, 0]
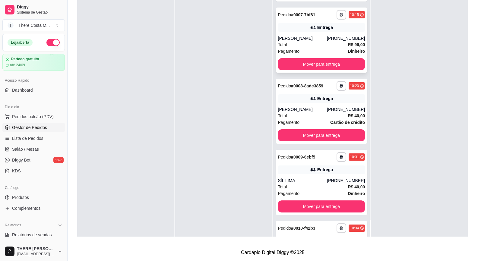
click at [307, 39] on div "[PERSON_NAME]" at bounding box center [302, 38] width 49 height 6
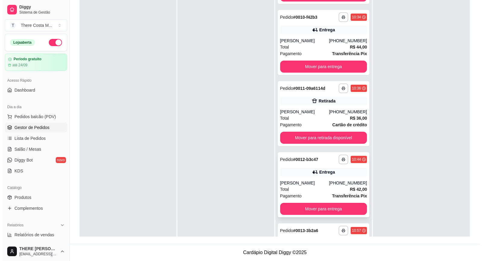
scroll to position [670, 0]
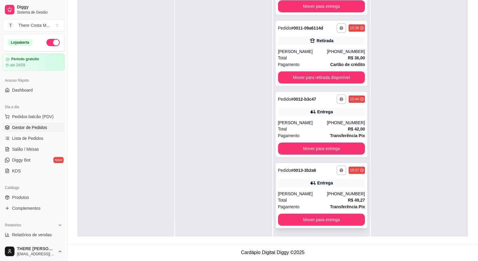
click at [310, 180] on icon at bounding box center [313, 183] width 6 height 6
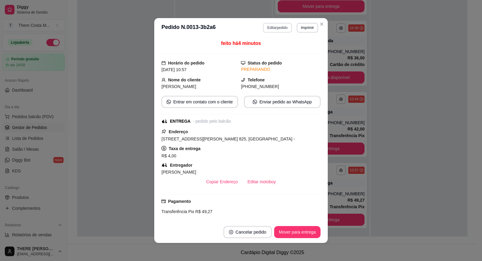
click at [269, 25] on button "Editar pedido" at bounding box center [277, 28] width 29 height 10
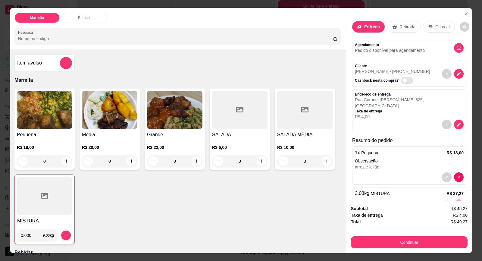
scroll to position [94, 0]
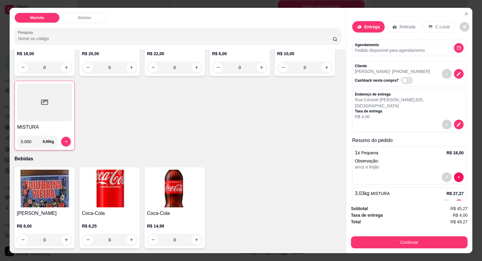
click at [106, 191] on img at bounding box center [109, 189] width 55 height 38
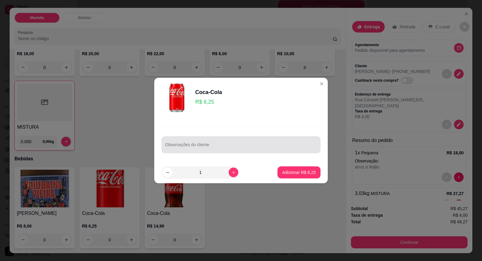
click at [201, 145] on input "Observações do cliente" at bounding box center [241, 147] width 152 height 6
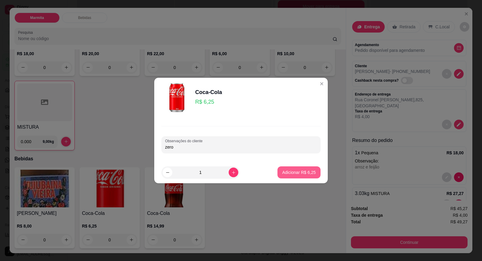
click at [293, 171] on p "Adicionar R$ 6,25" at bounding box center [298, 172] width 33 height 6
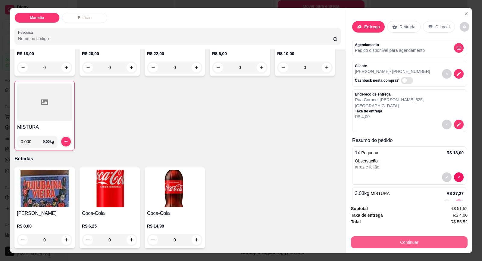
click at [401, 240] on button "Continuar" at bounding box center [409, 242] width 117 height 12
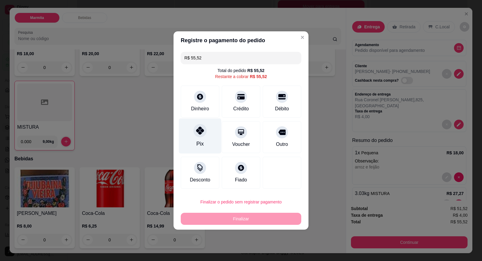
click at [196, 136] on div at bounding box center [200, 130] width 13 height 13
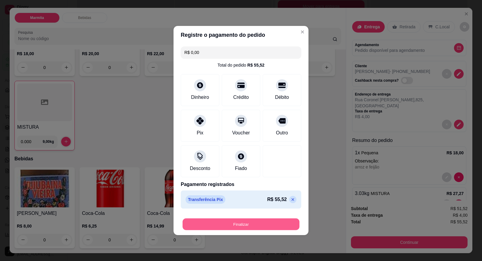
click at [251, 223] on button "Finalizar" at bounding box center [241, 225] width 117 height 12
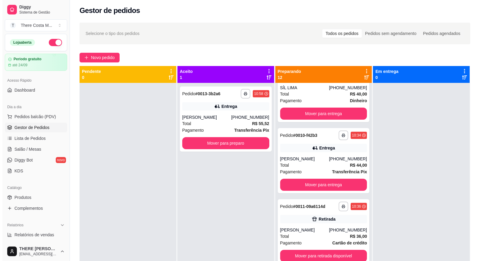
scroll to position [0, 0]
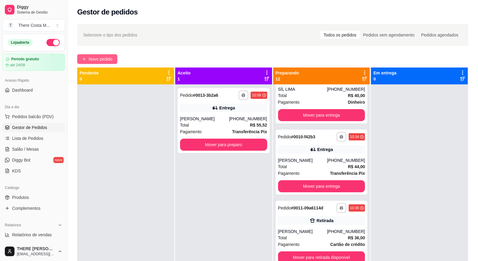
drag, startPoint x: 110, startPoint y: 46, endPoint x: 112, endPoint y: 57, distance: 10.3
click at [110, 49] on div "**********" at bounding box center [273, 178] width 410 height 315
click at [112, 57] on span "Novo pedido" at bounding box center [101, 59] width 24 height 7
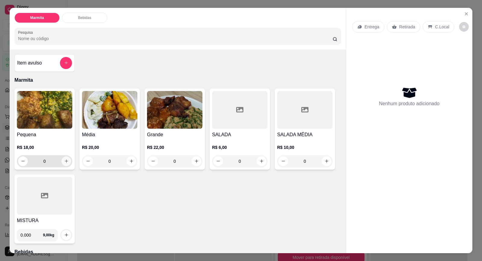
click at [62, 163] on button "increase-product-quantity" at bounding box center [67, 161] width 10 height 10
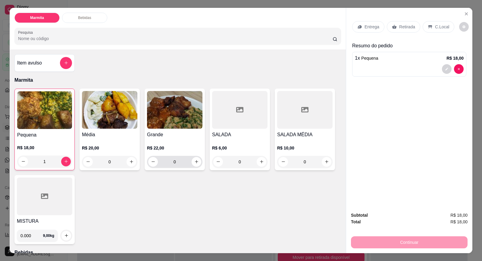
click at [194, 167] on div "0" at bounding box center [174, 162] width 53 height 12
click at [194, 160] on icon "increase-product-quantity" at bounding box center [196, 162] width 5 height 5
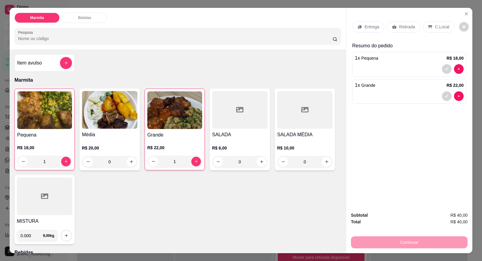
scroll to position [60, 0]
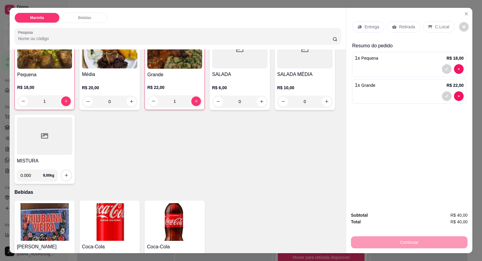
click at [362, 29] on div "Entrega" at bounding box center [368, 26] width 32 height 11
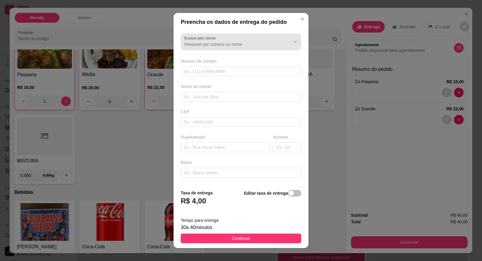
click at [202, 50] on div "Busque pelo cliente" at bounding box center [241, 41] width 121 height 17
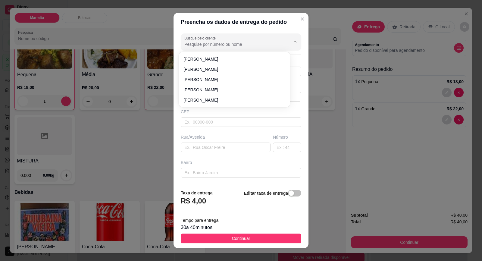
click at [204, 46] on input "Busque pelo cliente" at bounding box center [233, 44] width 96 height 6
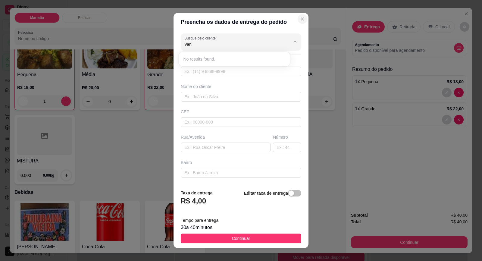
click at [301, 20] on icon "Close" at bounding box center [302, 19] width 2 height 2
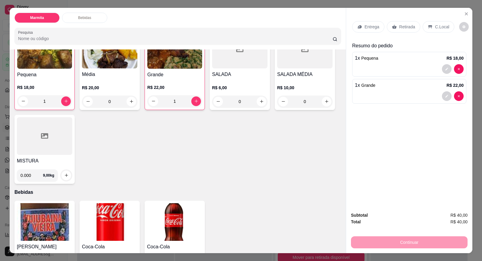
click at [249, 142] on div "Pequena R$ 18,00 1 Média R$ 20,00 0 Grande R$ 22,00 1 SALADA R$ 6,00 0 SALADA M…" at bounding box center [177, 106] width 327 height 156
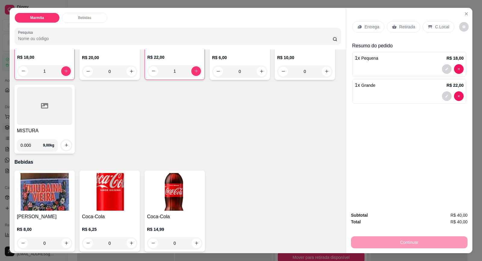
click at [377, 27] on div "Entrega" at bounding box center [368, 26] width 32 height 11
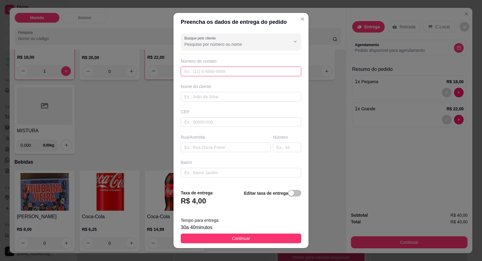
click at [211, 71] on input "text" at bounding box center [241, 72] width 121 height 10
paste input "[PHONE_NUMBER]"
click at [223, 98] on input "text" at bounding box center [241, 97] width 121 height 10
click at [231, 150] on input "text" at bounding box center [226, 148] width 90 height 10
click at [273, 146] on input "text" at bounding box center [287, 148] width 28 height 10
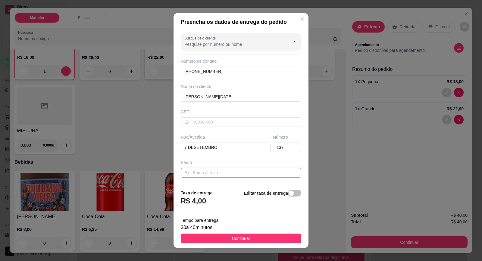
click at [265, 171] on input "text" at bounding box center [241, 173] width 121 height 10
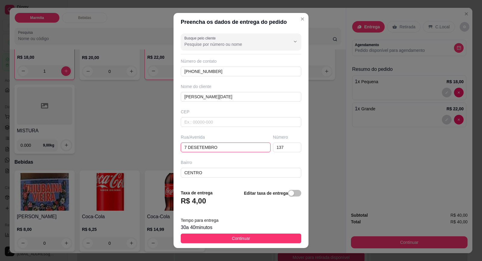
click at [191, 149] on input "7 DESETEMBRO" at bounding box center [226, 148] width 90 height 10
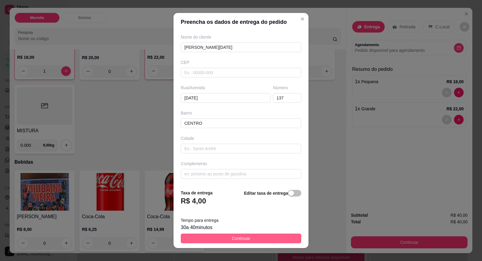
click at [242, 241] on span "Continuar" at bounding box center [241, 238] width 18 height 7
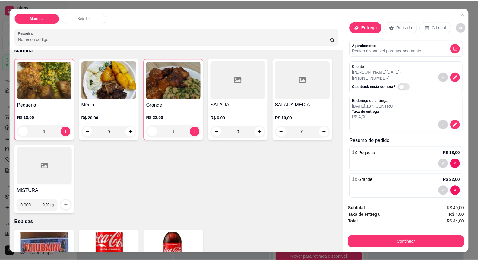
scroll to position [0, 0]
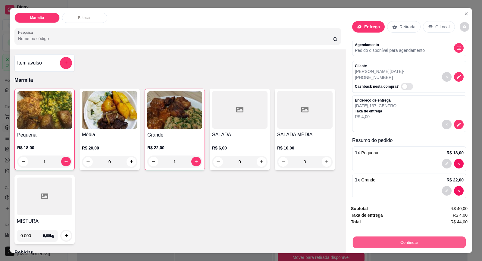
click at [403, 246] on button "Continuar" at bounding box center [409, 243] width 113 height 12
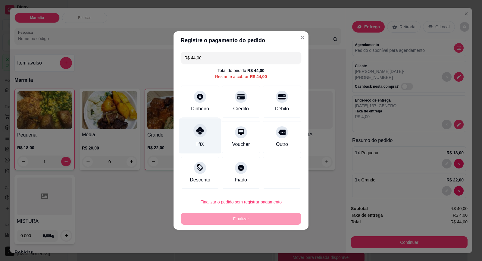
click at [204, 153] on div "Pix" at bounding box center [200, 135] width 43 height 35
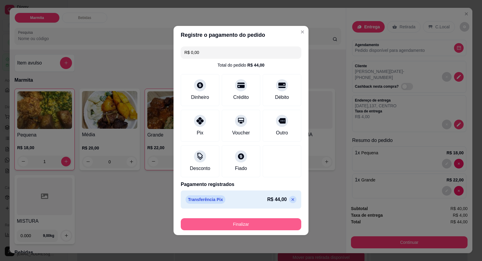
click at [254, 221] on button "Finalizar" at bounding box center [241, 224] width 121 height 12
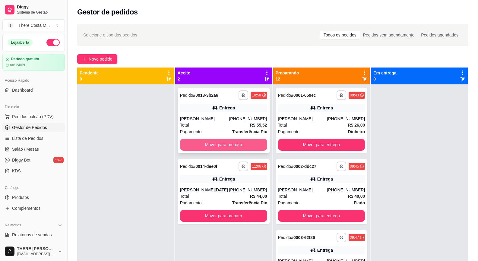
click at [242, 140] on button "Mover para preparo" at bounding box center [223, 145] width 87 height 12
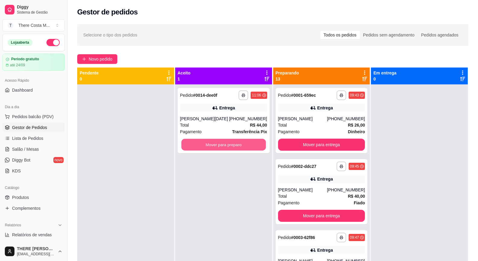
click at [236, 146] on button "Mover para preparo" at bounding box center [223, 145] width 84 height 12
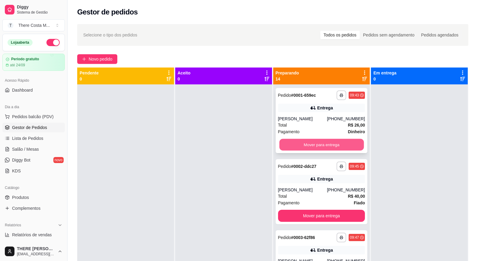
click at [288, 144] on button "Mover para entrega" at bounding box center [321, 145] width 84 height 12
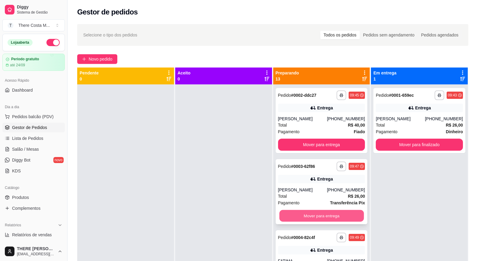
click at [299, 218] on button "Mover para entrega" at bounding box center [321, 216] width 84 height 12
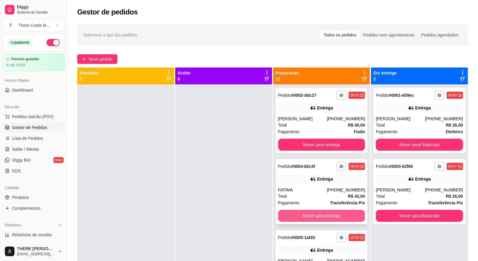
click at [308, 215] on button "Mover para entrega" at bounding box center [321, 216] width 87 height 12
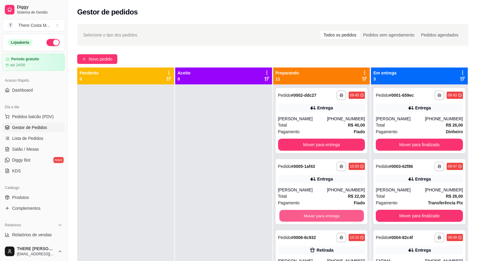
click at [308, 215] on button "Mover para entrega" at bounding box center [321, 216] width 84 height 12
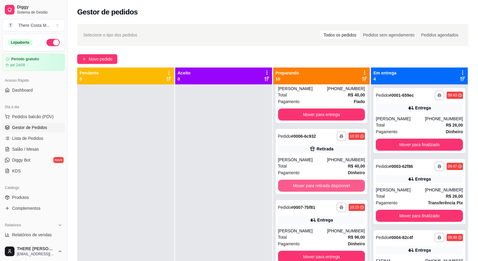
scroll to position [90, 0]
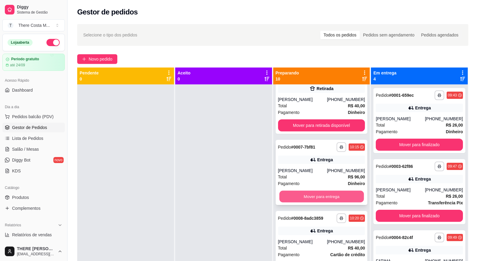
click at [311, 195] on button "Mover para entrega" at bounding box center [321, 197] width 84 height 12
click at [311, 194] on button "Mover para entrega" at bounding box center [321, 197] width 84 height 12
click at [324, 195] on button "Mover para entrega" at bounding box center [321, 197] width 84 height 12
click at [324, 196] on button "Mover para entrega" at bounding box center [321, 197] width 87 height 12
click at [322, 197] on button "Mover para retirada disponível" at bounding box center [321, 197] width 84 height 12
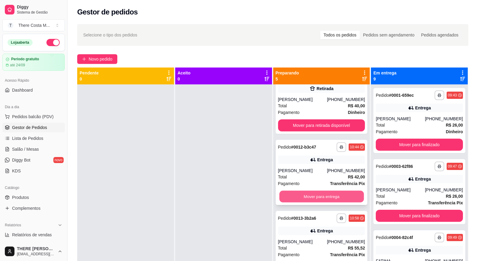
click at [321, 196] on button "Mover para entrega" at bounding box center [321, 197] width 84 height 12
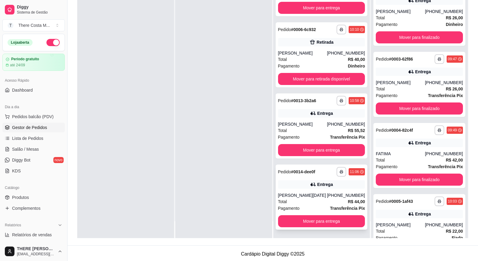
click at [317, 193] on div "[PERSON_NAME][DATE]" at bounding box center [302, 195] width 49 height 6
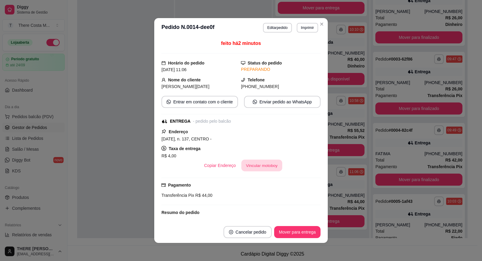
click at [254, 163] on button "Vincular motoboy" at bounding box center [261, 166] width 41 height 12
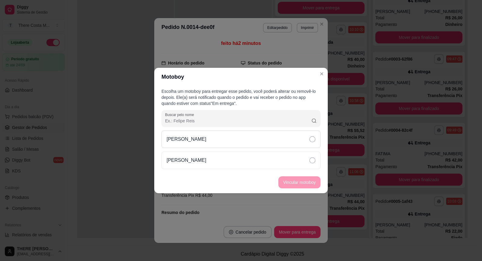
click at [252, 138] on div "[PERSON_NAME]" at bounding box center [241, 139] width 159 height 17
click at [299, 180] on button "Vincular motoboy" at bounding box center [299, 183] width 41 height 12
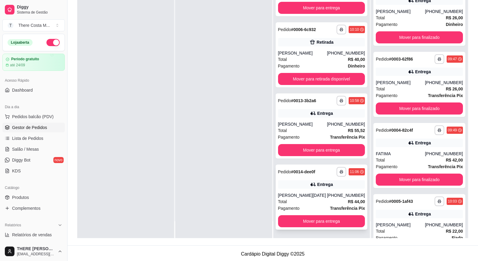
scroll to position [92, 0]
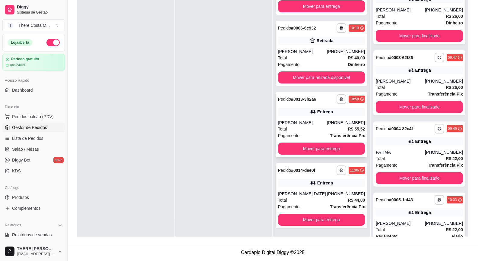
click at [328, 120] on div "[PHONE_NUMBER]" at bounding box center [346, 123] width 38 height 6
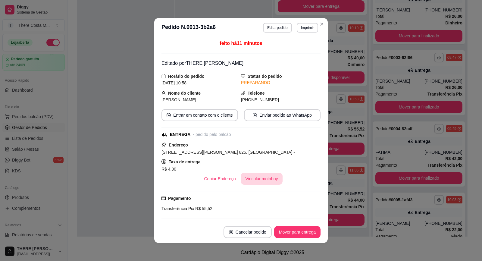
click at [262, 178] on button "Vincular motoboy" at bounding box center [262, 179] width 42 height 12
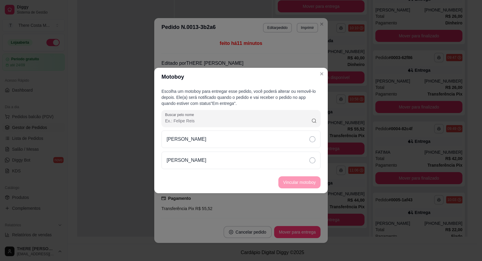
drag, startPoint x: 265, startPoint y: 145, endPoint x: 284, endPoint y: 172, distance: 33.3
click at [265, 145] on div "[PERSON_NAME]" at bounding box center [241, 139] width 159 height 17
click at [297, 182] on button "Vincular motoboy" at bounding box center [299, 183] width 41 height 12
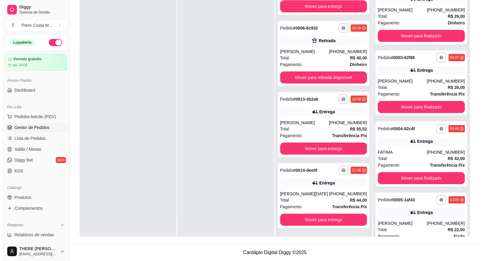
scroll to position [0, 0]
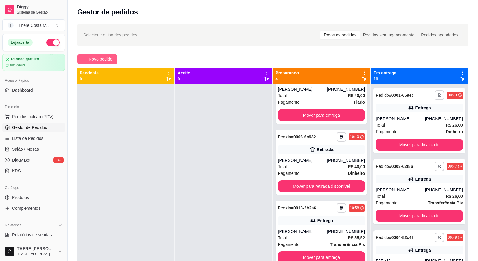
click at [99, 61] on span "Novo pedido" at bounding box center [101, 59] width 24 height 7
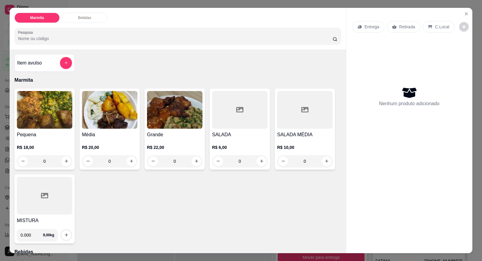
click at [392, 25] on icon at bounding box center [394, 26] width 5 height 5
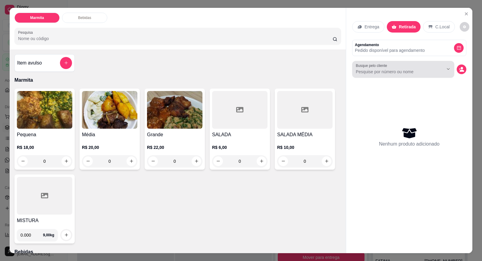
click at [402, 69] on input "Busque pelo cliente" at bounding box center [395, 72] width 78 height 6
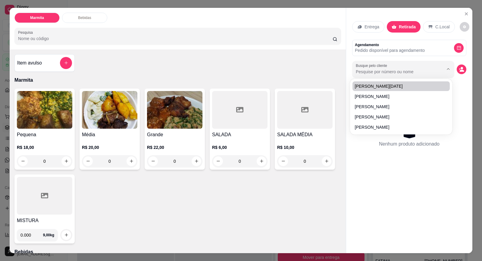
paste input "15 99701-1097"
click at [460, 71] on icon "decrease-product-quantity" at bounding box center [462, 71] width 5 height 2
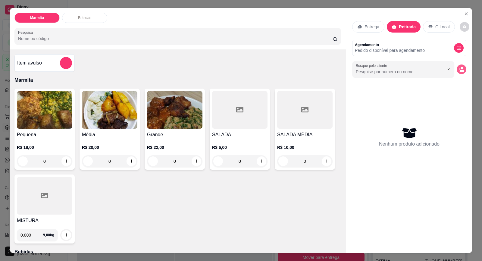
click at [457, 66] on button "decrease-product-quantity" at bounding box center [462, 70] width 10 height 10
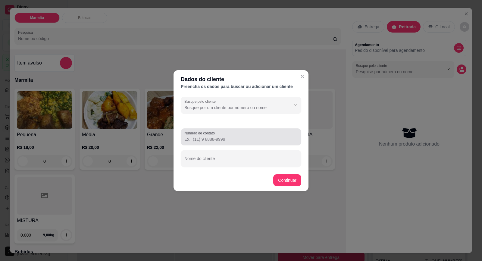
click at [237, 134] on div at bounding box center [241, 137] width 113 height 12
paste input "[PHONE_NUMBER]"
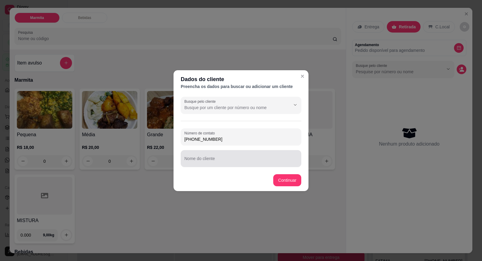
drag, startPoint x: 220, startPoint y: 157, endPoint x: 223, endPoint y: 153, distance: 4.8
click at [222, 155] on div at bounding box center [241, 159] width 113 height 12
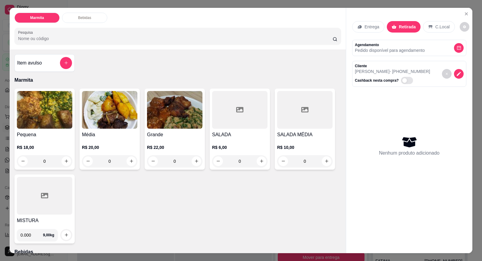
click at [402, 129] on div "Nenhum produto adicionado" at bounding box center [409, 146] width 114 height 118
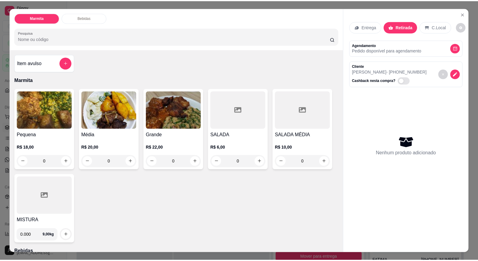
scroll to position [11, 0]
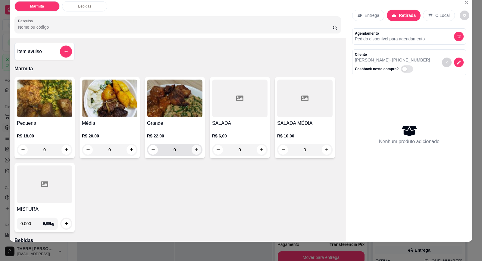
click at [192, 150] on button "increase-product-quantity" at bounding box center [197, 150] width 10 height 10
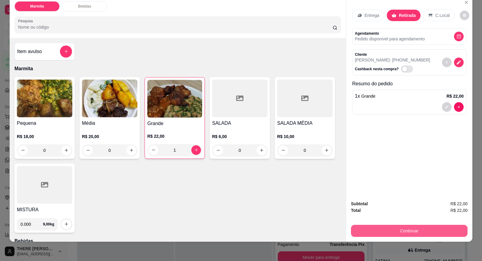
click at [399, 232] on button "Continuar" at bounding box center [409, 231] width 117 height 12
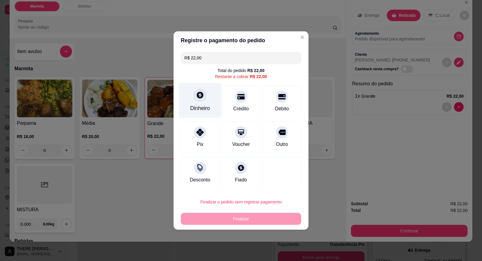
click at [199, 100] on div at bounding box center [200, 94] width 13 height 13
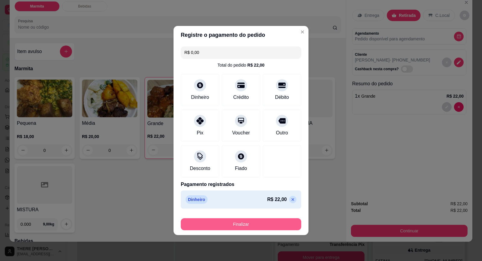
click at [250, 222] on button "Finalizar" at bounding box center [241, 224] width 121 height 12
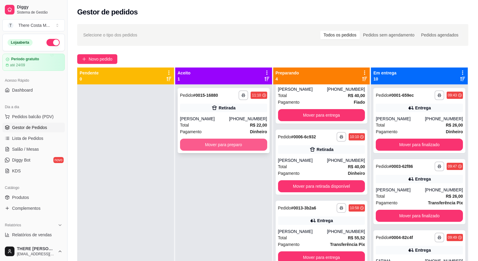
click at [245, 148] on button "Mover para preparo" at bounding box center [223, 145] width 87 height 12
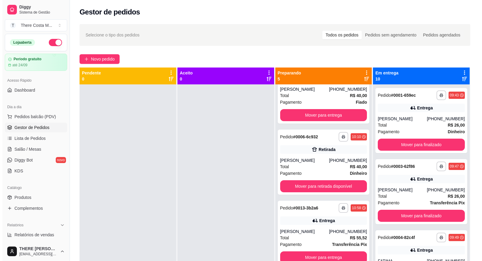
scroll to position [90, 0]
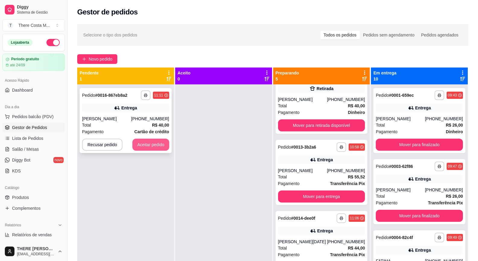
click at [148, 146] on button "Aceitar pedido" at bounding box center [150, 145] width 37 height 12
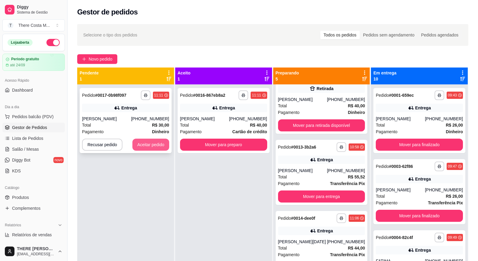
click at [156, 143] on button "Aceitar pedido" at bounding box center [150, 145] width 37 height 12
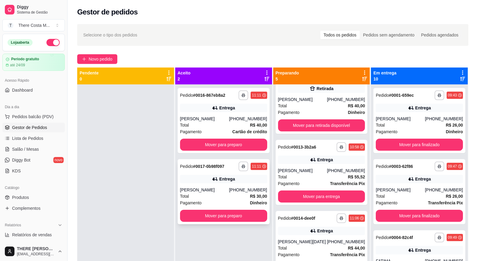
click at [217, 189] on div "[PERSON_NAME]" at bounding box center [204, 190] width 49 height 6
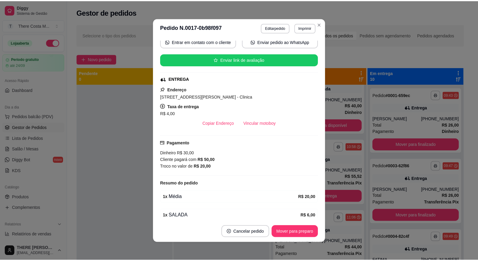
scroll to position [87, 0]
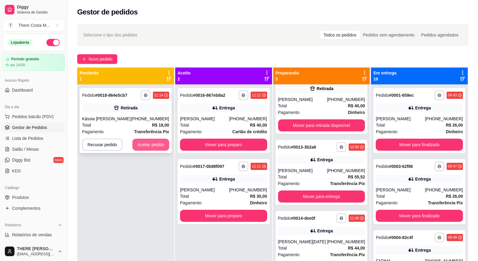
click at [154, 143] on button "Aceitar pedido" at bounding box center [150, 145] width 37 height 12
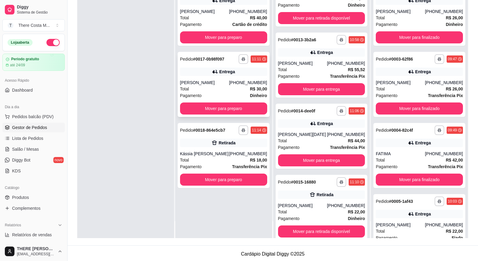
scroll to position [0, 0]
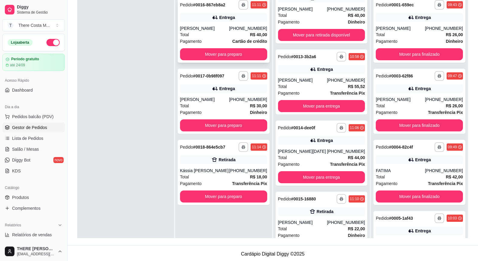
click at [216, 34] on div "Total R$ 40,00" at bounding box center [223, 34] width 87 height 7
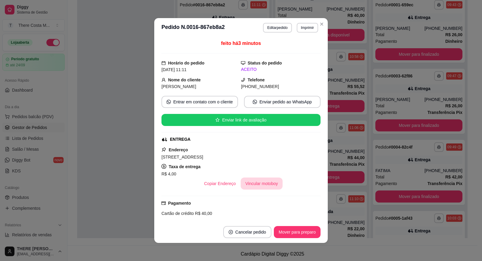
click at [254, 185] on button "Vincular motoboy" at bounding box center [262, 184] width 42 height 12
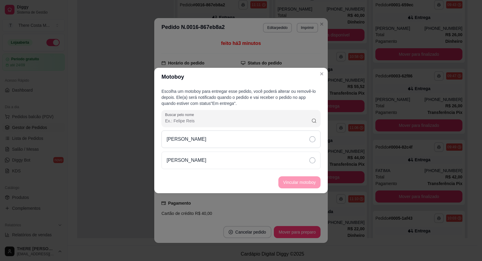
click at [255, 140] on div "[PERSON_NAME]" at bounding box center [241, 139] width 159 height 17
click at [288, 178] on button "Vincular motoboy" at bounding box center [299, 183] width 41 height 12
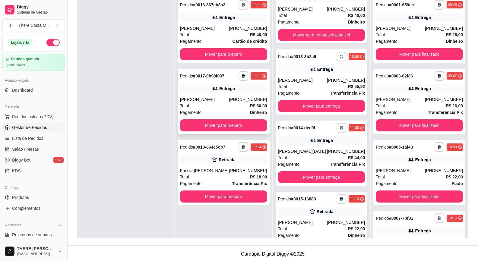
click at [220, 98] on div "[PERSON_NAME]" at bounding box center [204, 99] width 49 height 6
click at [217, 170] on div "Kássia [PERSON_NAME]" at bounding box center [204, 171] width 49 height 6
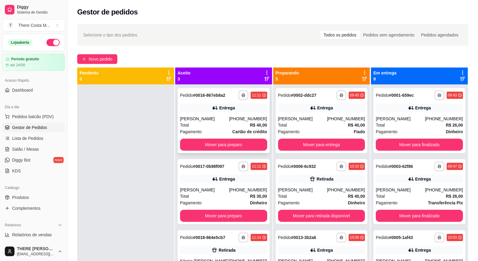
scroll to position [17, 0]
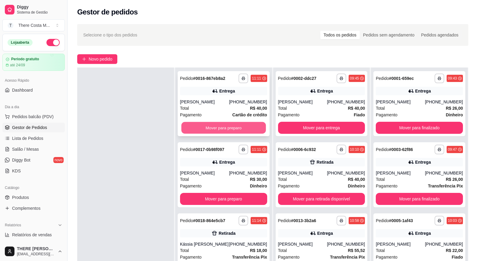
click at [237, 127] on button "Mover para preparo" at bounding box center [223, 128] width 84 height 12
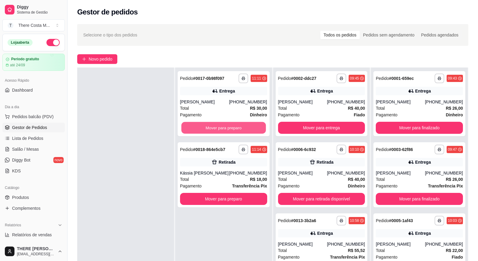
click at [236, 126] on button "Mover para preparo" at bounding box center [223, 128] width 84 height 12
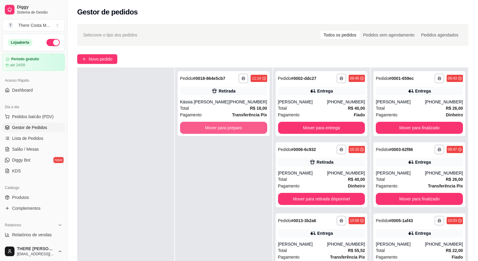
click at [236, 126] on button "Mover para preparo" at bounding box center [223, 128] width 87 height 12
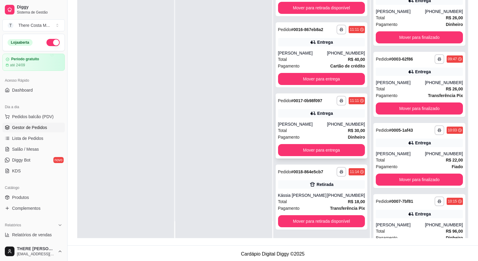
scroll to position [92, 0]
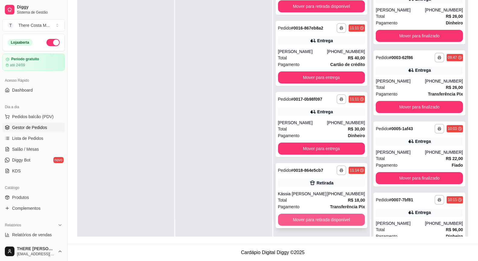
click at [310, 222] on button "Mover para retirada disponível" at bounding box center [321, 220] width 87 height 12
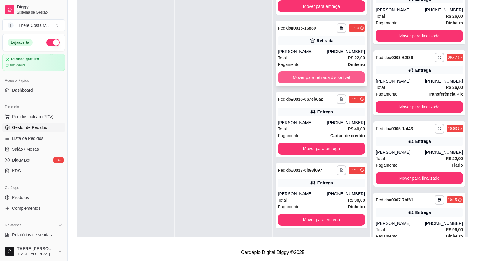
click at [330, 77] on button "Mover para retirada disponível" at bounding box center [321, 77] width 87 height 12
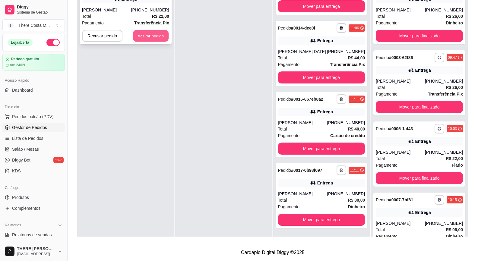
click at [142, 34] on button "Aceitar pedido" at bounding box center [151, 36] width 36 height 12
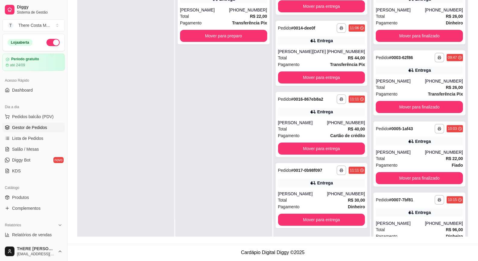
scroll to position [0, 0]
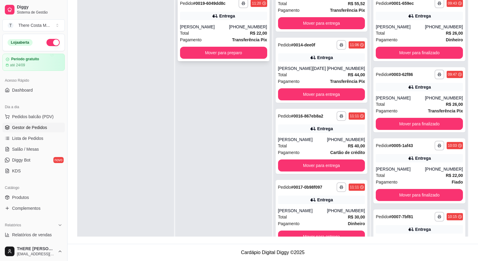
click at [226, 30] on div "Total R$ 22,00" at bounding box center [223, 33] width 87 height 7
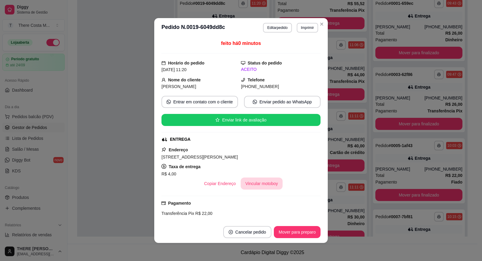
click at [246, 184] on button "Vincular motoboy" at bounding box center [262, 184] width 42 height 12
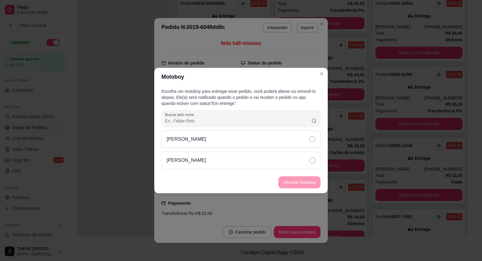
click at [281, 144] on div "[PERSON_NAME]" at bounding box center [241, 139] width 159 height 17
click at [301, 182] on button "Vincular motoboy" at bounding box center [299, 183] width 41 height 12
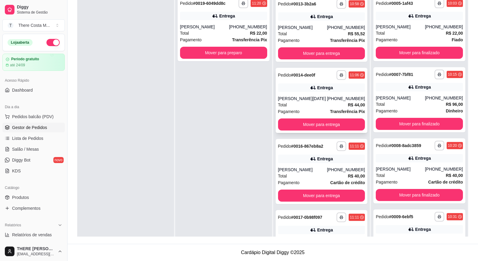
scroll to position [112, 0]
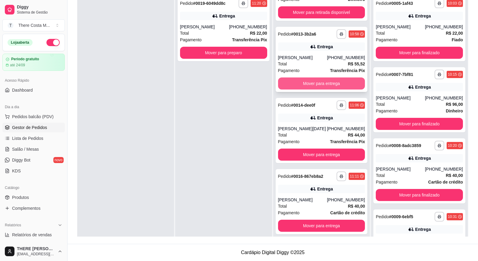
click at [297, 80] on button "Mover para entrega" at bounding box center [321, 83] width 87 height 12
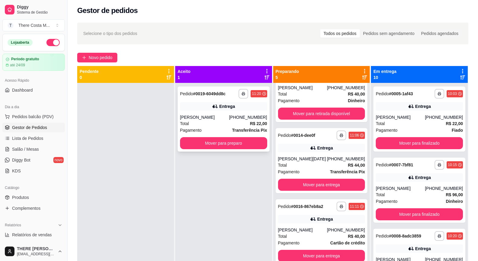
scroll to position [0, 0]
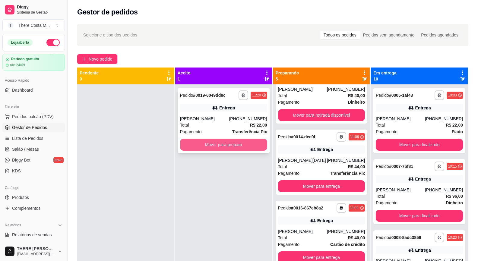
click at [232, 140] on button "Mover para preparo" at bounding box center [223, 145] width 87 height 12
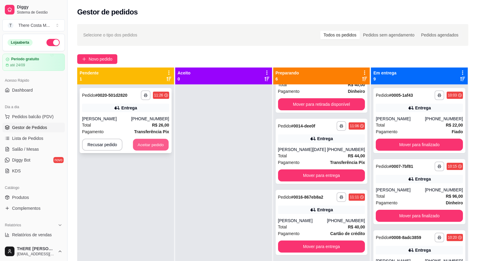
click at [149, 140] on button "Aceitar pedido" at bounding box center [151, 145] width 36 height 12
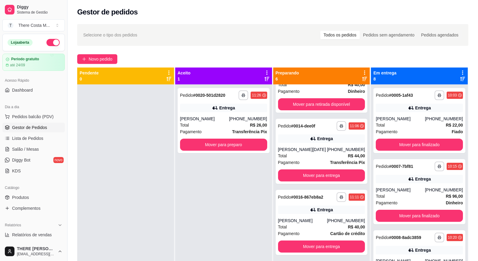
click at [365, 17] on div "Gestor de pedidos" at bounding box center [273, 10] width 410 height 21
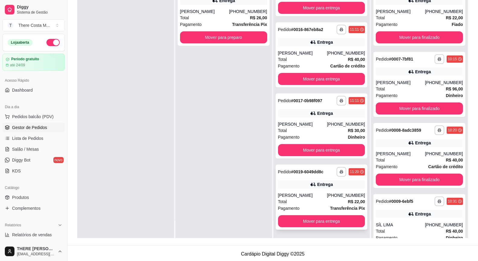
scroll to position [92, 0]
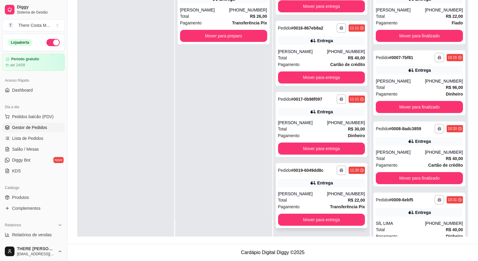
click at [311, 193] on div "[PERSON_NAME]" at bounding box center [302, 194] width 49 height 6
click at [318, 121] on div "[PERSON_NAME]" at bounding box center [302, 123] width 49 height 6
click at [248, 12] on div "[PHONE_NUMBER]" at bounding box center [248, 10] width 38 height 6
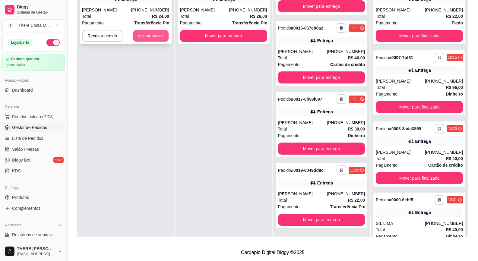
click at [143, 39] on button "Aceitar pedido" at bounding box center [151, 36] width 36 height 12
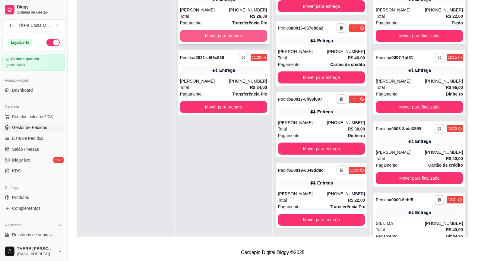
click at [232, 38] on button "Mover para preparo" at bounding box center [223, 36] width 87 height 12
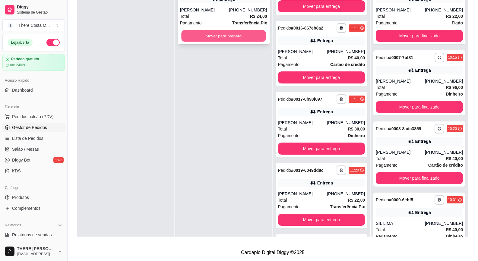
click at [232, 35] on button "Mover para preparo" at bounding box center [223, 36] width 84 height 12
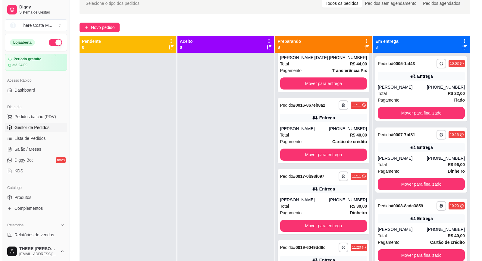
scroll to position [2, 0]
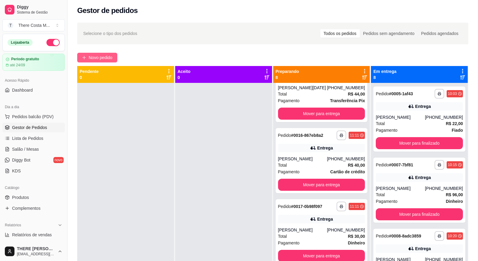
click at [112, 53] on button "Novo pedido" at bounding box center [97, 58] width 40 height 10
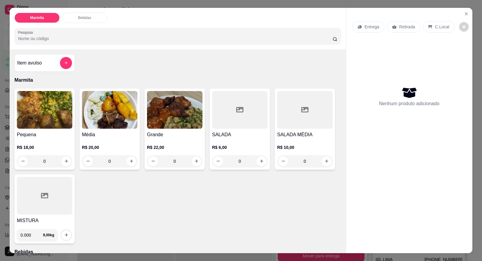
click at [369, 31] on div "Entrega" at bounding box center [368, 26] width 32 height 11
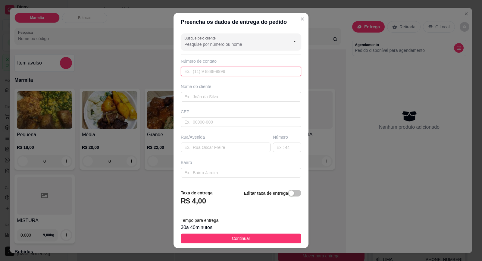
click at [231, 73] on input "text" at bounding box center [241, 72] width 121 height 10
paste input "[PHONE_NUMBER]"
click at [241, 102] on div "Busque pelo cliente Número de contato [PHONE_NUMBER] Nome do cliente CEP Rua/[G…" at bounding box center [241, 107] width 135 height 153
click at [239, 101] on input "text" at bounding box center [241, 97] width 121 height 10
click at [210, 152] on input "text" at bounding box center [226, 148] width 90 height 10
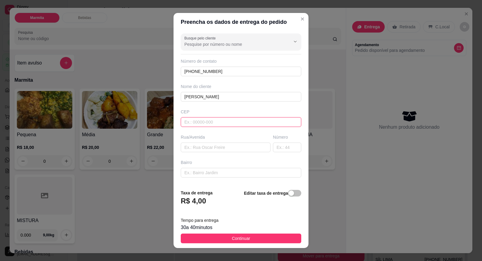
click at [197, 121] on input "text" at bounding box center [241, 122] width 121 height 10
click at [203, 148] on input "text" at bounding box center [226, 148] width 90 height 10
paste input "Rua [PERSON_NAME]"
click at [273, 146] on input "text" at bounding box center [287, 148] width 28 height 10
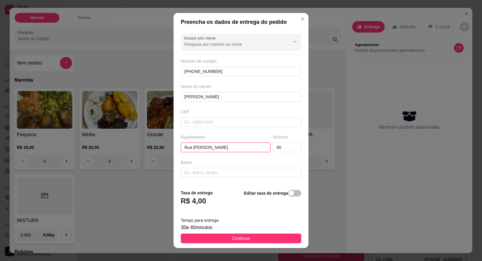
click at [212, 147] on input "Rua [PERSON_NAME]" at bounding box center [226, 148] width 90 height 10
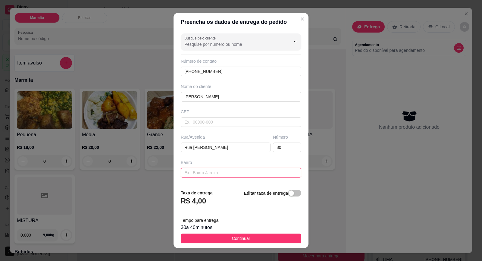
click at [220, 171] on input "text" at bounding box center [241, 173] width 121 height 10
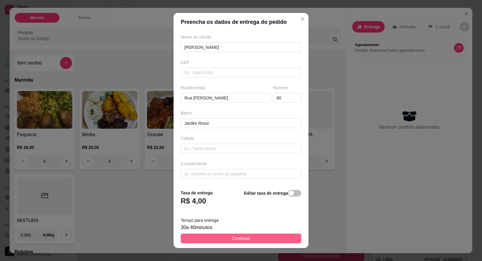
click at [239, 241] on span "Continuar" at bounding box center [241, 238] width 18 height 7
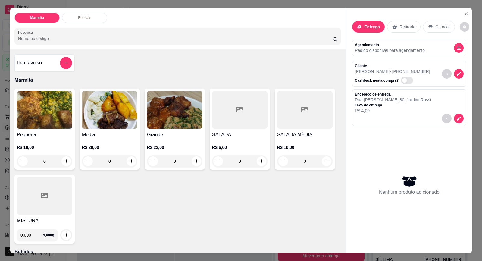
click at [124, 166] on input "0" at bounding box center [110, 161] width 34 height 12
click at [128, 141] on div "R$ 20,00 0" at bounding box center [109, 152] width 55 height 29
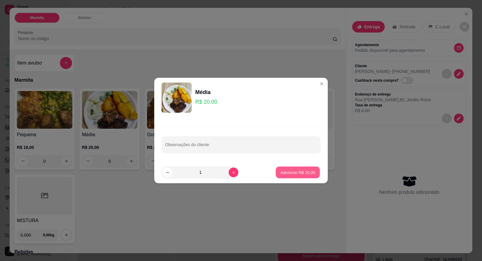
click at [281, 171] on p "Adicionar R$ 20,00" at bounding box center [298, 172] width 35 height 6
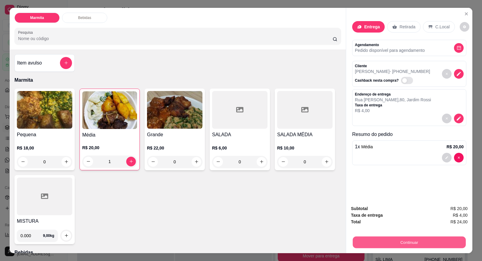
click at [399, 242] on button "Continuar" at bounding box center [409, 243] width 113 height 12
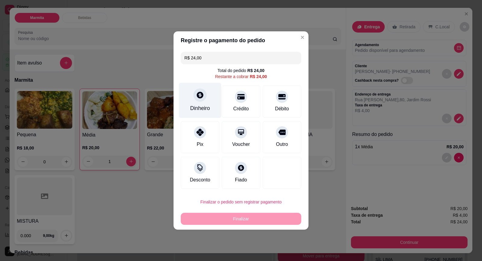
click at [202, 95] on icon at bounding box center [200, 95] width 7 height 7
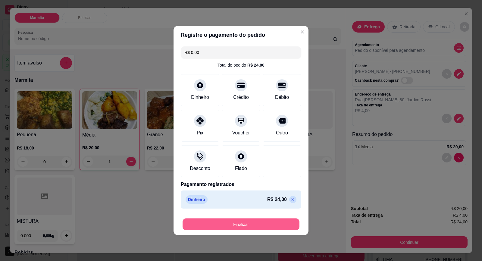
click at [267, 225] on button "Finalizar" at bounding box center [241, 225] width 117 height 12
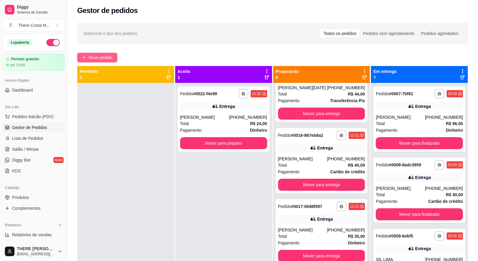
click at [104, 55] on span "Novo pedido" at bounding box center [101, 57] width 24 height 7
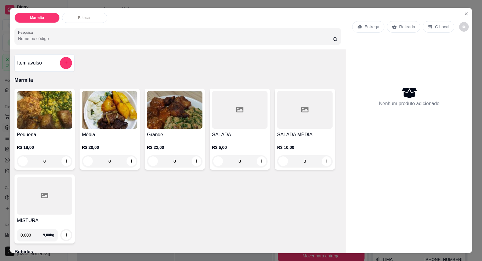
click at [393, 25] on icon at bounding box center [394, 26] width 5 height 5
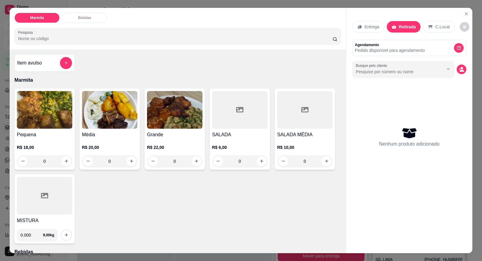
click at [458, 74] on div "Busque pelo cliente" at bounding box center [409, 69] width 114 height 17
click at [459, 71] on icon "decrease-product-quantity" at bounding box center [461, 69] width 5 height 5
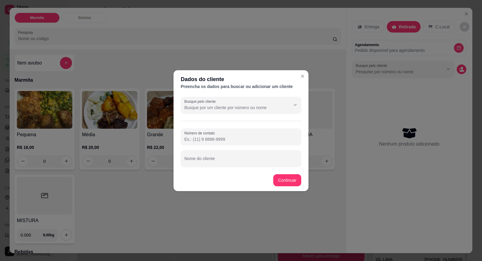
click at [211, 140] on input "Número de contato" at bounding box center [241, 139] width 113 height 6
paste input "[PHONE_NUMBER]"
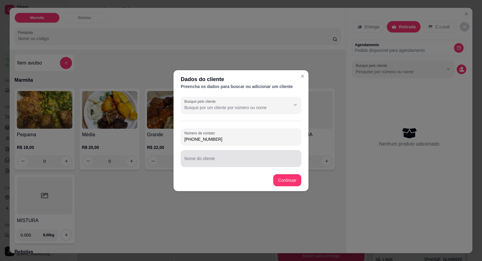
click at [229, 165] on div "Nome do cliente" at bounding box center [241, 158] width 121 height 17
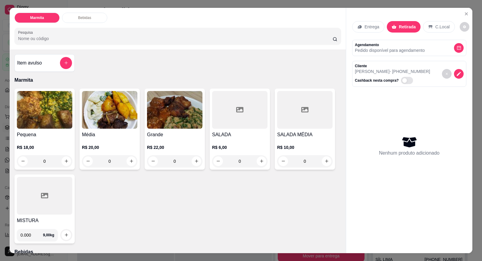
click at [49, 120] on img at bounding box center [44, 110] width 55 height 38
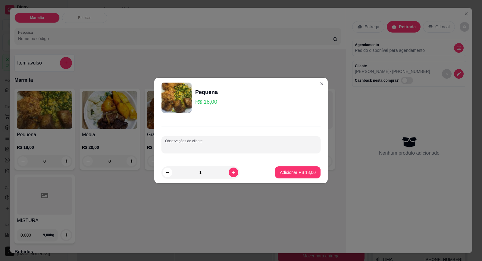
click at [166, 147] on input "Observações do cliente" at bounding box center [241, 147] width 152 height 6
paste input "arroz mais feijão frango e refogado de abobrinha"
click at [287, 168] on button "Adicionar R$ 18,00" at bounding box center [298, 173] width 44 height 12
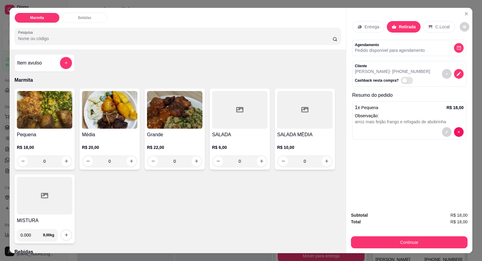
click at [39, 129] on div "Pequena R$ 18,00 0" at bounding box center [44, 129] width 60 height 81
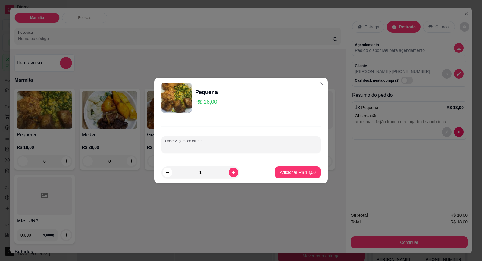
click at [194, 145] on input "Observações do cliente" at bounding box center [241, 147] width 152 height 6
paste input "arroz vulcão de carne moída e frango"
click at [283, 167] on button "Adicionar R$ 18,00" at bounding box center [298, 172] width 46 height 12
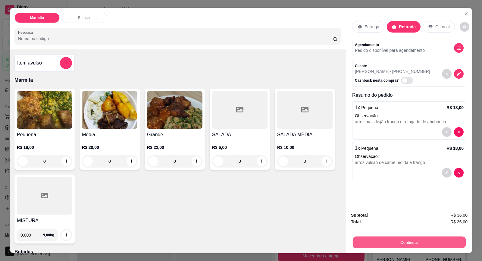
click at [408, 244] on button "Continuar" at bounding box center [409, 243] width 113 height 12
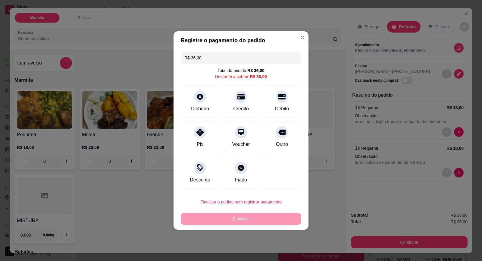
drag, startPoint x: 199, startPoint y: 136, endPoint x: 200, endPoint y: 145, distance: 9.4
click at [198, 135] on div at bounding box center [200, 132] width 12 height 12
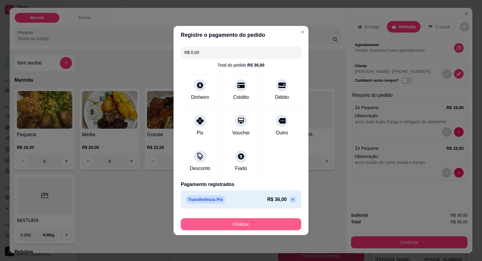
click at [270, 222] on button "Finalizar" at bounding box center [241, 224] width 121 height 12
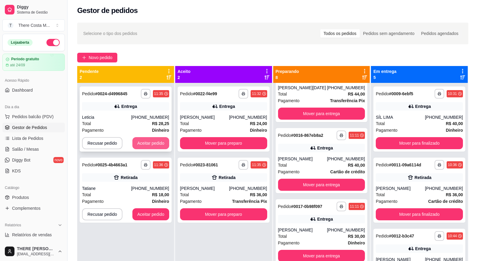
click at [140, 142] on button "Aceitar pedido" at bounding box center [150, 143] width 37 height 12
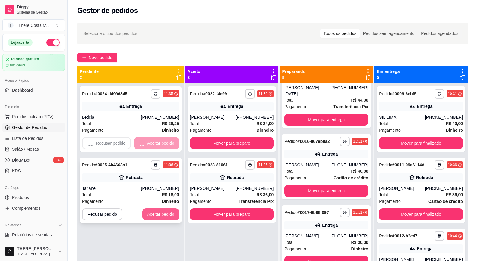
click at [149, 213] on button "Aceitar pedido" at bounding box center [160, 214] width 37 height 12
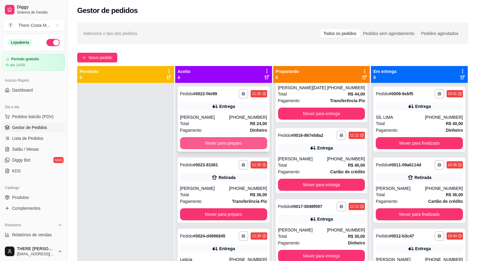
click at [222, 143] on button "Mover para preparo" at bounding box center [223, 143] width 87 height 12
click at [222, 143] on button "Mover para preparo" at bounding box center [223, 143] width 84 height 12
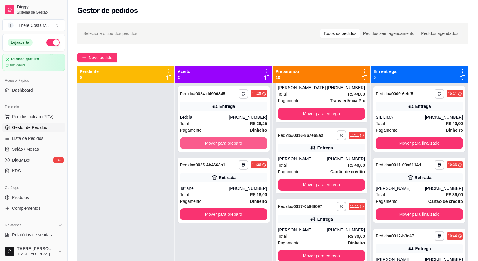
click at [221, 142] on button "Mover para preparo" at bounding box center [223, 143] width 87 height 12
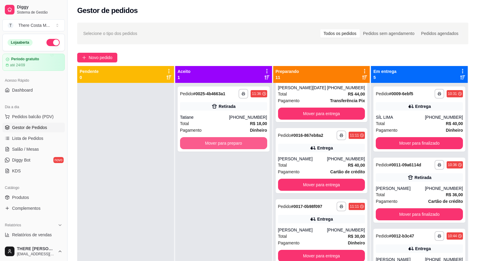
click at [221, 142] on button "Mover para preparo" at bounding box center [223, 143] width 87 height 12
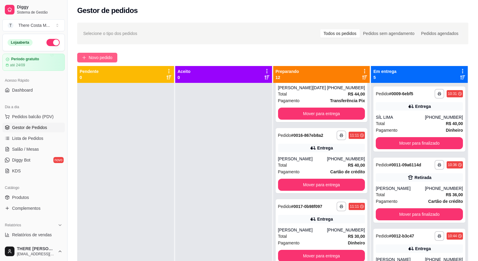
click at [101, 57] on span "Novo pedido" at bounding box center [101, 57] width 24 height 7
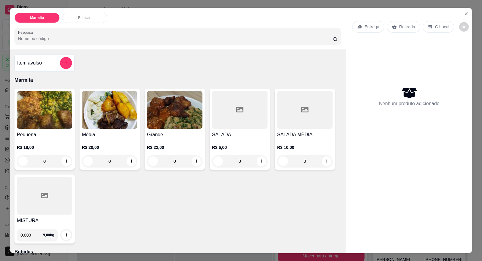
click at [368, 26] on p "Entrega" at bounding box center [372, 27] width 15 height 6
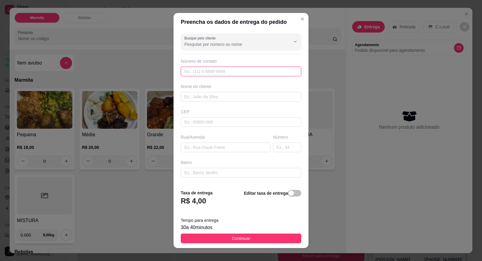
click at [239, 74] on input "text" at bounding box center [241, 72] width 121 height 10
paste input "[PHONE_NUMBER]"
drag, startPoint x: 241, startPoint y: 91, endPoint x: 242, endPoint y: 98, distance: 6.9
click at [241, 93] on div "Nome do cliente" at bounding box center [241, 93] width 123 height 18
drag, startPoint x: 242, startPoint y: 98, endPoint x: 249, endPoint y: 95, distance: 7.8
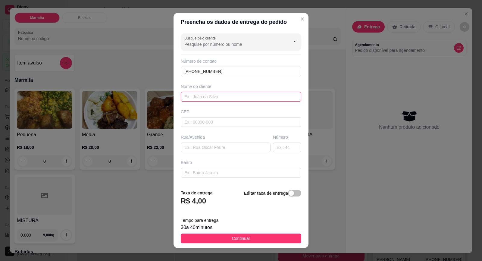
click at [242, 98] on input "text" at bounding box center [241, 97] width 121 height 10
click at [195, 98] on input "[PERSON_NAME]" at bounding box center [241, 97] width 121 height 10
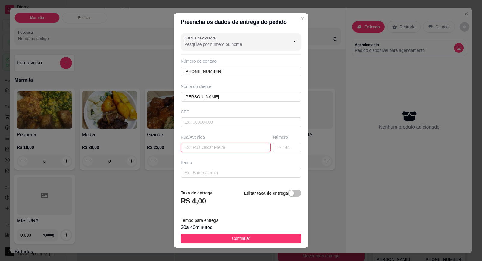
click at [217, 148] on input "text" at bounding box center [226, 148] width 90 height 10
paste input "[PERSON_NAME]"
click at [280, 148] on input "text" at bounding box center [287, 148] width 28 height 10
click at [193, 149] on input "[PERSON_NAME]" at bounding box center [226, 148] width 90 height 10
click at [194, 149] on input "[PERSON_NAME]" at bounding box center [226, 148] width 90 height 10
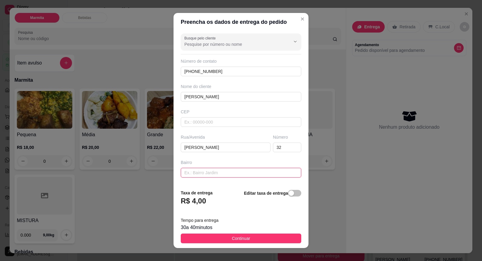
click at [196, 169] on input "text" at bounding box center [241, 173] width 121 height 10
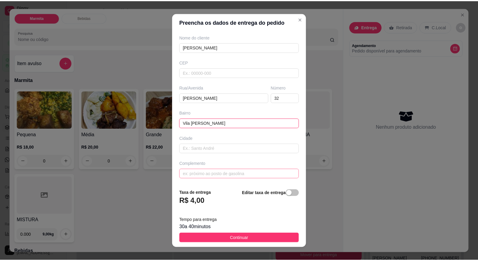
scroll to position [6, 0]
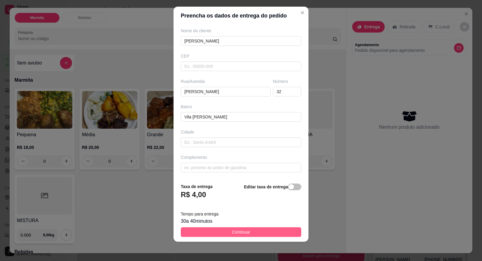
click at [240, 235] on span "Continuar" at bounding box center [241, 232] width 18 height 7
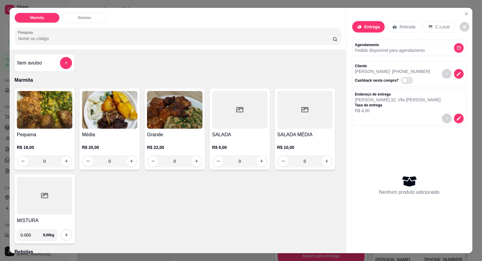
click at [43, 122] on img at bounding box center [44, 110] width 55 height 38
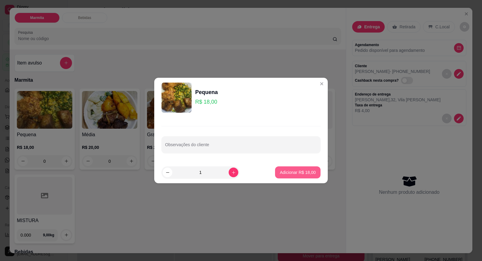
click at [288, 173] on p "Adicionar R$ 18,00" at bounding box center [298, 172] width 36 height 6
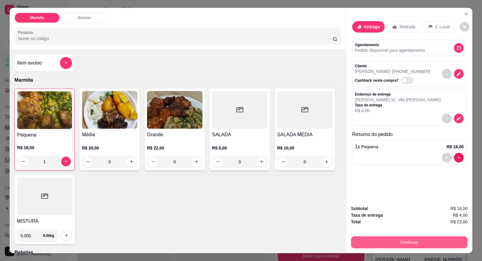
click at [423, 246] on button "Continuar" at bounding box center [409, 242] width 117 height 12
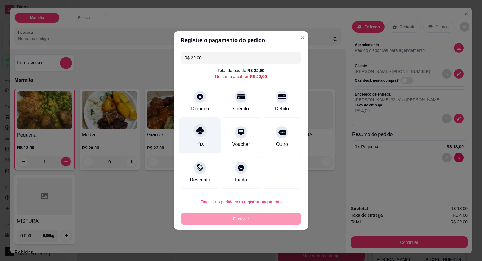
click at [188, 134] on div "Pix" at bounding box center [200, 135] width 43 height 35
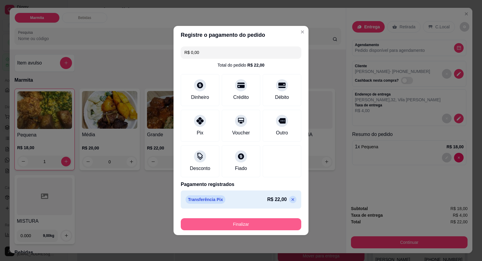
click at [238, 222] on button "Finalizar" at bounding box center [241, 224] width 121 height 12
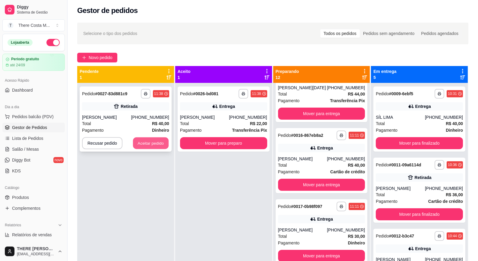
click at [143, 141] on button "Aceitar pedido" at bounding box center [151, 143] width 36 height 12
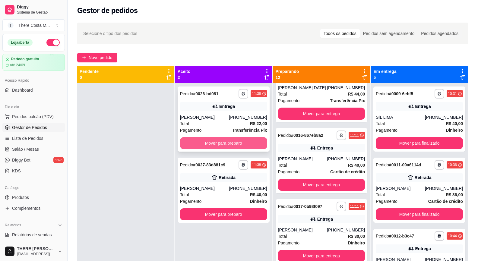
click at [236, 146] on button "Mover para preparo" at bounding box center [223, 143] width 87 height 12
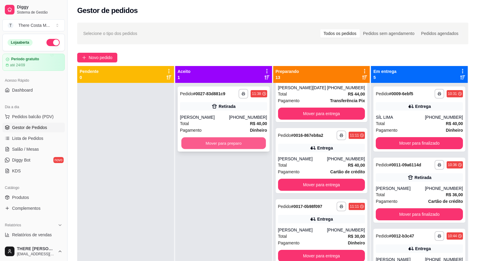
click at [236, 145] on button "Mover para preparo" at bounding box center [223, 143] width 84 height 12
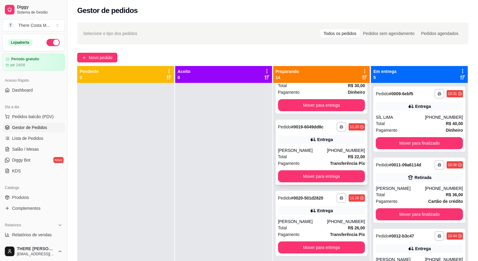
scroll to position [353, 0]
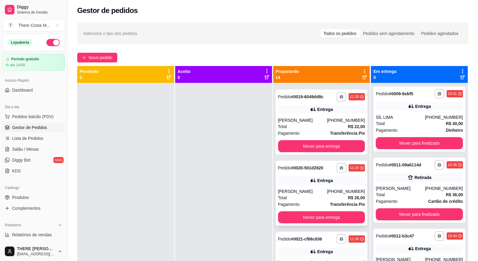
click at [313, 188] on div "[PERSON_NAME]" at bounding box center [302, 191] width 49 height 6
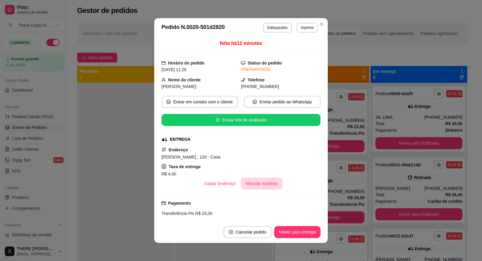
click at [262, 185] on button "Vincular motoboy" at bounding box center [262, 184] width 42 height 12
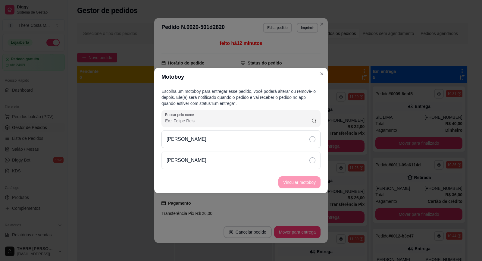
click at [225, 133] on div "[PERSON_NAME]" at bounding box center [241, 139] width 159 height 17
click at [294, 179] on button "Vincular motoboy" at bounding box center [300, 182] width 42 height 12
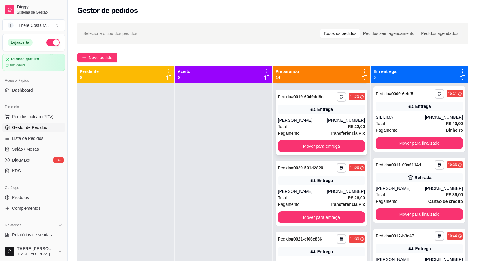
click at [308, 123] on div "Total R$ 22,00" at bounding box center [321, 126] width 87 height 7
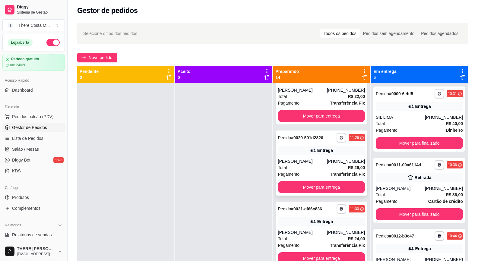
scroll to position [413, 0]
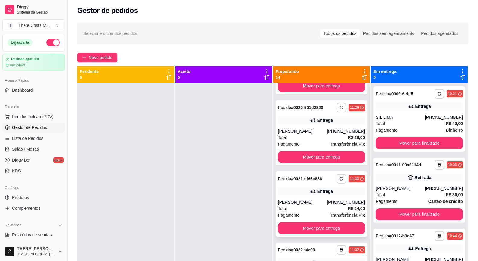
click at [293, 185] on div "**********" at bounding box center [322, 204] width 92 height 65
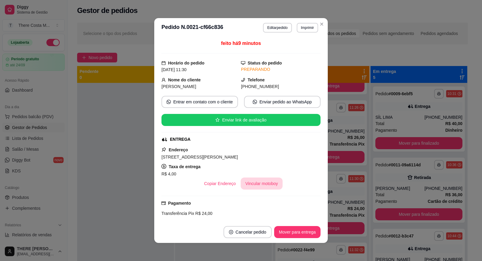
click at [264, 185] on button "Vincular motoboy" at bounding box center [262, 184] width 42 height 12
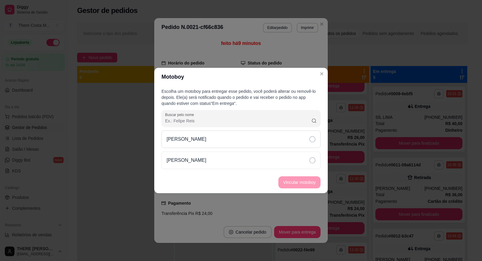
click at [252, 144] on div "[PERSON_NAME]" at bounding box center [241, 139] width 159 height 17
click at [302, 180] on button "Vincular motoboy" at bounding box center [300, 182] width 42 height 12
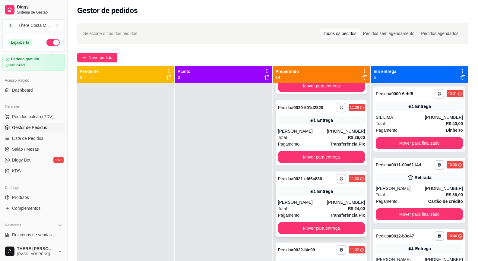
scroll to position [473, 0]
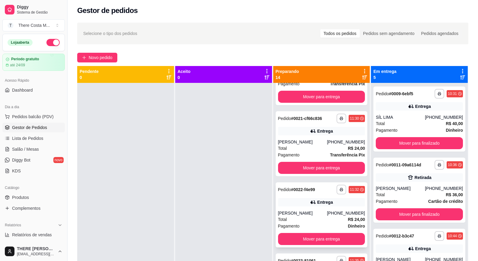
click at [319, 202] on div "Entrega" at bounding box center [325, 202] width 16 height 6
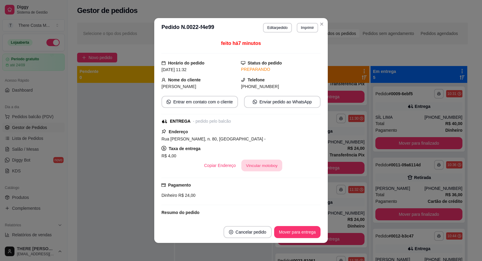
click at [267, 164] on button "Vincular motoboy" at bounding box center [261, 166] width 41 height 12
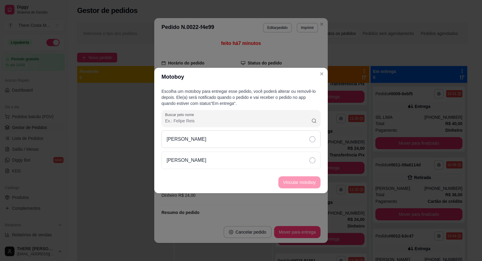
click at [266, 137] on div "[PERSON_NAME]" at bounding box center [241, 139] width 159 height 17
click at [311, 180] on button "Vincular motoboy" at bounding box center [300, 182] width 42 height 12
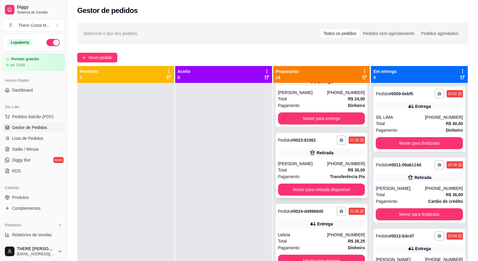
scroll to position [624, 0]
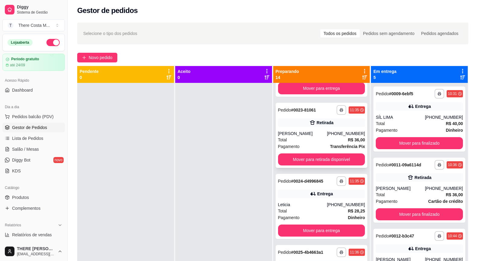
click at [310, 194] on icon at bounding box center [313, 194] width 6 height 6
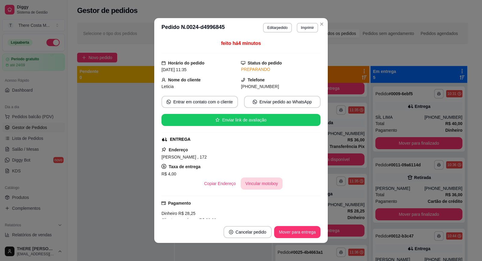
click at [259, 185] on button "Vincular motoboy" at bounding box center [262, 184] width 42 height 12
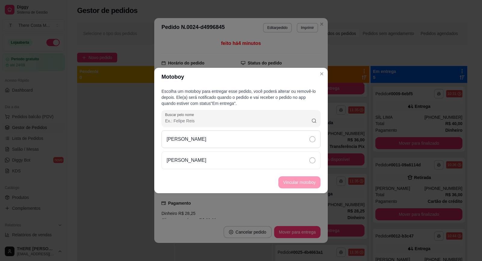
click at [259, 143] on div "[PERSON_NAME]" at bounding box center [241, 139] width 159 height 17
click at [307, 186] on button "Vincular motoboy" at bounding box center [300, 182] width 42 height 12
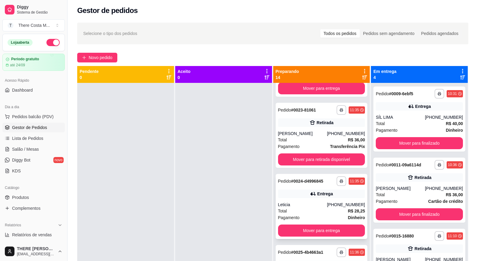
scroll to position [684, 0]
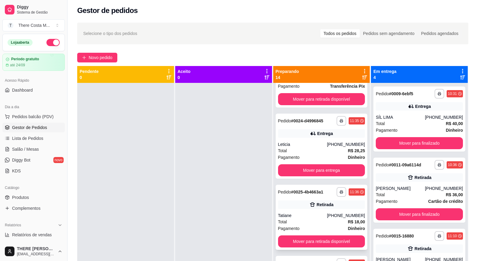
click at [294, 207] on div "Retirada" at bounding box center [321, 204] width 87 height 8
click at [302, 142] on div "Leticia" at bounding box center [302, 144] width 49 height 6
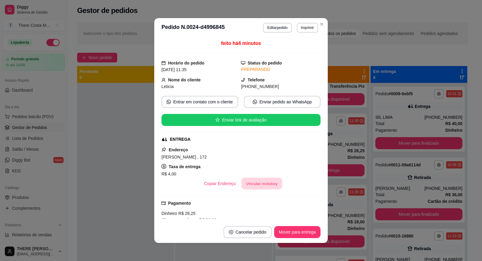
click at [248, 185] on button "Vincular motoboy" at bounding box center [261, 184] width 41 height 12
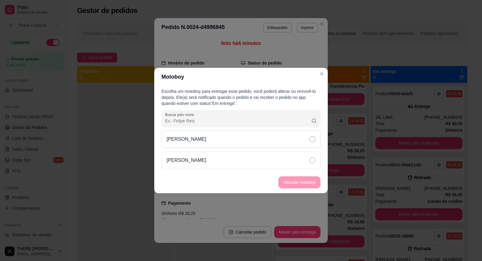
click at [263, 140] on div "[PERSON_NAME]" at bounding box center [241, 139] width 159 height 17
click at [294, 182] on button "Vincular motoboy" at bounding box center [300, 182] width 42 height 12
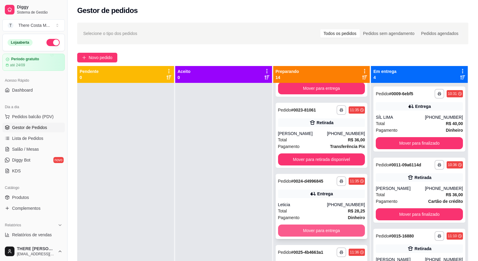
scroll to position [594, 0]
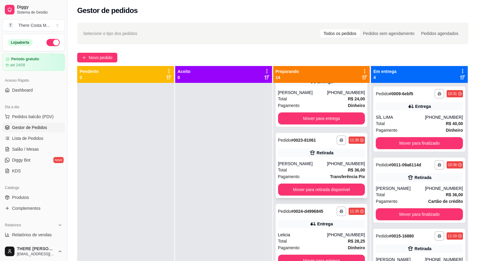
click at [311, 158] on div "**********" at bounding box center [322, 165] width 92 height 65
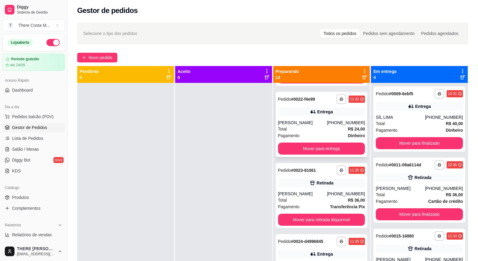
click at [298, 119] on div "**********" at bounding box center [322, 124] width 92 height 65
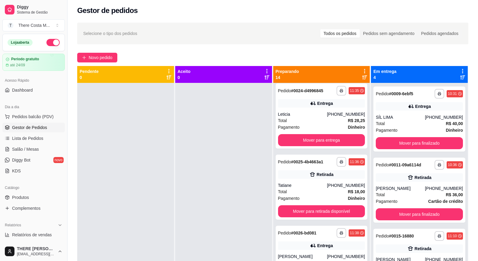
scroll to position [741, 0]
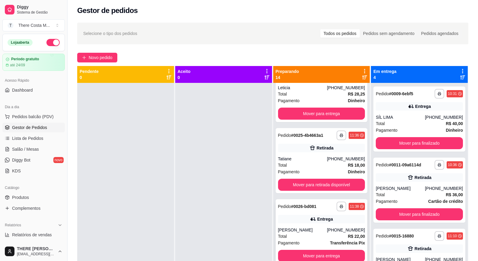
click at [301, 220] on div "Entrega" at bounding box center [321, 219] width 87 height 8
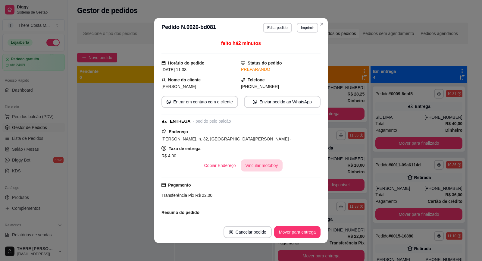
click at [259, 166] on button "Vincular motoboy" at bounding box center [262, 165] width 42 height 12
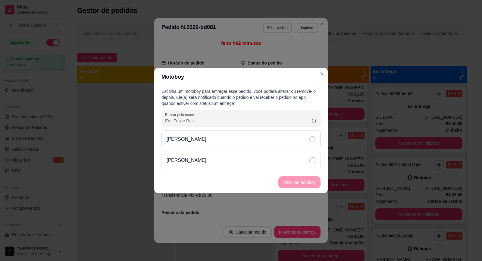
click at [258, 140] on div "[PERSON_NAME]" at bounding box center [241, 139] width 159 height 17
click at [302, 186] on button "Vincular motoboy" at bounding box center [300, 182] width 42 height 12
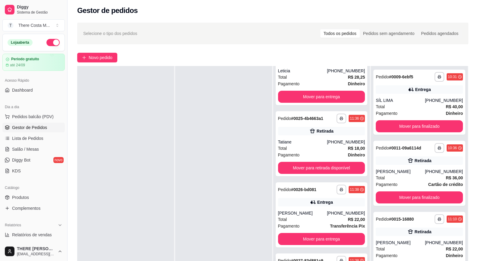
scroll to position [62, 0]
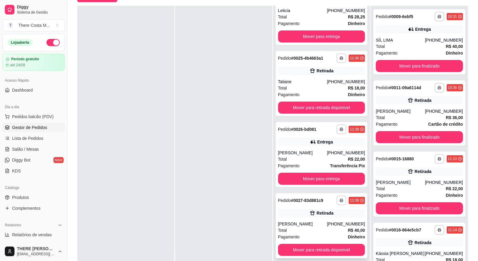
click at [317, 215] on div "Retirada" at bounding box center [325, 213] width 17 height 6
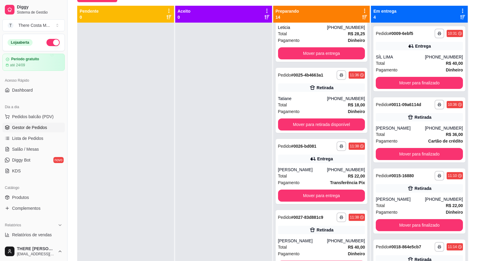
scroll to position [0, 0]
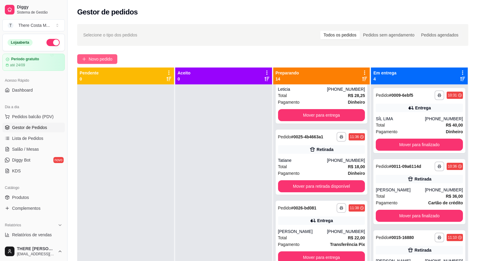
click at [87, 58] on button "Novo pedido" at bounding box center [97, 59] width 40 height 10
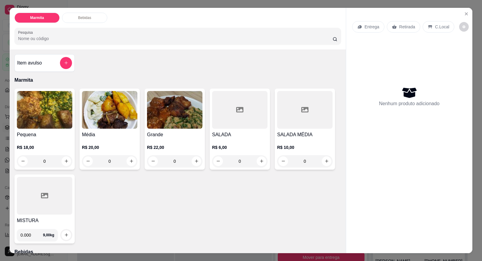
click at [407, 30] on div "Retirada" at bounding box center [403, 26] width 33 height 11
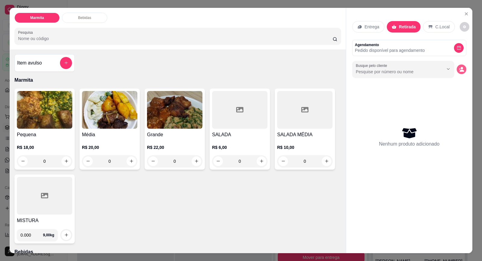
click at [460, 70] on icon "decrease-product-quantity" at bounding box center [462, 71] width 5 height 2
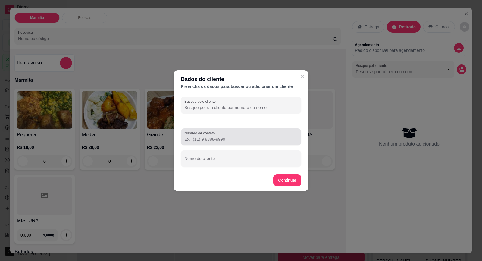
click at [227, 138] on input "Número de contato" at bounding box center [241, 139] width 113 height 6
paste input "[PHONE_NUMBER]"
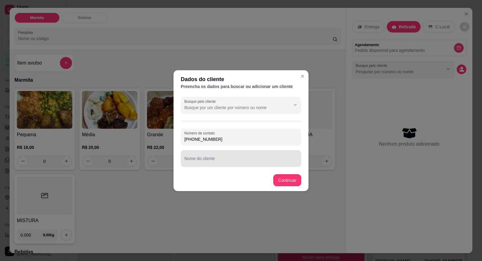
click at [233, 154] on div at bounding box center [241, 159] width 113 height 12
click at [201, 160] on input "Telma GArcia" at bounding box center [241, 161] width 113 height 6
click at [252, 163] on input "[PERSON_NAME]" at bounding box center [241, 161] width 113 height 6
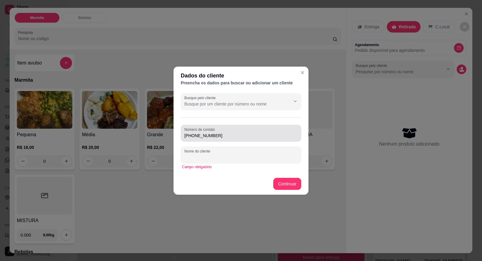
click at [241, 140] on div "Número de contato [PHONE_NUMBER]" at bounding box center [241, 133] width 121 height 17
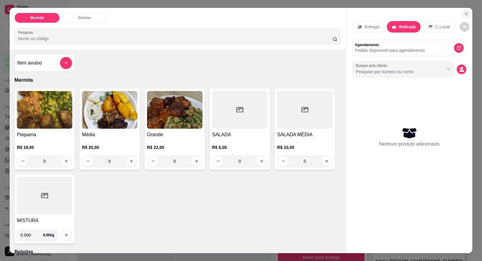
click at [467, 15] on icon "Close" at bounding box center [466, 13] width 5 height 5
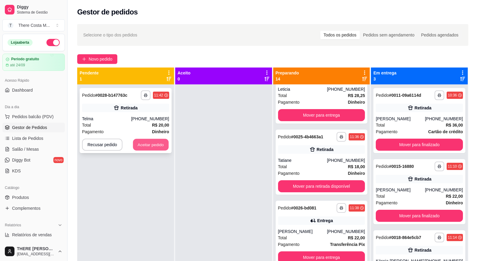
click at [158, 143] on button "Aceitar pedido" at bounding box center [151, 145] width 36 height 12
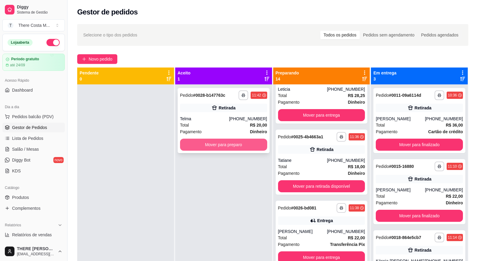
click at [230, 145] on button "Mover para preparo" at bounding box center [223, 145] width 87 height 12
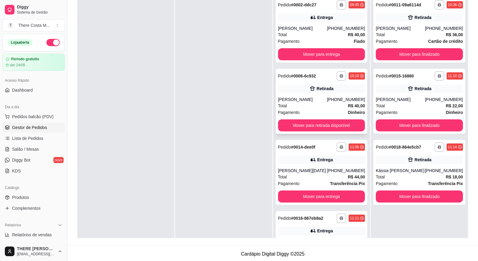
scroll to position [30, 0]
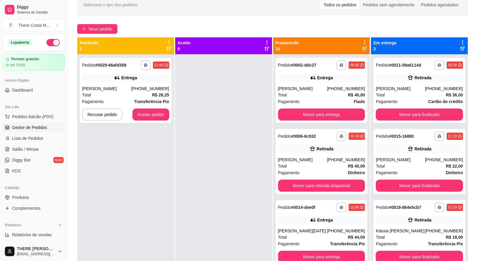
click at [46, 39] on button "button" at bounding box center [52, 42] width 13 height 7
click at [143, 112] on button "Aceitar pedido" at bounding box center [151, 115] width 36 height 12
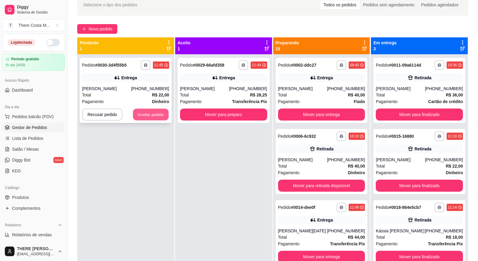
click at [141, 111] on button "Aceitar pedido" at bounding box center [151, 115] width 36 height 12
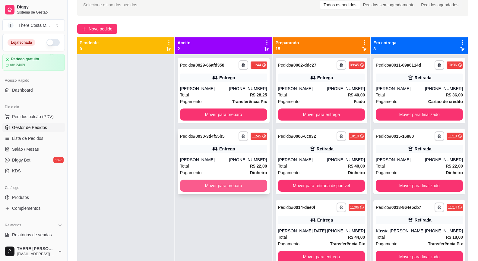
click at [235, 182] on button "Mover para preparo" at bounding box center [223, 186] width 87 height 12
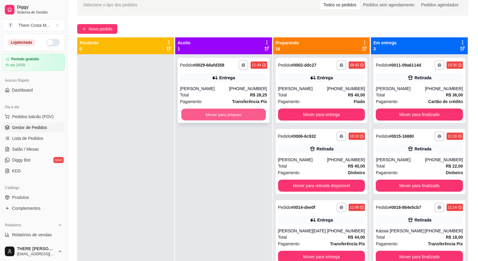
click at [231, 117] on button "Mover para preparo" at bounding box center [223, 115] width 84 height 12
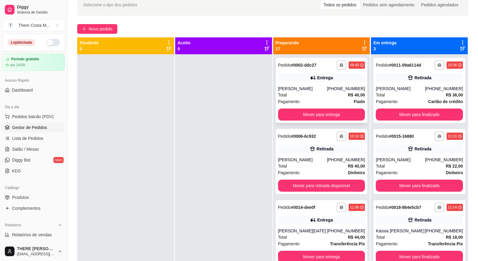
click at [313, 97] on div "Total R$ 40,00" at bounding box center [321, 95] width 87 height 7
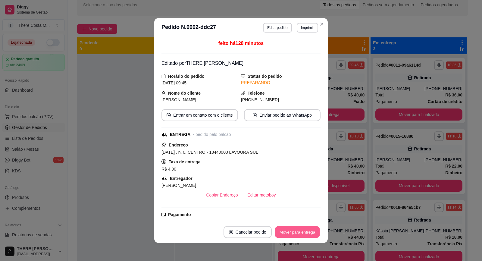
click at [303, 235] on button "Mover para entrega" at bounding box center [297, 232] width 45 height 12
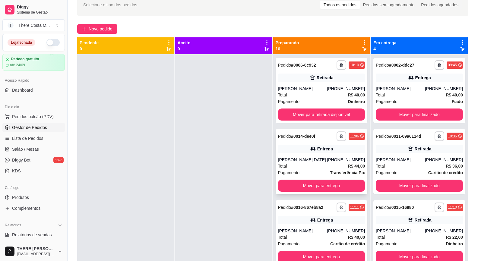
click at [289, 148] on div "Entrega" at bounding box center [321, 149] width 87 height 8
click at [306, 181] on button "Mover para entrega" at bounding box center [321, 186] width 84 height 12
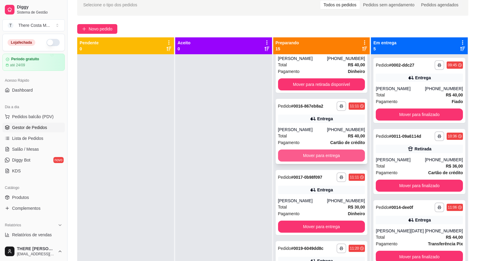
click at [320, 153] on button "Mover para entrega" at bounding box center [321, 156] width 87 height 12
click at [320, 153] on button "Mover para entrega" at bounding box center [321, 156] width 84 height 12
click at [320, 153] on button "Mover para entrega" at bounding box center [321, 156] width 87 height 12
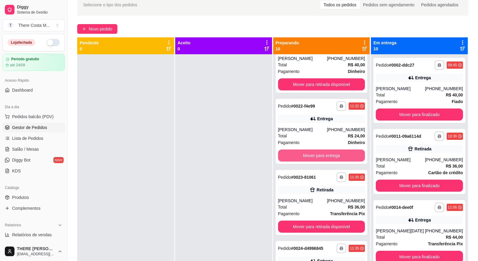
click at [320, 153] on button "Mover para entrega" at bounding box center [321, 156] width 87 height 12
click at [320, 153] on button "Mover para retirada disponível" at bounding box center [321, 156] width 84 height 12
click at [320, 153] on button "Mover para entrega" at bounding box center [321, 156] width 87 height 12
click at [320, 153] on button "Mover para retirada disponível" at bounding box center [321, 156] width 84 height 12
click at [322, 155] on button "Mover para entrega" at bounding box center [321, 156] width 84 height 12
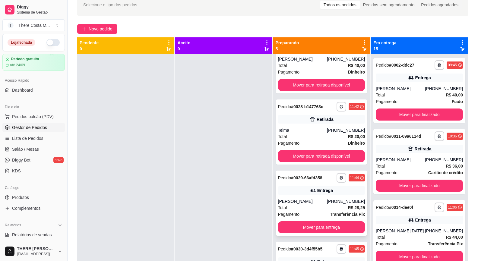
scroll to position [17, 0]
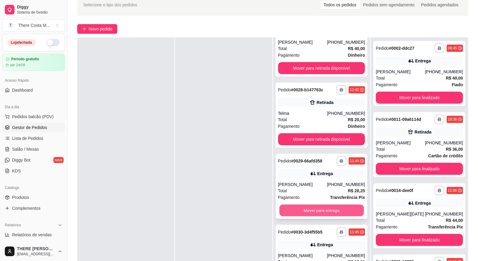
click at [314, 210] on button "Mover para entrega" at bounding box center [321, 211] width 84 height 12
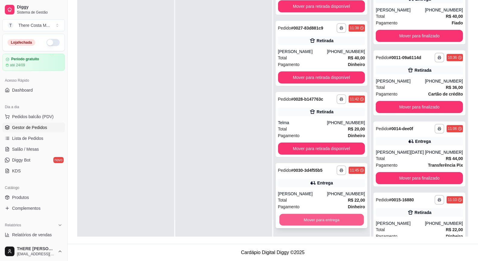
click at [316, 216] on button "Mover para entrega" at bounding box center [321, 220] width 84 height 12
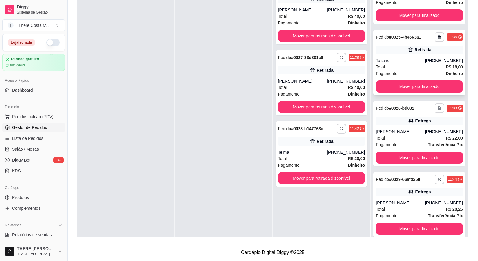
scroll to position [954, 0]
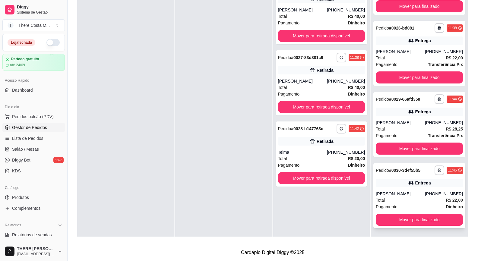
click at [389, 182] on div "Entrega" at bounding box center [419, 183] width 87 height 8
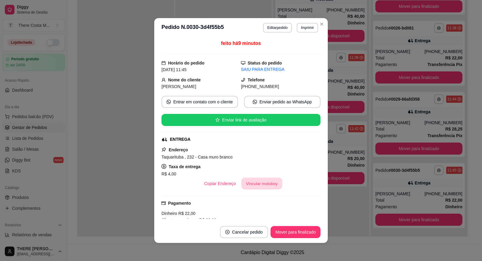
click at [260, 184] on button "Vincular motoboy" at bounding box center [261, 184] width 41 height 12
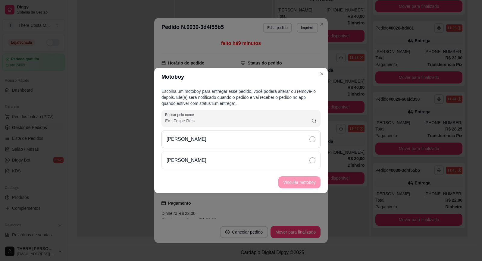
click at [251, 145] on div "[PERSON_NAME]" at bounding box center [241, 139] width 159 height 17
click at [292, 185] on button "Vincular motoboy" at bounding box center [300, 182] width 42 height 12
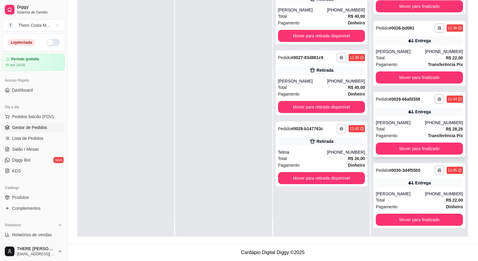
click at [399, 114] on div "Entrega" at bounding box center [419, 112] width 87 height 8
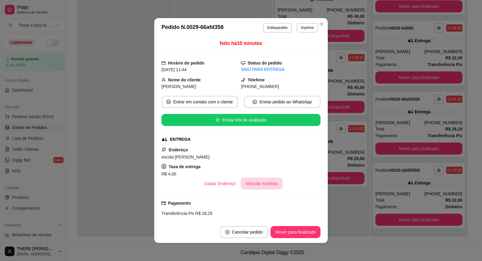
click at [255, 183] on button "Vincular motoboy" at bounding box center [262, 184] width 42 height 12
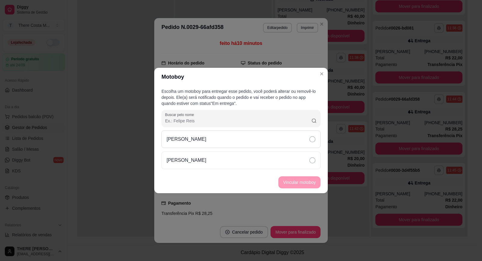
click at [245, 137] on div "[PERSON_NAME]" at bounding box center [241, 139] width 159 height 17
click at [305, 183] on button "Vincular motoboy" at bounding box center [299, 183] width 41 height 12
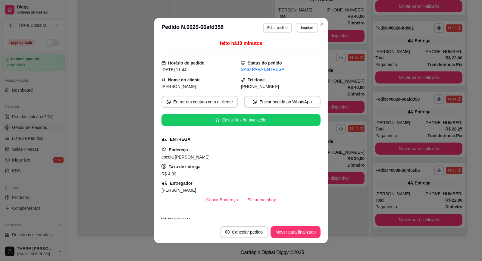
click at [326, 88] on div "feito há 10 minutos Horário do pedido [DATE] 11:44 Status do pedido SAIU PARA E…" at bounding box center [241, 129] width 174 height 184
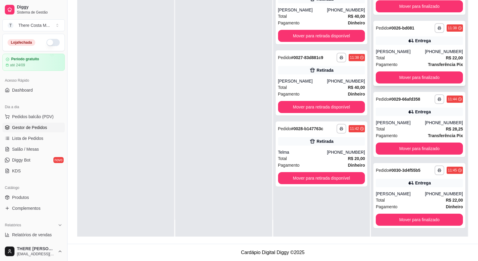
click at [390, 58] on div "Total R$ 22,00" at bounding box center [419, 58] width 87 height 7
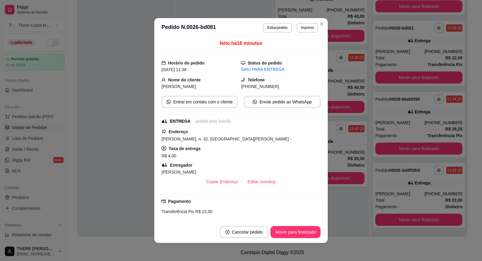
click at [316, 20] on header "**********" at bounding box center [241, 27] width 174 height 19
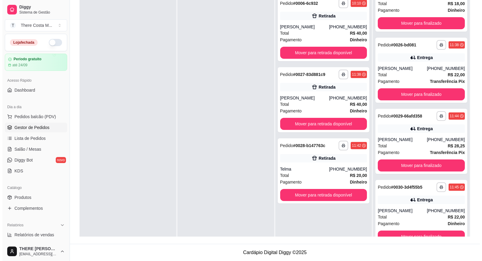
scroll to position [0, 0]
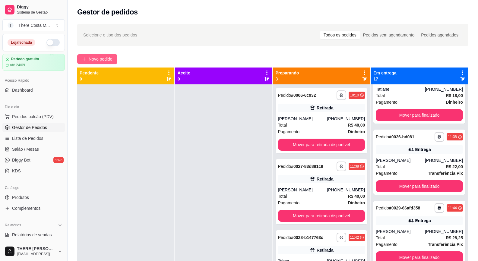
click at [95, 61] on span "Novo pedido" at bounding box center [101, 59] width 24 height 7
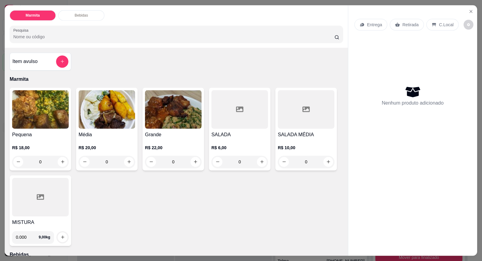
click at [106, 61] on div "Item avulso Marmita Pequena R$ 18,00 0 Média R$ 20,00 0 Grande R$ 22,00 0 SALAD…" at bounding box center [176, 152] width 343 height 208
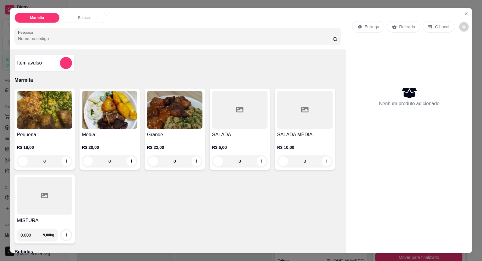
click at [365, 29] on p "Entrega" at bounding box center [372, 27] width 15 height 6
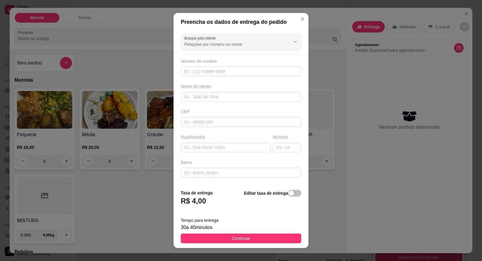
click at [215, 78] on div "Busque pelo cliente Número de contato Nome do cliente CEP Rua/[GEOGRAPHIC_DATA]" at bounding box center [241, 107] width 135 height 153
click at [217, 73] on input "text" at bounding box center [241, 72] width 121 height 10
paste input "[PHONE_NUMBER]"
click at [209, 101] on input "text" at bounding box center [241, 97] width 121 height 10
paste input "[PERSON_NAME]"
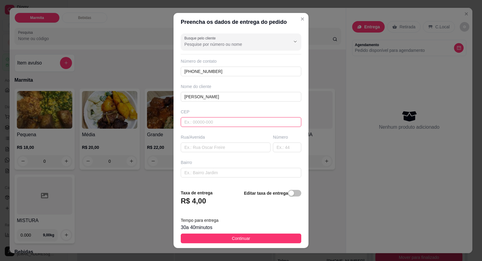
click at [220, 118] on input "text" at bounding box center [241, 122] width 121 height 10
click at [220, 145] on input "text" at bounding box center [226, 148] width 90 height 10
paste input "[PERSON_NAME]"
click at [277, 147] on input "text" at bounding box center [287, 148] width 28 height 10
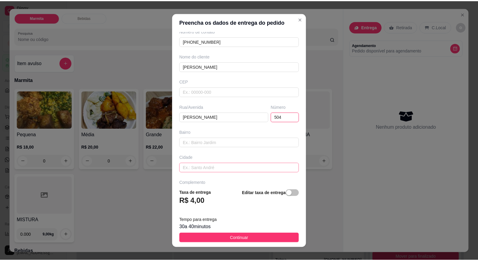
scroll to position [49, 0]
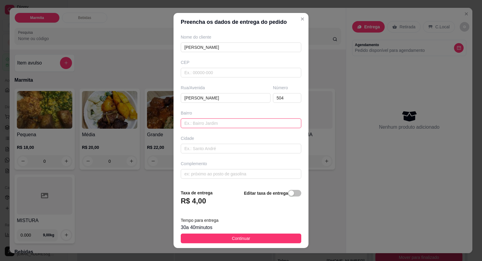
click at [212, 123] on input "text" at bounding box center [241, 123] width 121 height 10
click at [214, 175] on input "text" at bounding box center [241, 174] width 121 height 10
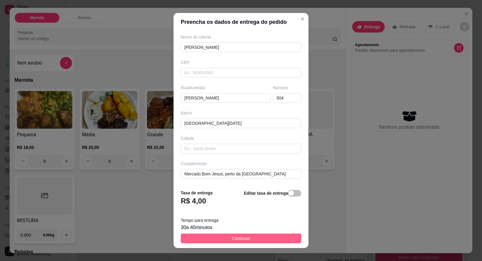
click at [236, 238] on span "Continuar" at bounding box center [241, 238] width 18 height 7
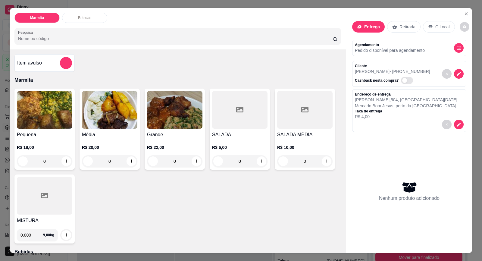
click at [335, 204] on div "Item avulso Marmita Pequena R$ 18,00 0 Média R$ 20,00 0 Grande R$ 22,00 0 SALAD…" at bounding box center [178, 151] width 336 height 204
click at [128, 118] on img at bounding box center [109, 110] width 55 height 38
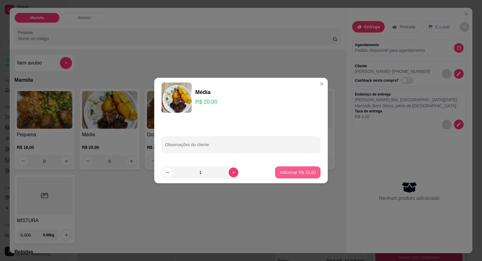
click at [294, 170] on p "Adicionar R$ 20,00" at bounding box center [298, 172] width 36 height 6
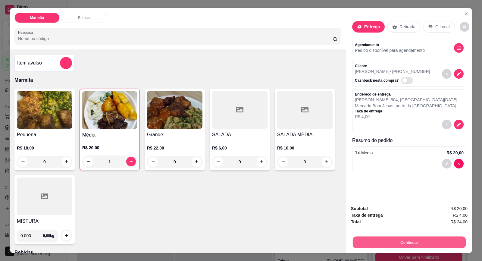
click at [410, 237] on button "Continuar" at bounding box center [409, 243] width 113 height 12
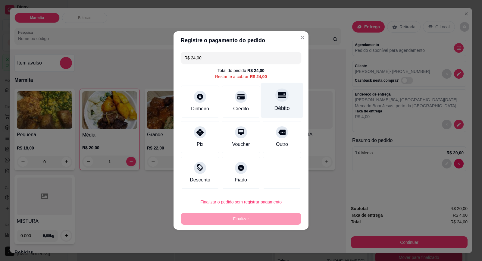
click at [272, 103] on div "Débito" at bounding box center [282, 100] width 43 height 35
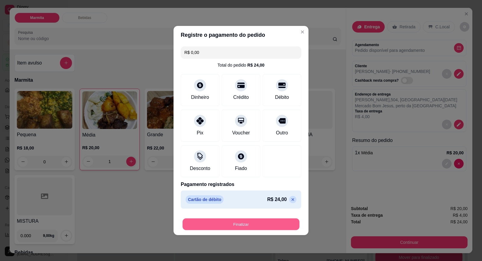
click at [257, 224] on button "Finalizar" at bounding box center [241, 225] width 117 height 12
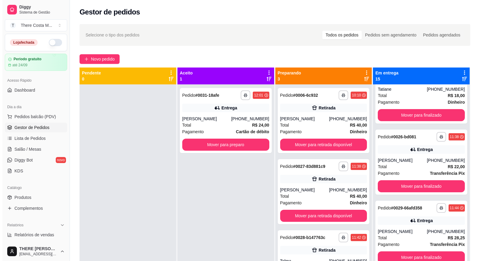
scroll to position [812, 0]
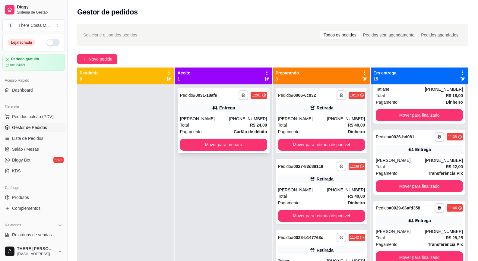
click at [229, 110] on div "Entrega" at bounding box center [227, 108] width 16 height 6
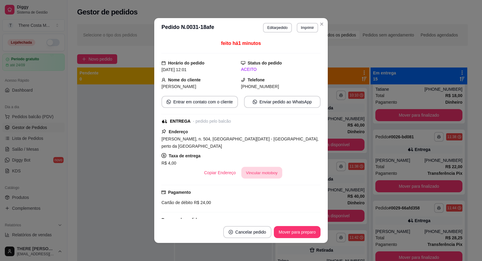
click at [250, 172] on button "Vincular motoboy" at bounding box center [261, 173] width 41 height 12
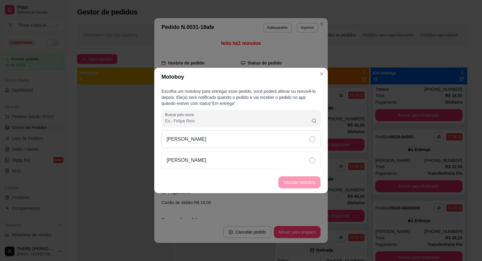
click at [263, 142] on div "[PERSON_NAME]" at bounding box center [241, 139] width 159 height 17
click at [307, 189] on footer "Vincular motoboy" at bounding box center [241, 183] width 174 height 22
click at [305, 184] on button "Vincular motoboy" at bounding box center [299, 183] width 41 height 12
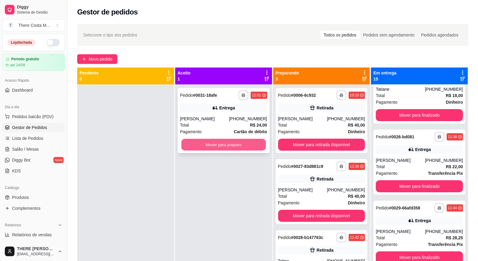
click at [213, 148] on button "Mover para preparo" at bounding box center [223, 145] width 84 height 12
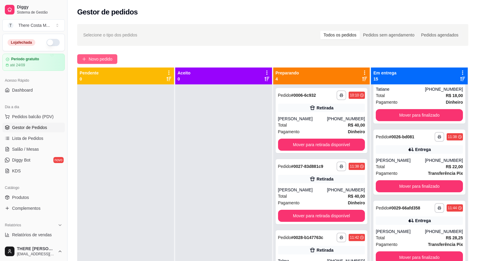
click at [92, 55] on button "Novo pedido" at bounding box center [97, 59] width 40 height 10
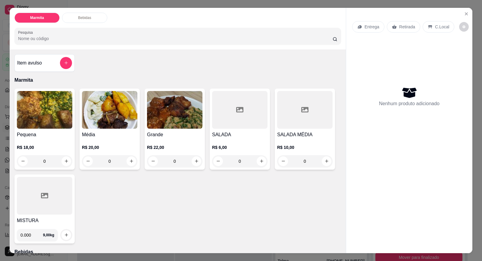
click at [365, 29] on p "Entrega" at bounding box center [372, 27] width 15 height 6
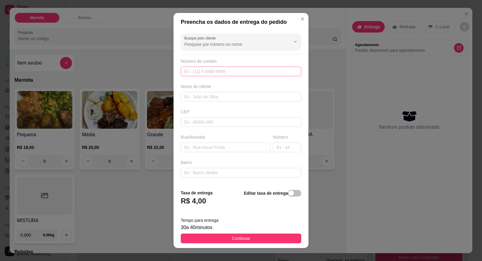
click at [229, 67] on div "Número de contato" at bounding box center [241, 67] width 121 height 18
click at [228, 72] on input "text" at bounding box center [241, 72] width 121 height 10
paste input "[PHONE_NUMBER]"
click at [210, 103] on div "Busque pelo cliente Número de contato [PHONE_NUMBER] Nome do cliente CEP Rua/[G…" at bounding box center [241, 107] width 135 height 153
click at [213, 100] on input "text" at bounding box center [241, 97] width 121 height 10
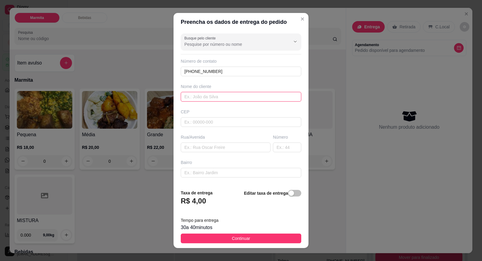
paste input "Jhones Stopassole"
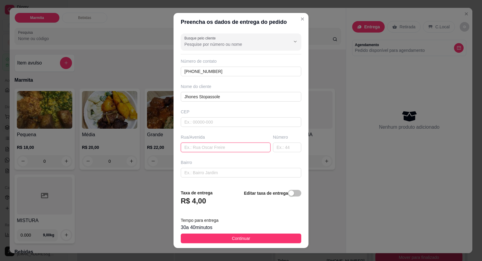
click at [209, 145] on input "text" at bounding box center [226, 148] width 90 height 10
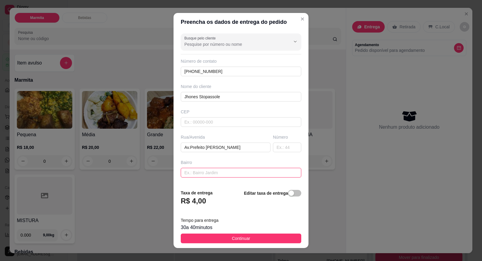
click at [248, 173] on input "text" at bounding box center [241, 173] width 121 height 10
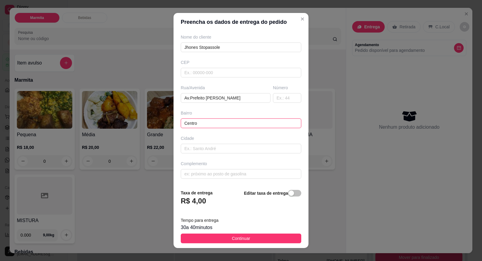
scroll to position [6, 0]
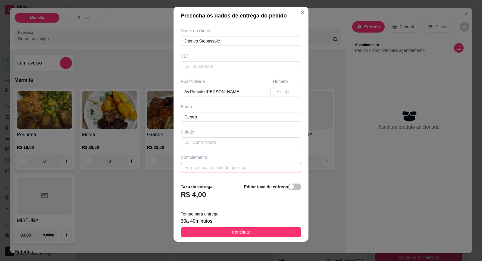
click at [210, 171] on input "text" at bounding box center [241, 168] width 121 height 10
click at [273, 88] on input "text" at bounding box center [287, 92] width 28 height 10
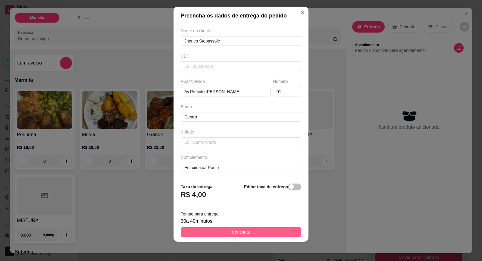
click at [250, 229] on button "Continuar" at bounding box center [241, 232] width 121 height 10
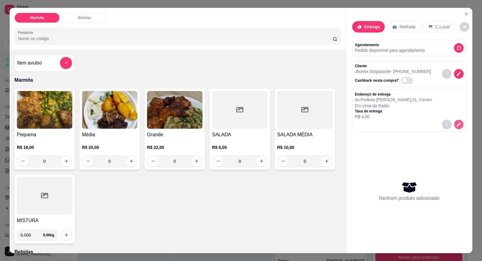
click at [456, 125] on icon "decrease-product-quantity" at bounding box center [458, 124] width 5 height 5
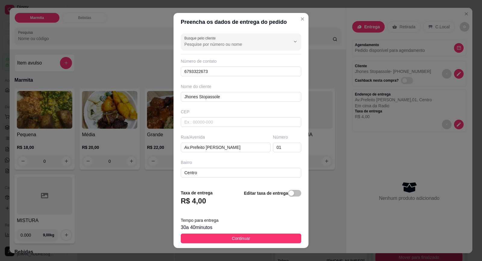
scroll to position [49, 0]
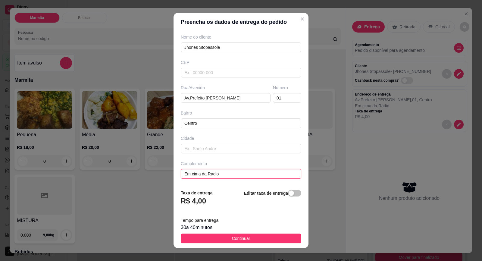
click at [231, 171] on input "Em cima da Radio" at bounding box center [241, 174] width 121 height 10
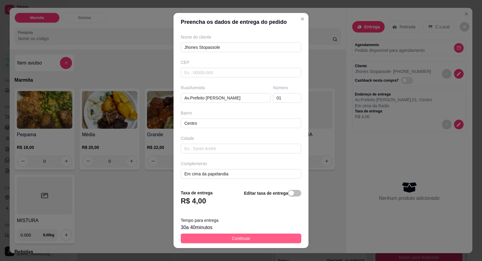
click at [236, 236] on span "Continuar" at bounding box center [241, 238] width 18 height 7
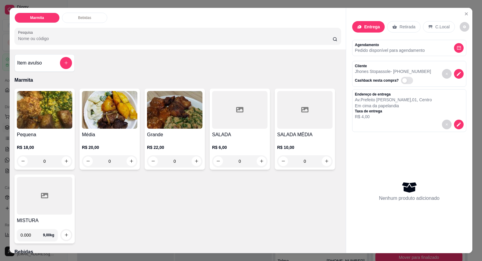
click at [33, 117] on img at bounding box center [44, 110] width 55 height 38
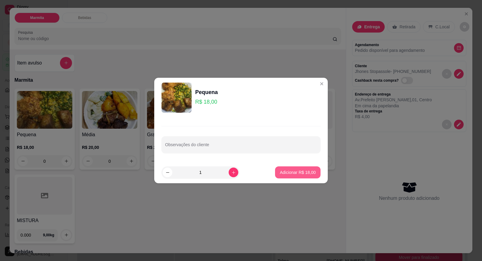
click at [295, 171] on p "Adicionar R$ 18,00" at bounding box center [298, 172] width 36 height 6
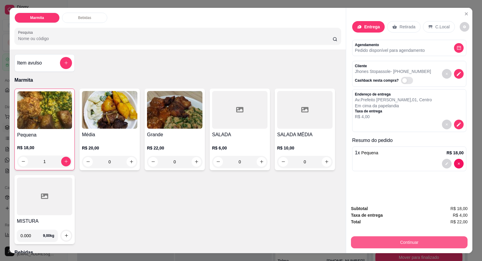
click at [402, 241] on button "Continuar" at bounding box center [409, 242] width 117 height 12
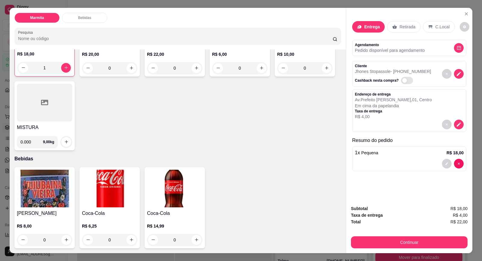
scroll to position [11, 0]
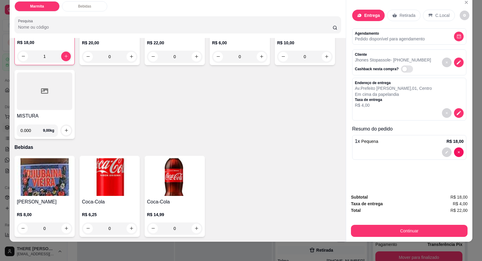
click at [86, 2] on div "Bebidas" at bounding box center [84, 6] width 45 height 10
click at [31, 6] on p "Marmita" at bounding box center [36, 6] width 13 height 5
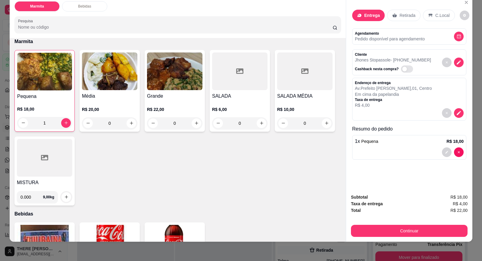
click at [78, 7] on p "Bebidas" at bounding box center [84, 6] width 13 height 5
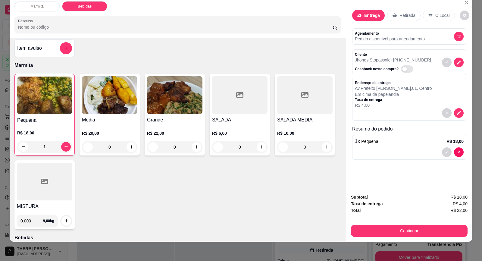
scroll to position [0, 0]
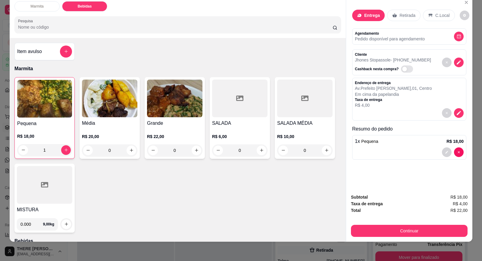
click at [41, 9] on div "Marmita" at bounding box center [36, 6] width 45 height 10
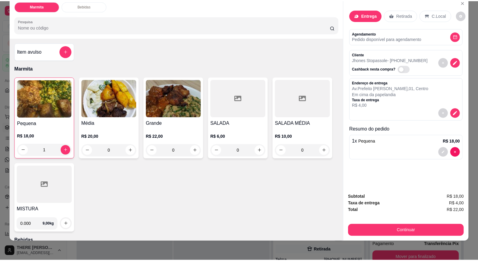
scroll to position [27, 0]
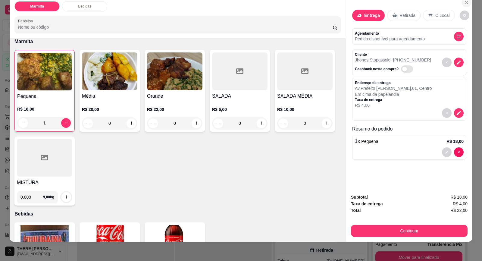
click at [465, 2] on icon "Close" at bounding box center [466, 2] width 2 height 2
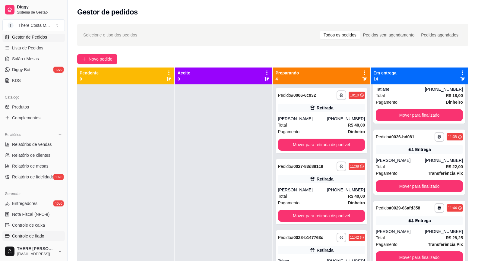
scroll to position [121, 0]
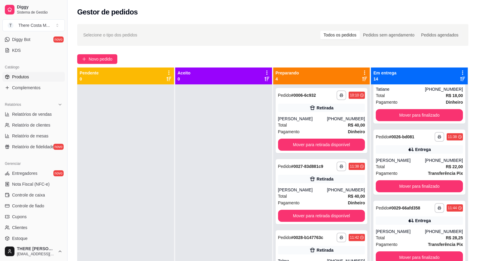
click at [36, 79] on link "Produtos" at bounding box center [33, 77] width 62 height 10
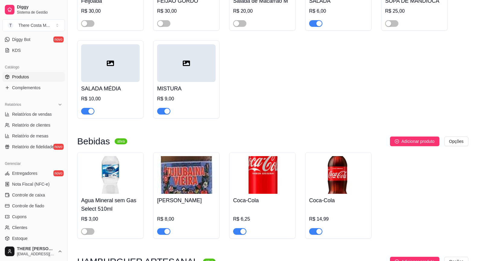
scroll to position [271, 0]
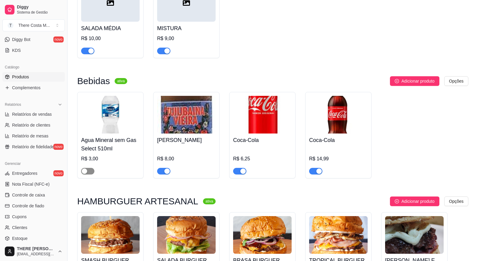
click at [84, 172] on div "button" at bounding box center [84, 171] width 5 height 5
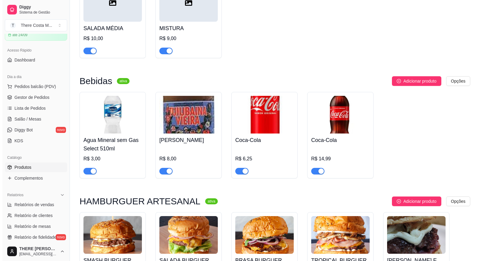
scroll to position [0, 0]
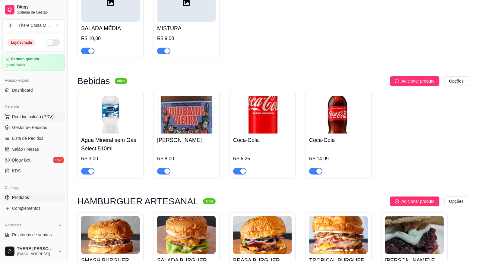
click at [24, 114] on span "Pedidos balcão (PDV)" at bounding box center [33, 117] width 42 height 6
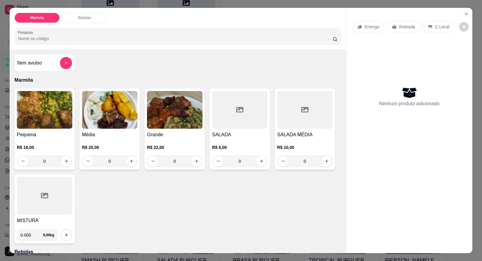
click at [367, 29] on p "Entrega" at bounding box center [372, 27] width 15 height 6
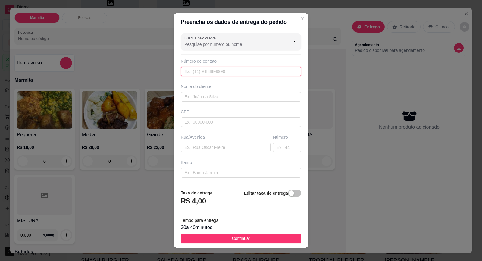
click at [229, 70] on input "text" at bounding box center [241, 72] width 121 height 10
click at [213, 96] on input "text" at bounding box center [241, 97] width 121 height 10
paste input "Jhones Stopassole"
click at [230, 68] on input "text" at bounding box center [241, 72] width 121 height 10
paste input "[PHONE_NUMBER]"
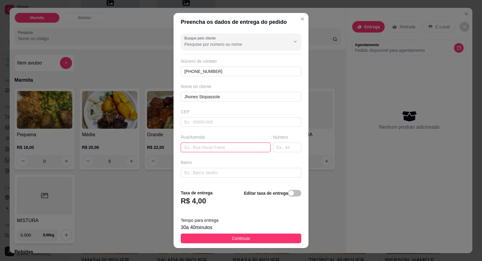
click at [222, 147] on input "text" at bounding box center [226, 148] width 90 height 10
click at [273, 149] on input "text" at bounding box center [287, 148] width 28 height 10
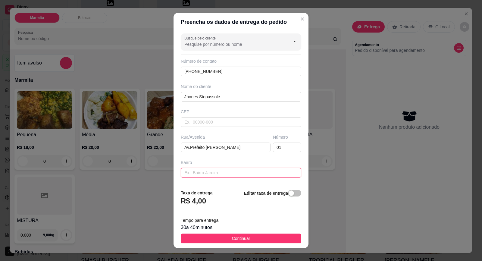
click at [230, 171] on input "text" at bounding box center [241, 173] width 121 height 10
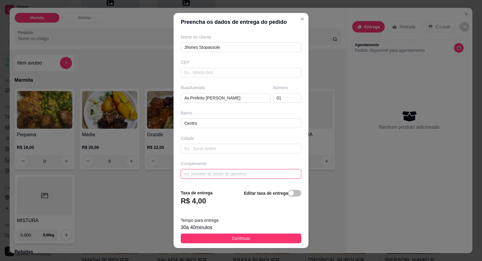
click at [234, 178] on input "text" at bounding box center [241, 174] width 121 height 10
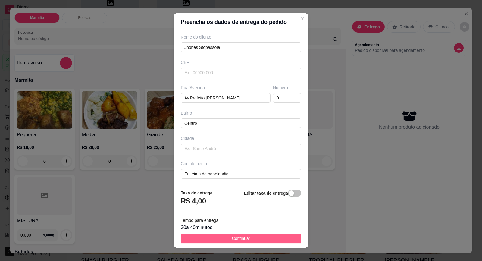
click at [244, 239] on span "Continuar" at bounding box center [241, 238] width 18 height 7
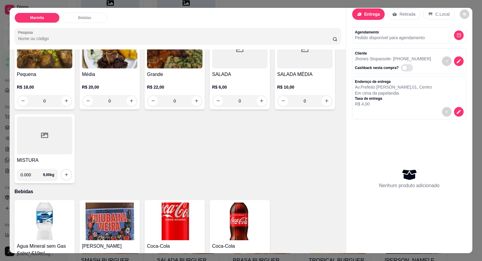
scroll to position [100, 0]
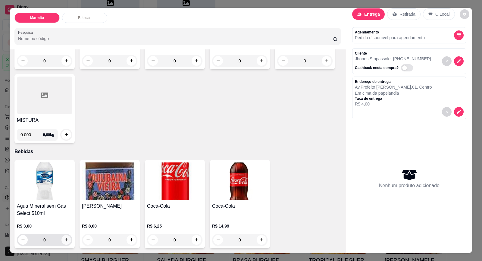
click at [64, 240] on icon "increase-product-quantity" at bounding box center [66, 240] width 5 height 5
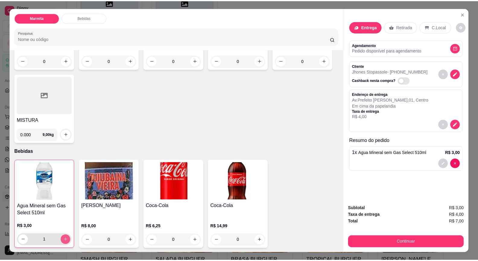
scroll to position [0, 0]
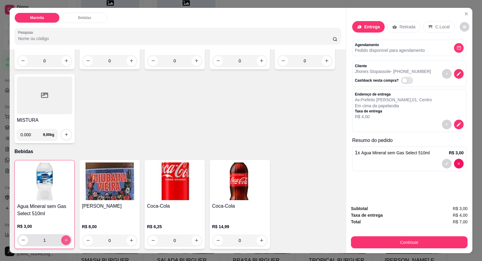
click at [64, 240] on icon "increase-product-quantity" at bounding box center [66, 240] width 5 height 5
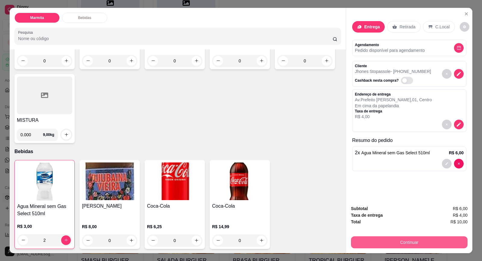
click at [428, 241] on button "Continuar" at bounding box center [409, 242] width 117 height 12
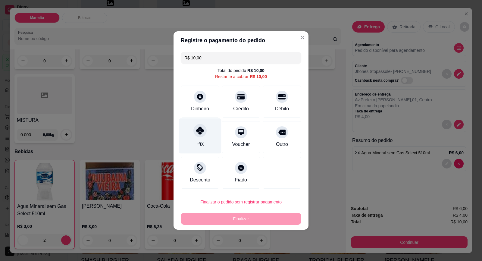
click at [208, 136] on div "Pix" at bounding box center [200, 135] width 43 height 35
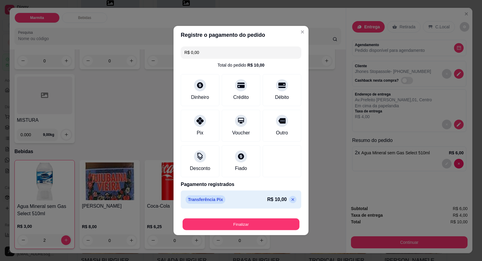
click at [259, 225] on button "Finalizar" at bounding box center [241, 225] width 117 height 12
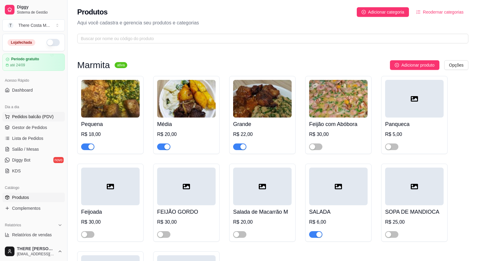
click at [36, 117] on span "Pedidos balcão (PDV)" at bounding box center [33, 117] width 42 height 6
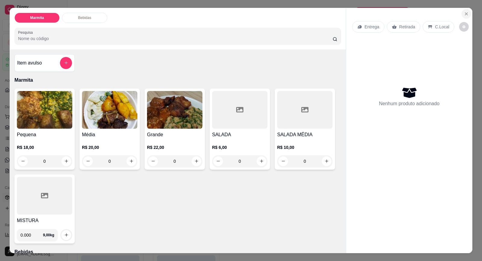
click at [465, 16] on icon "Close" at bounding box center [466, 13] width 5 height 5
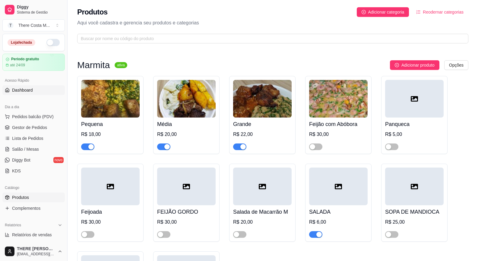
click at [23, 91] on span "Dashboard" at bounding box center [22, 90] width 21 height 6
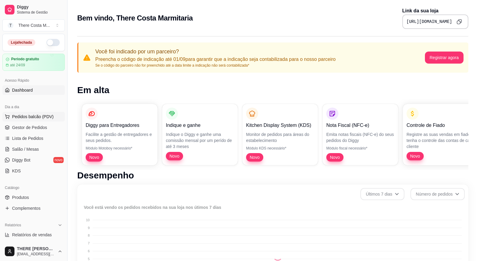
click at [30, 118] on span "Pedidos balcão (PDV)" at bounding box center [33, 117] width 42 height 6
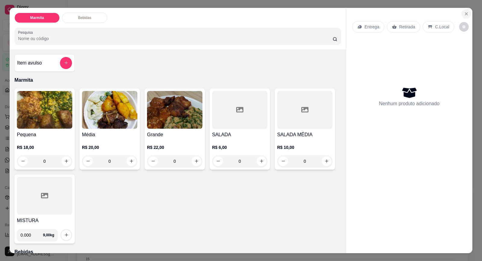
click at [466, 11] on button "Close" at bounding box center [467, 14] width 10 height 10
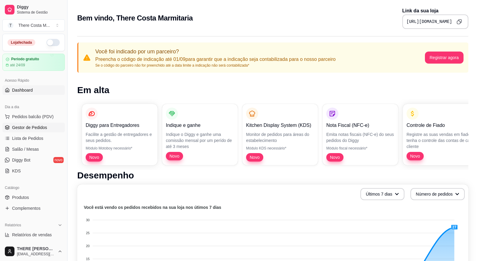
click at [29, 126] on span "Gestor de Pedidos" at bounding box center [29, 128] width 35 height 6
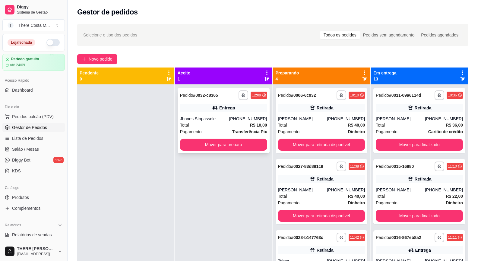
click at [221, 110] on div "Entrega" at bounding box center [227, 108] width 16 height 6
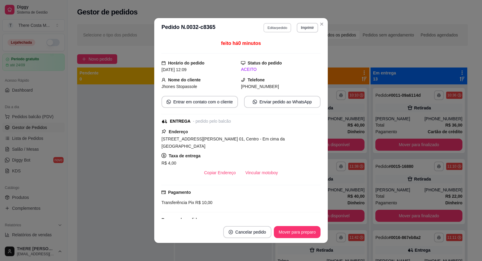
click at [270, 28] on button "Editar pedido" at bounding box center [278, 27] width 28 height 9
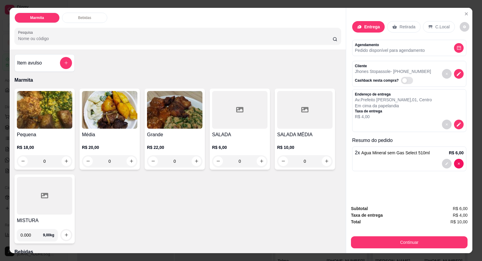
click at [49, 123] on img at bounding box center [44, 110] width 55 height 38
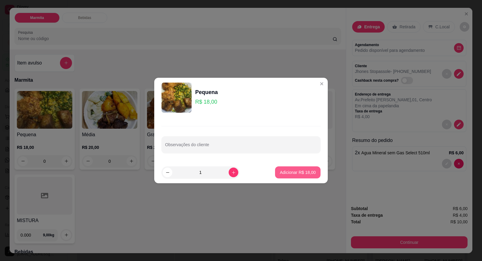
click at [285, 172] on p "Adicionar R$ 18,00" at bounding box center [298, 172] width 36 height 6
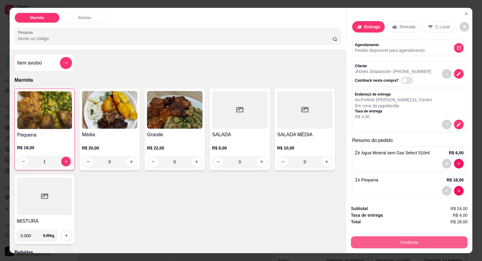
click at [401, 243] on button "Continuar" at bounding box center [409, 242] width 117 height 12
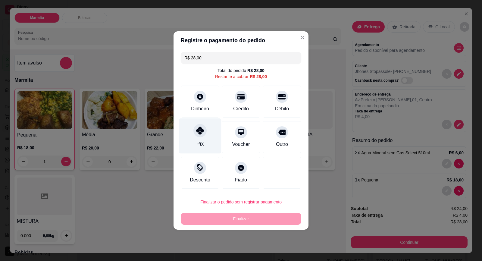
click at [198, 137] on div "Pix" at bounding box center [200, 135] width 43 height 35
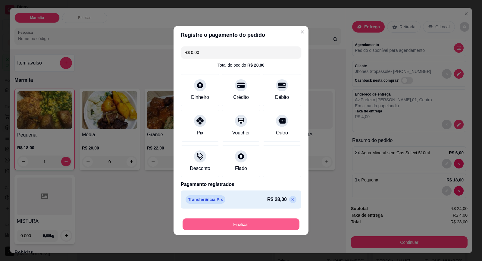
click at [260, 228] on button "Finalizar" at bounding box center [241, 225] width 117 height 12
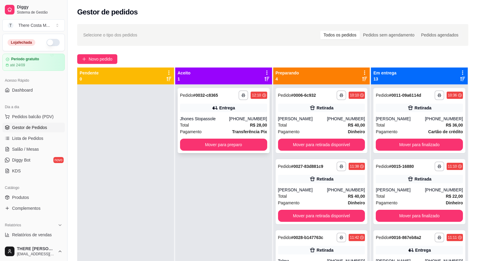
click at [247, 118] on div "[PHONE_NUMBER]" at bounding box center [248, 119] width 38 height 6
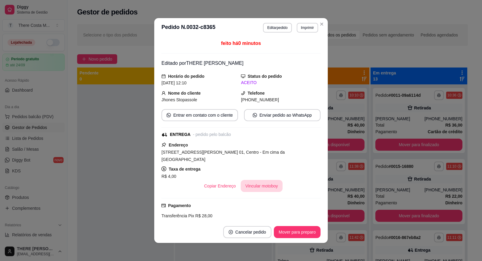
click at [251, 180] on button "Vincular motoboy" at bounding box center [262, 186] width 42 height 12
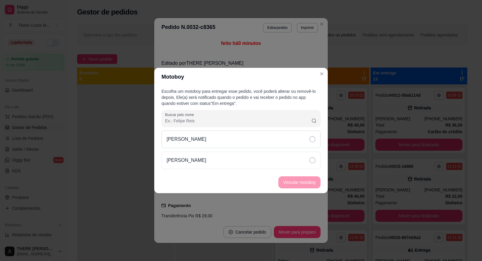
click at [261, 141] on div "[PERSON_NAME]" at bounding box center [241, 139] width 159 height 17
click at [293, 180] on button "Vincular motoboy" at bounding box center [300, 182] width 42 height 12
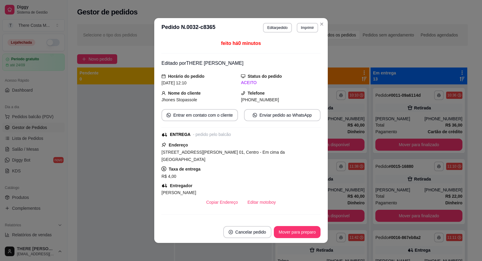
click at [351, 49] on div "**********" at bounding box center [273, 178] width 410 height 315
click at [321, 74] on div "Preparando 4" at bounding box center [322, 76] width 92 height 12
click at [345, 59] on div "Novo pedido" at bounding box center [272, 59] width 391 height 10
click at [319, 22] on div "**********" at bounding box center [273, 178] width 410 height 315
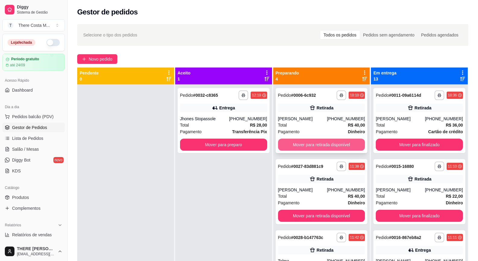
click at [329, 149] on button "Mover para retirada disponível" at bounding box center [321, 145] width 87 height 12
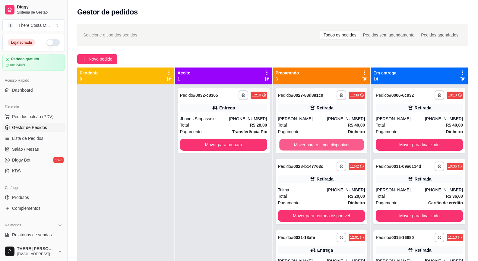
click at [329, 149] on button "Mover para retirada disponível" at bounding box center [321, 145] width 84 height 12
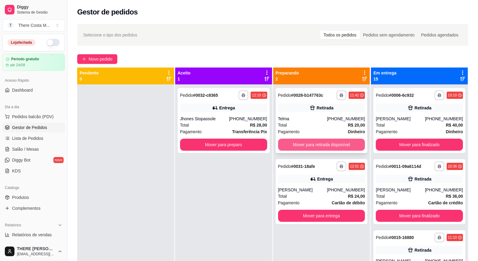
click at [330, 144] on button "Mover para retirada disponível" at bounding box center [321, 145] width 87 height 12
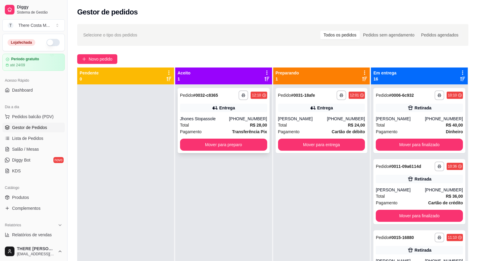
click at [212, 145] on button "Mover para preparo" at bounding box center [223, 145] width 87 height 12
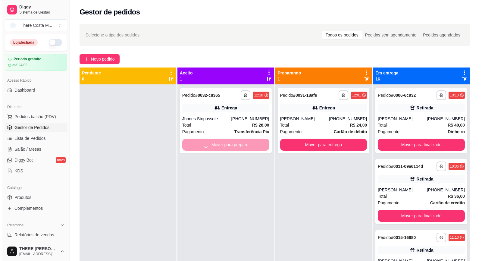
scroll to position [17, 0]
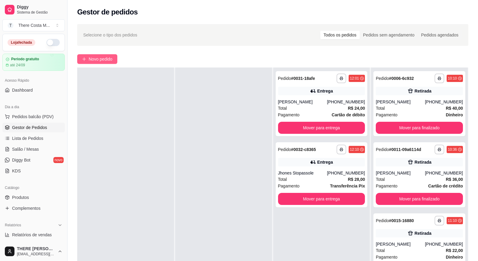
click at [111, 62] on span "Novo pedido" at bounding box center [101, 59] width 24 height 7
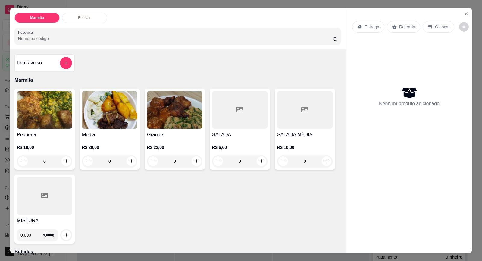
click at [358, 26] on icon at bounding box center [360, 26] width 5 height 5
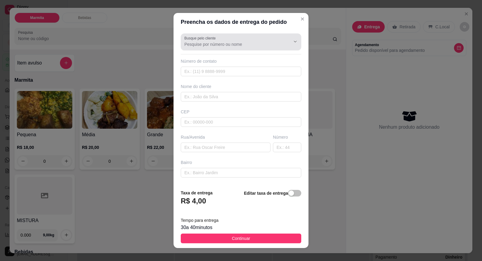
click at [222, 42] on input "Busque pelo cliente" at bounding box center [233, 44] width 96 height 6
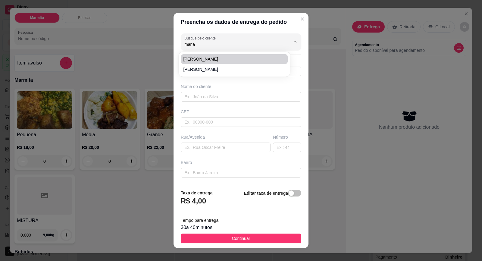
click at [212, 59] on span "[PERSON_NAME]" at bounding box center [232, 59] width 96 height 6
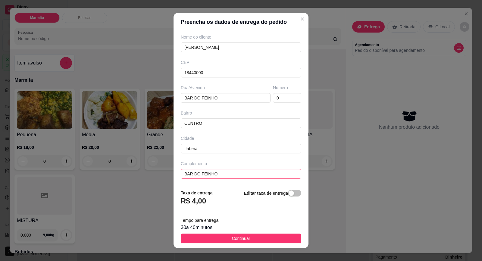
scroll to position [6, 0]
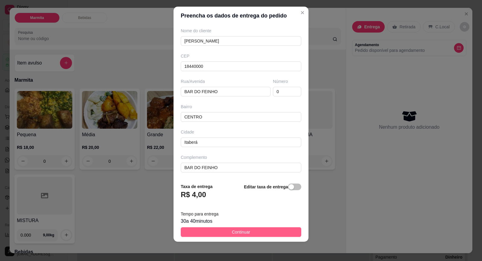
click at [250, 233] on button "Continuar" at bounding box center [241, 232] width 121 height 10
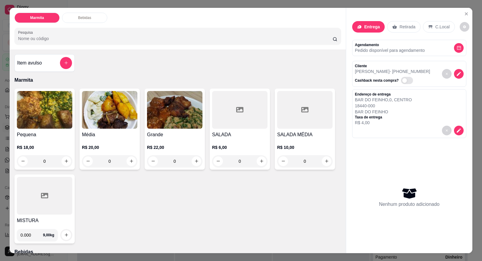
click at [43, 134] on h4 "Pequena" at bounding box center [44, 134] width 55 height 7
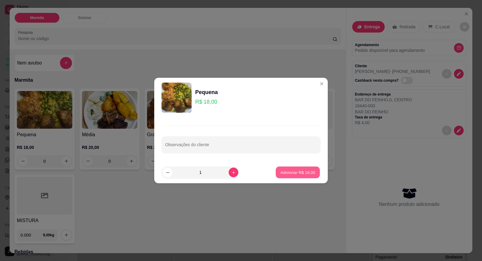
click at [284, 173] on p "Adicionar R$ 18,00" at bounding box center [298, 172] width 35 height 6
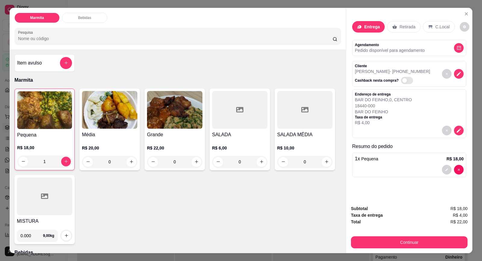
click at [46, 147] on p "R$ 18,00" at bounding box center [44, 148] width 55 height 6
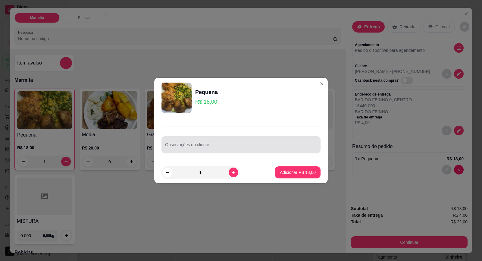
click at [172, 143] on div at bounding box center [241, 145] width 152 height 12
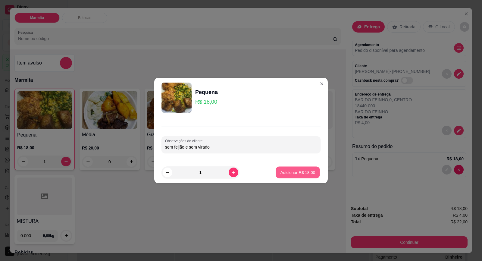
click at [281, 170] on p "Adicionar R$ 18,00" at bounding box center [298, 172] width 35 height 6
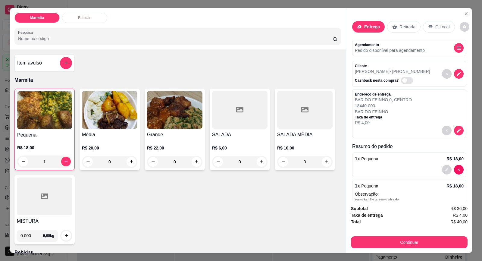
scroll to position [26, 0]
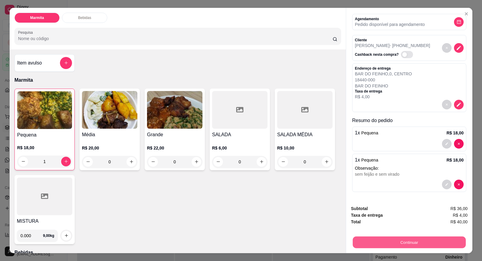
click at [405, 241] on button "Continuar" at bounding box center [409, 243] width 113 height 12
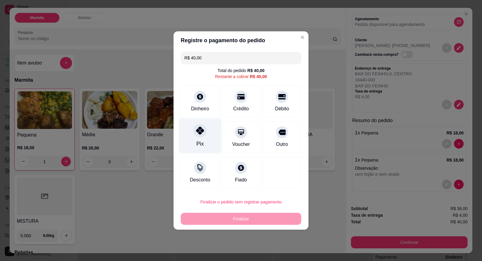
click at [193, 145] on div "Pix" at bounding box center [200, 135] width 43 height 35
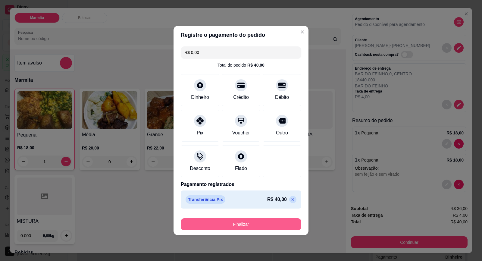
click at [265, 222] on button "Finalizar" at bounding box center [241, 224] width 121 height 12
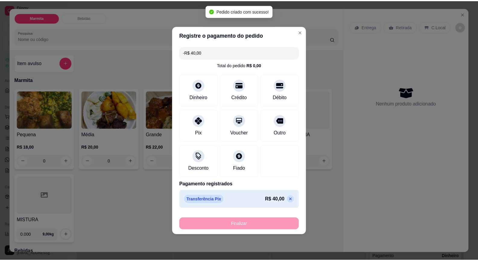
scroll to position [0, 0]
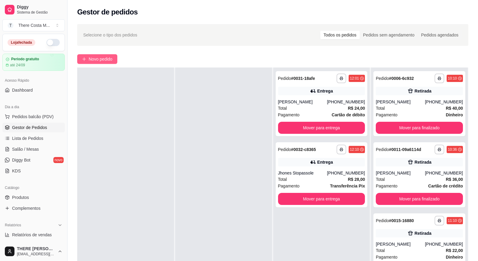
click at [96, 58] on span "Novo pedido" at bounding box center [101, 59] width 24 height 7
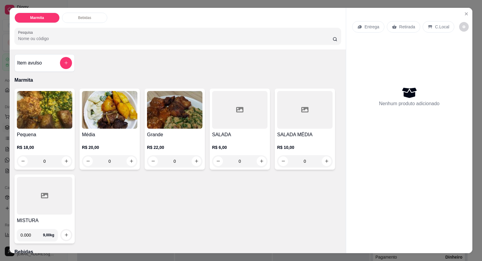
click at [399, 24] on p "Retirada" at bounding box center [407, 27] width 16 height 6
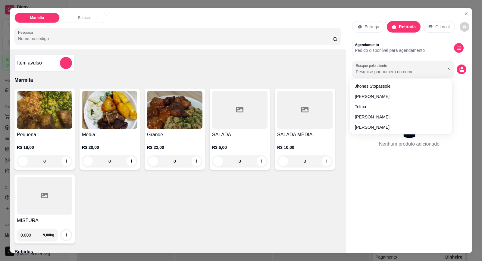
click at [380, 73] on input "Busque pelo cliente" at bounding box center [395, 72] width 78 height 6
paste input "15 99782-7366"
click at [460, 71] on icon "decrease-product-quantity" at bounding box center [462, 71] width 5 height 2
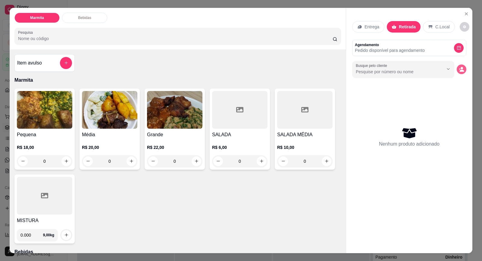
click at [459, 69] on icon "decrease-product-quantity" at bounding box center [460, 69] width 2 height 2
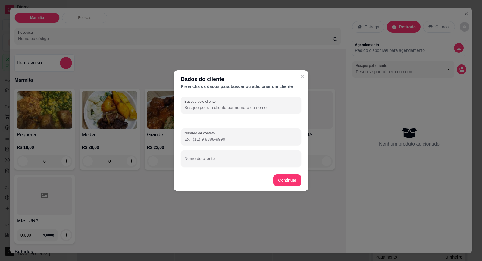
drag, startPoint x: 194, startPoint y: 127, endPoint x: 200, endPoint y: 133, distance: 7.7
click at [199, 132] on div "Busque pelo cliente Número de contato Nome do cliente" at bounding box center [241, 131] width 135 height 75
drag, startPoint x: 200, startPoint y: 133, endPoint x: 204, endPoint y: 137, distance: 6.2
click at [200, 134] on label "Número de contato" at bounding box center [201, 133] width 33 height 5
click at [200, 136] on input "Número de contato" at bounding box center [241, 139] width 113 height 6
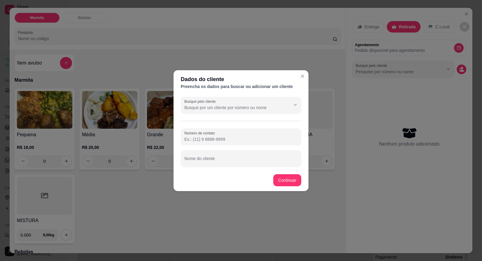
click at [204, 138] on input "Número de contato" at bounding box center [241, 139] width 113 height 6
paste input "[PHONE_NUMBER]"
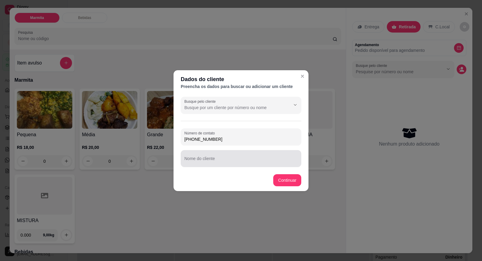
click at [212, 162] on input "Nome do cliente" at bounding box center [241, 161] width 113 height 6
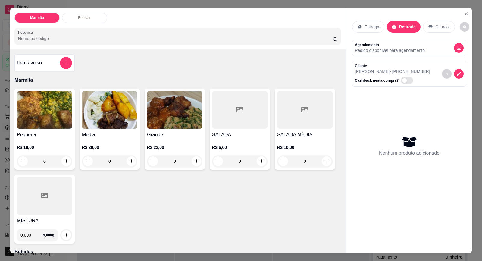
click at [27, 130] on div "Pequena R$ 18,00 0" at bounding box center [44, 129] width 60 height 81
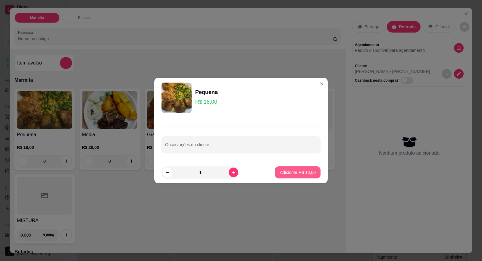
click at [298, 175] on button "Adicionar R$ 18,00" at bounding box center [298, 172] width 46 height 12
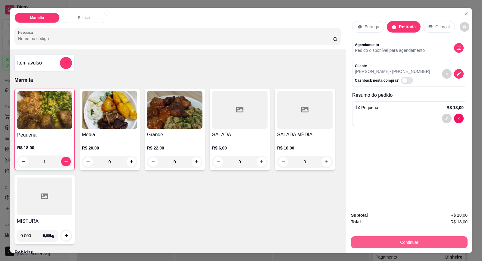
click at [396, 243] on button "Continuar" at bounding box center [409, 242] width 117 height 12
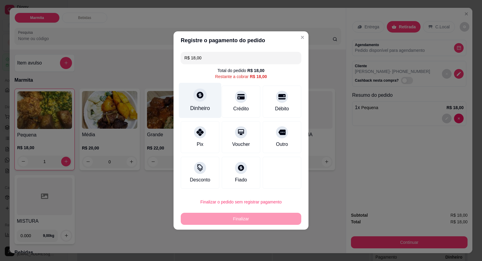
click at [200, 102] on div "Dinheiro" at bounding box center [200, 100] width 43 height 35
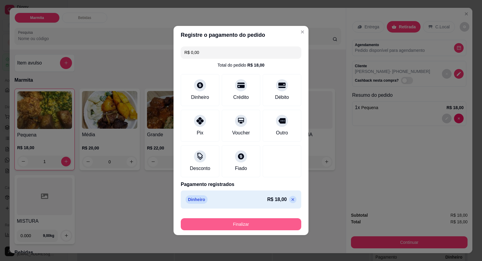
click at [270, 225] on button "Finalizar" at bounding box center [241, 224] width 121 height 12
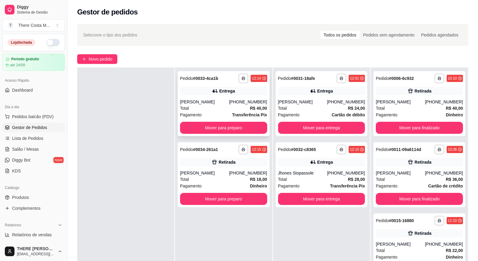
click at [229, 94] on div "Entrega" at bounding box center [223, 91] width 87 height 8
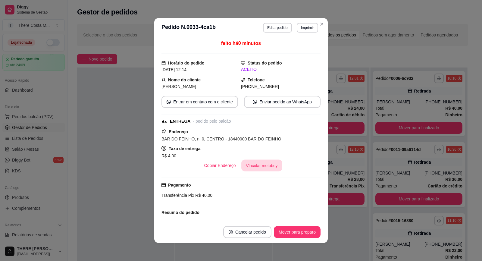
click at [260, 163] on button "Vincular motoboy" at bounding box center [261, 166] width 41 height 12
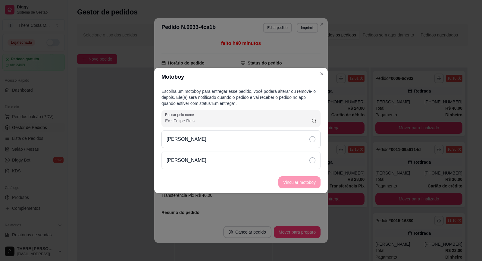
click at [285, 136] on div "[PERSON_NAME]" at bounding box center [241, 139] width 159 height 17
click at [301, 184] on button "Vincular motoboy" at bounding box center [299, 183] width 41 height 12
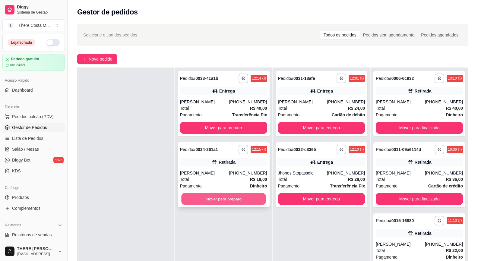
click at [227, 200] on button "Mover para preparo" at bounding box center [223, 199] width 84 height 12
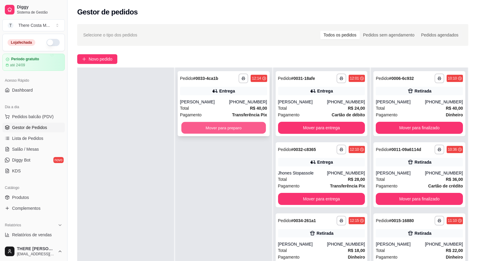
click at [234, 129] on button "Mover para preparo" at bounding box center [223, 128] width 84 height 12
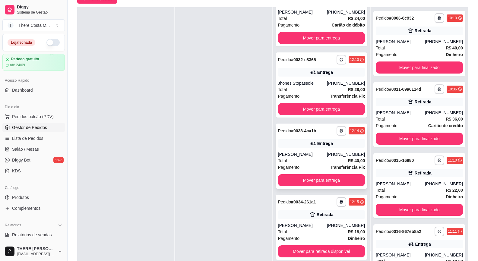
scroll to position [92, 0]
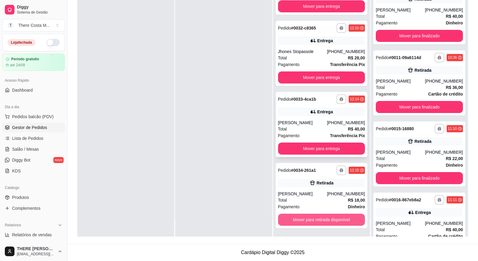
click at [305, 220] on button "Mover para retirada disponível" at bounding box center [321, 220] width 87 height 12
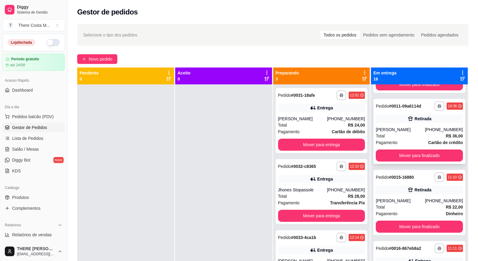
scroll to position [0, 0]
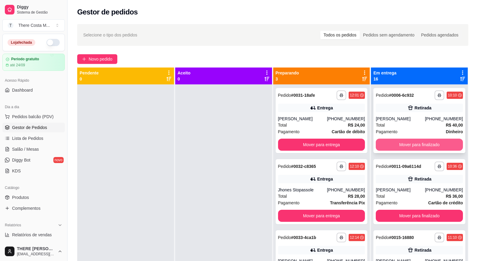
click at [404, 142] on button "Mover para finalizado" at bounding box center [419, 145] width 87 height 12
click at [406, 146] on button "Mover para finalizado" at bounding box center [419, 145] width 84 height 12
click at [407, 145] on button "Mover para finalizado" at bounding box center [419, 145] width 84 height 12
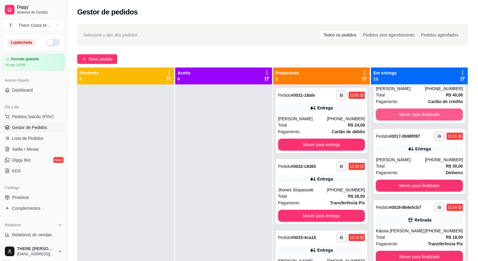
scroll to position [60, 0]
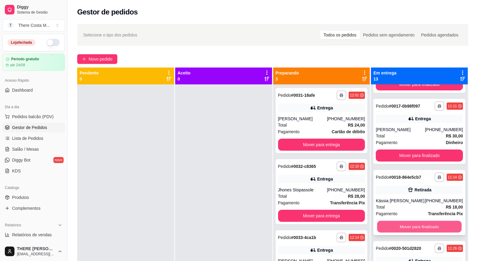
click at [419, 229] on button "Mover para finalizado" at bounding box center [419, 227] width 84 height 12
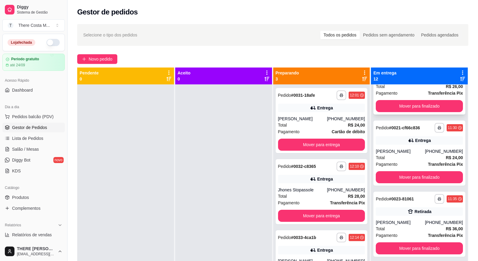
scroll to position [211, 0]
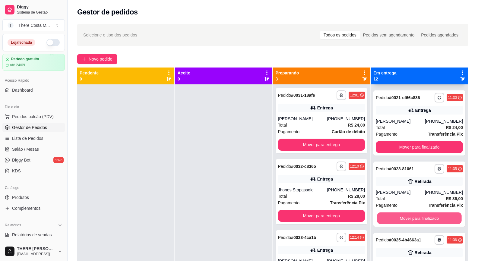
click at [420, 219] on button "Mover para finalizado" at bounding box center [419, 219] width 84 height 12
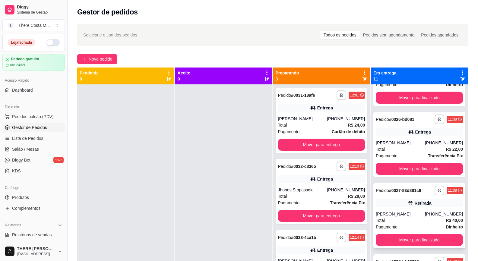
scroll to position [362, 0]
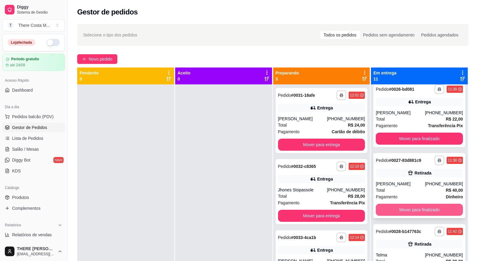
click at [412, 208] on button "Mover para finalizado" at bounding box center [419, 210] width 87 height 12
click at [416, 190] on div "Total R$ 28,25" at bounding box center [419, 190] width 87 height 7
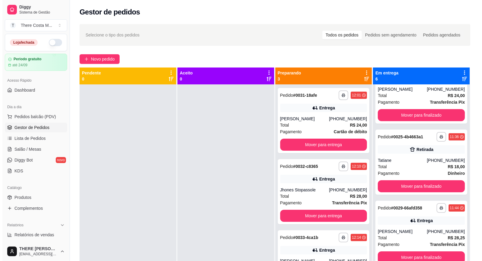
scroll to position [172, 0]
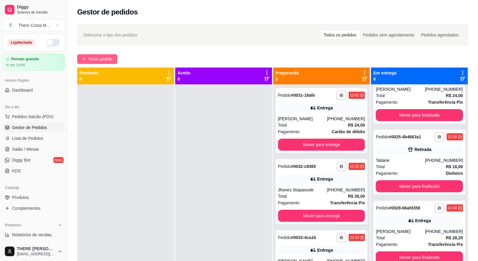
click at [100, 57] on span "Novo pedido" at bounding box center [101, 59] width 24 height 7
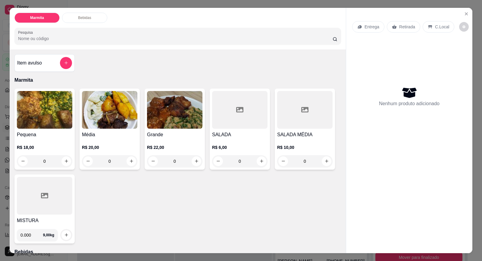
click at [393, 27] on icon at bounding box center [395, 27] width 5 height 4
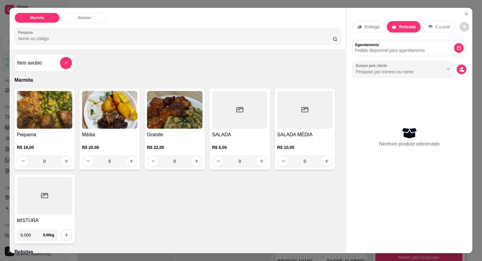
click at [462, 74] on div "Busque pelo cliente" at bounding box center [409, 69] width 114 height 17
click at [434, 74] on div at bounding box center [443, 68] width 19 height 11
click at [459, 68] on icon "decrease-product-quantity" at bounding box center [461, 69] width 5 height 5
click at [459, 67] on icon "decrease-product-quantity" at bounding box center [461, 69] width 5 height 5
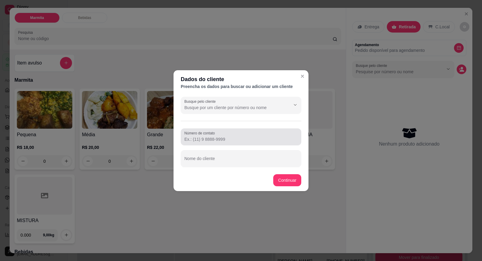
click at [240, 135] on div at bounding box center [241, 137] width 113 height 12
paste input "[PHONE_NUMBER]"
drag, startPoint x: 233, startPoint y: 160, endPoint x: 235, endPoint y: 148, distance: 12.5
click at [237, 156] on div at bounding box center [241, 159] width 113 height 12
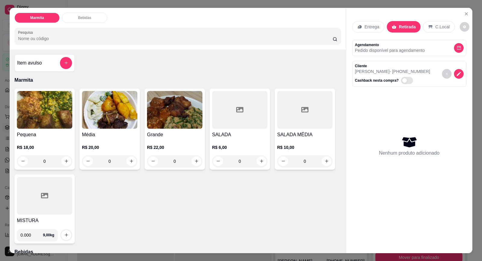
click at [95, 134] on h4 "Média" at bounding box center [109, 134] width 55 height 7
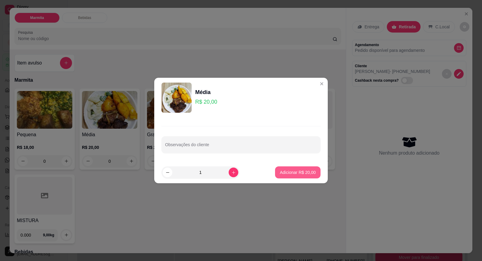
click at [313, 177] on button "Adicionar R$ 20,00" at bounding box center [298, 172] width 46 height 12
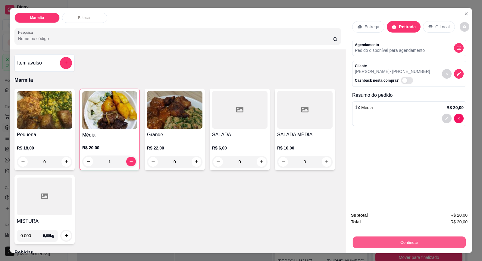
click at [423, 238] on button "Continuar" at bounding box center [409, 243] width 113 height 12
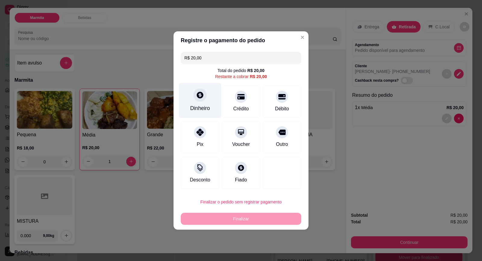
click at [198, 90] on div at bounding box center [200, 94] width 13 height 13
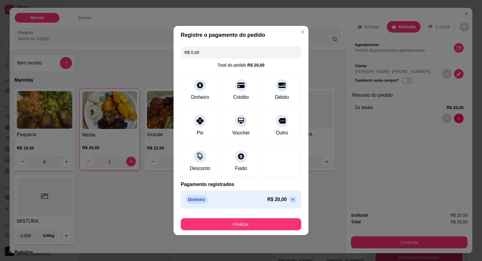
click at [268, 217] on div "Finalizar" at bounding box center [241, 223] width 121 height 14
click at [269, 226] on button "Finalizar" at bounding box center [241, 224] width 121 height 12
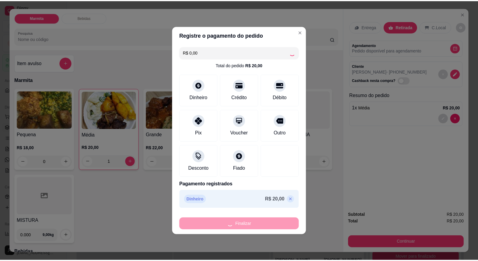
scroll to position [101, 0]
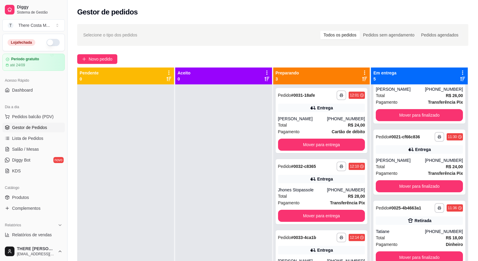
scroll to position [17, 0]
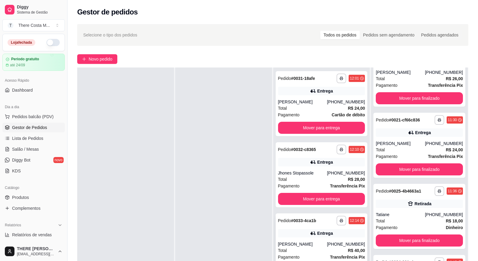
click at [321, 231] on div "Entrega" at bounding box center [325, 233] width 16 height 6
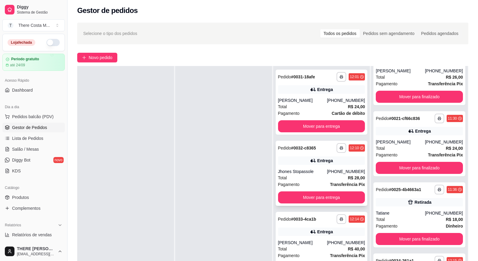
scroll to position [0, 0]
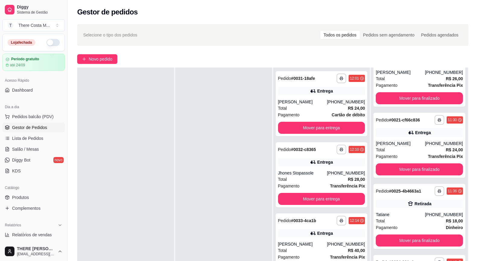
click at [42, 124] on link "Gestor de Pedidos" at bounding box center [33, 128] width 62 height 10
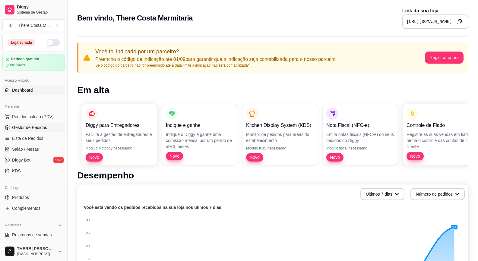
click at [27, 124] on link "Gestor de Pedidos" at bounding box center [33, 128] width 62 height 10
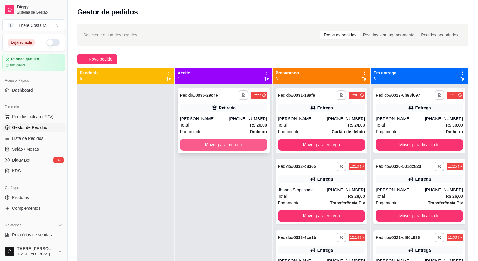
click at [212, 147] on button "Mover para preparo" at bounding box center [223, 145] width 87 height 12
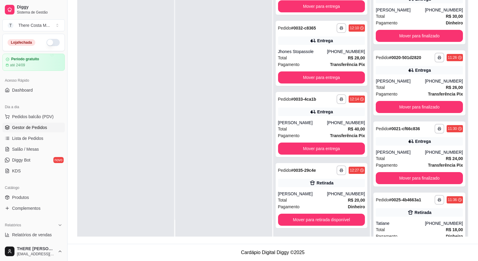
scroll to position [30, 0]
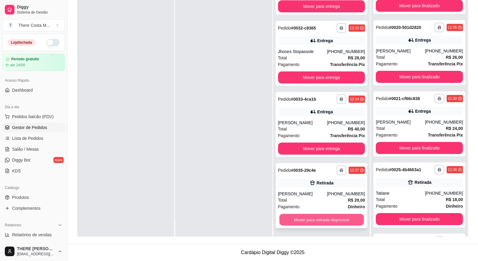
click at [326, 218] on button "Mover para retirada disponível" at bounding box center [321, 220] width 84 height 12
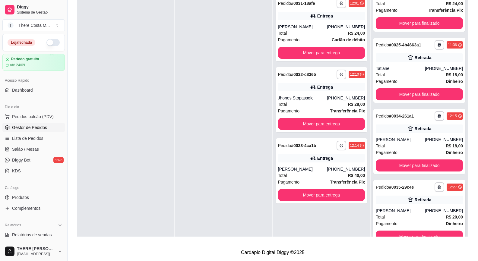
scroll to position [17, 0]
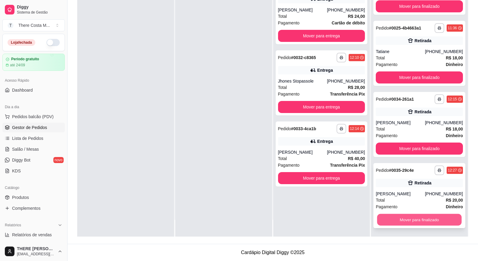
click at [417, 218] on button "Mover para finalizado" at bounding box center [419, 220] width 84 height 12
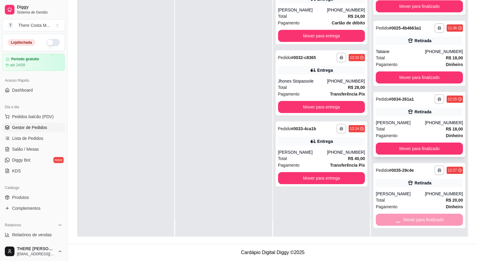
scroll to position [101, 0]
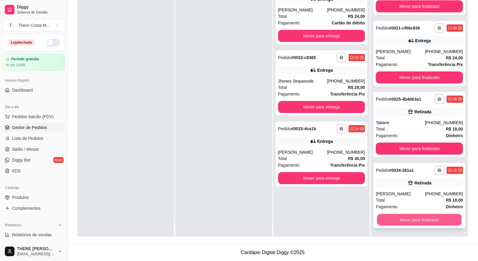
click at [403, 215] on button "Mover para finalizado" at bounding box center [419, 220] width 84 height 12
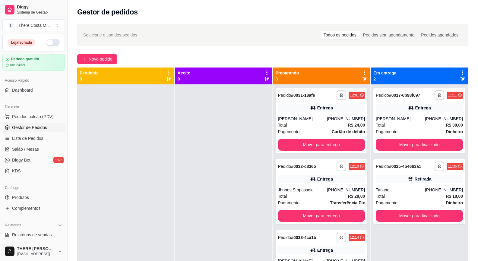
scroll to position [17, 0]
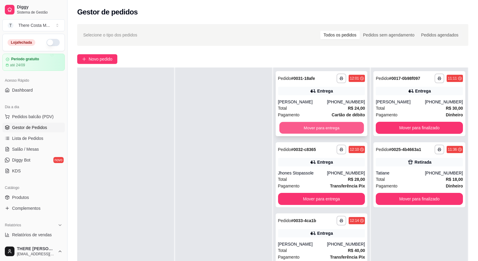
click at [289, 129] on button "Mover para entrega" at bounding box center [321, 128] width 84 height 12
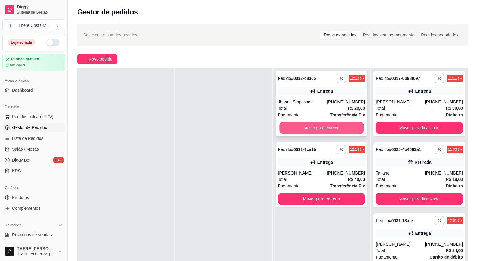
click at [311, 128] on button "Mover para entrega" at bounding box center [321, 128] width 84 height 12
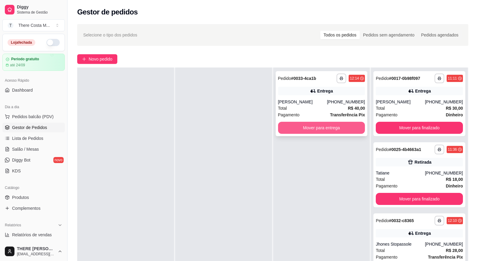
click at [343, 131] on button "Mover para entrega" at bounding box center [321, 128] width 87 height 12
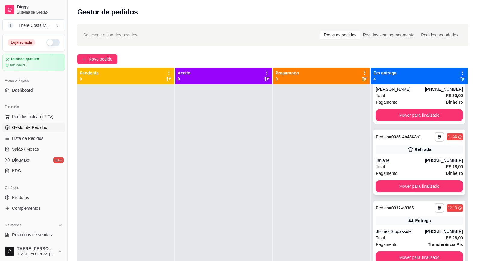
scroll to position [0, 0]
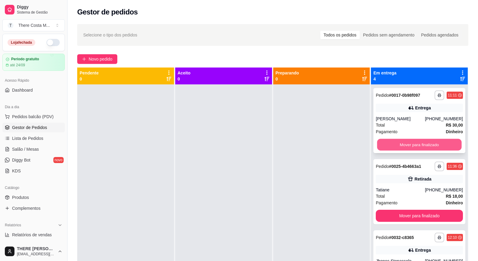
click at [426, 144] on button "Mover para finalizado" at bounding box center [419, 145] width 84 height 12
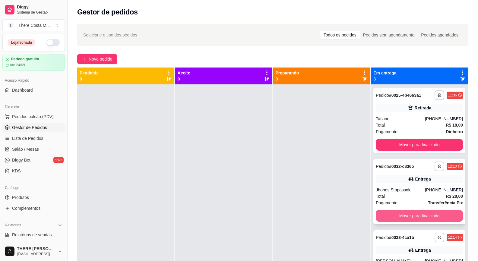
click at [426, 214] on button "Mover para finalizado" at bounding box center [419, 216] width 87 height 12
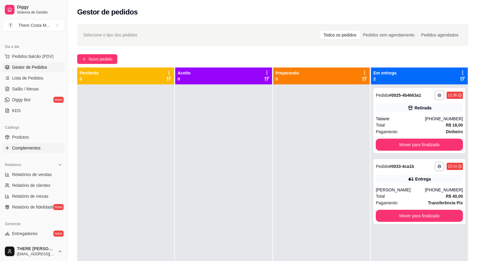
scroll to position [90, 0]
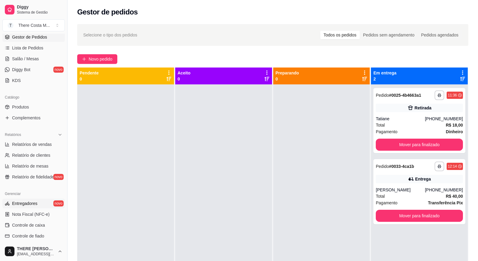
click at [29, 200] on span "Entregadores" at bounding box center [24, 203] width 25 height 6
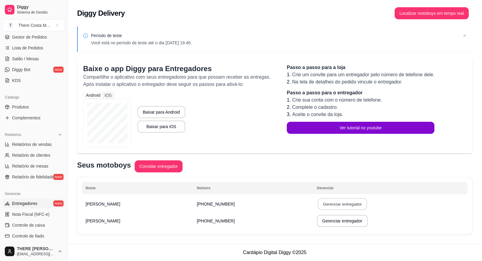
click at [318, 204] on button "Gerenciar entregador" at bounding box center [342, 204] width 49 height 12
select select "30"
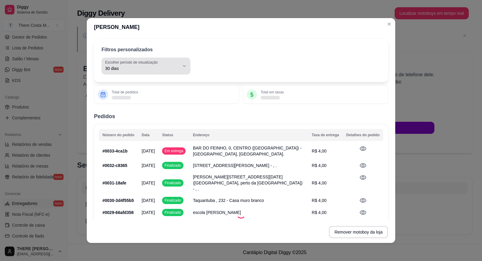
click at [152, 66] on span "30 dias" at bounding box center [142, 68] width 74 height 6
click at [128, 86] on span "Hoje" at bounding box center [140, 83] width 69 height 6
type input "0"
select select "0"
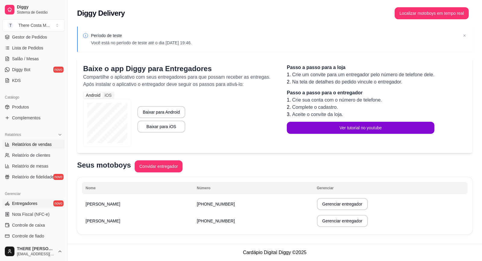
click at [44, 145] on span "Relatórios de vendas" at bounding box center [32, 144] width 40 height 6
select select "ALL"
select select "0"
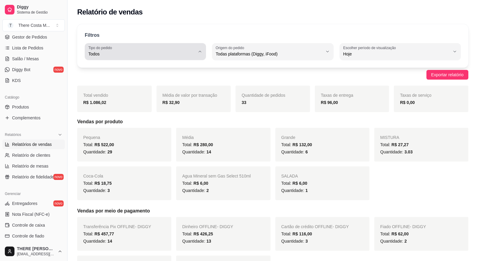
click at [125, 53] on span "Todos" at bounding box center [141, 54] width 107 height 6
click at [111, 67] on span "Todos" at bounding box center [142, 68] width 101 height 6
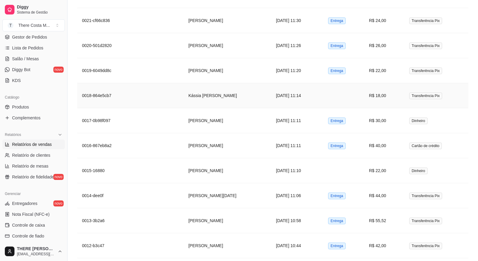
scroll to position [636, 0]
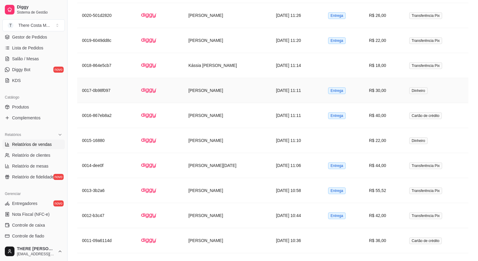
click at [282, 93] on td "28/08/2025 às 11:11" at bounding box center [297, 90] width 52 height 25
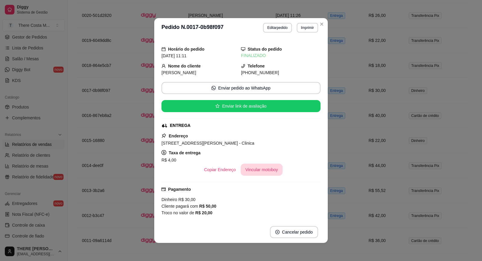
click at [262, 170] on button "Vincular motoboy" at bounding box center [262, 170] width 42 height 12
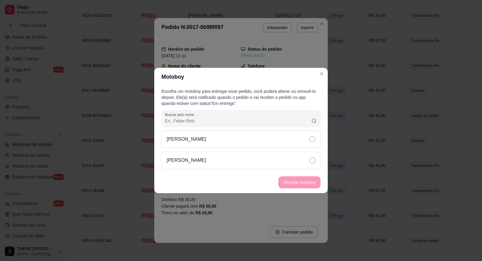
click at [294, 135] on div "[PERSON_NAME]" at bounding box center [241, 139] width 159 height 17
click at [311, 183] on button "Vincular motoboy" at bounding box center [300, 182] width 42 height 12
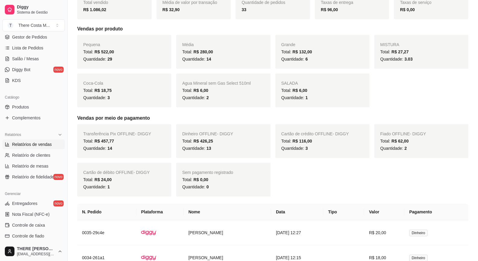
scroll to position [0, 0]
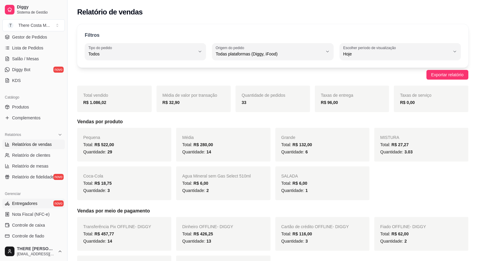
click at [36, 203] on span "Entregadores" at bounding box center [24, 203] width 25 height 6
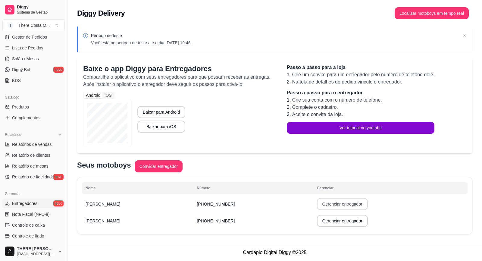
click at [327, 204] on button "Gerenciar entregador" at bounding box center [342, 204] width 51 height 12
select select "30"
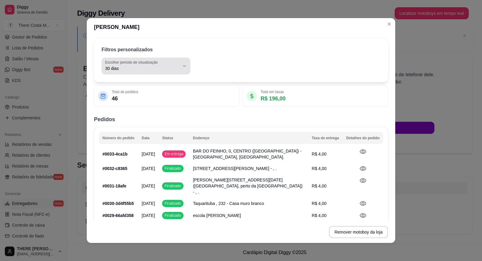
click at [140, 64] on label "Escolher período de visualização" at bounding box center [132, 62] width 55 height 5
click at [151, 96] on span "Ontem" at bounding box center [140, 93] width 69 height 6
type input "1"
select select "1"
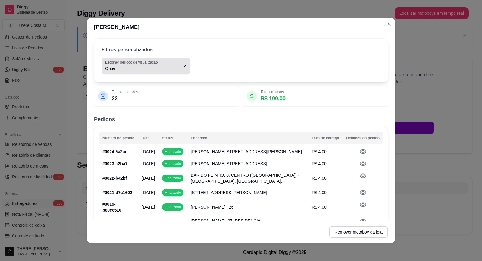
click at [156, 67] on span "Ontem" at bounding box center [142, 68] width 74 height 6
click at [162, 80] on span "Hoje" at bounding box center [140, 83] width 69 height 6
type input "0"
select select "0"
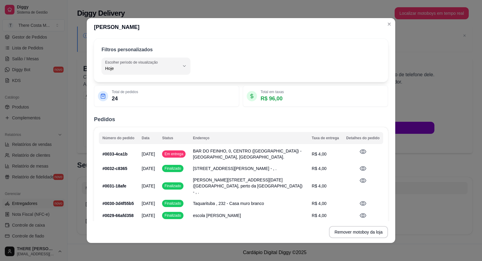
click at [114, 101] on p "24" at bounding box center [125, 98] width 26 height 8
click at [115, 100] on p "24" at bounding box center [125, 98] width 26 height 8
click at [116, 100] on p "24" at bounding box center [125, 98] width 26 height 8
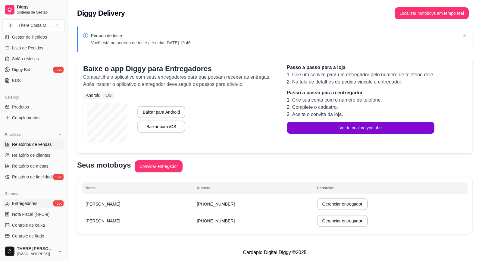
click at [50, 144] on span "Relatórios de vendas" at bounding box center [32, 144] width 40 height 6
select select "ALL"
select select "0"
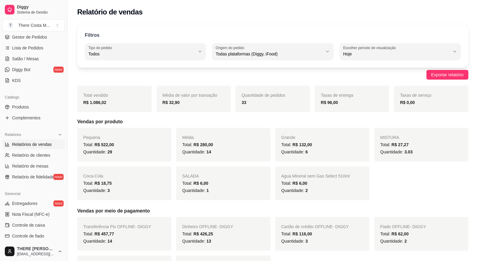
click at [223, 250] on div "Dinheiro OFFLINE - DIGGY Total: R$ 426,25 Quantidade: 13" at bounding box center [223, 234] width 94 height 34
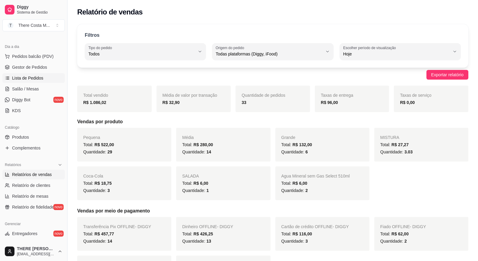
scroll to position [30, 0]
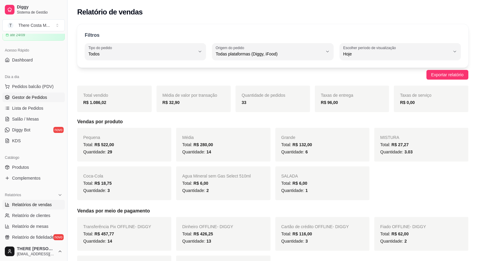
drag, startPoint x: 45, startPoint y: 90, endPoint x: 44, endPoint y: 97, distance: 7.9
click at [44, 94] on ul "Pedidos balcão (PDV) Gestor de Pedidos Lista de Pedidos Salão / Mesas Diggy Bot…" at bounding box center [33, 114] width 62 height 64
click at [50, 86] on span "Pedidos balcão (PDV)" at bounding box center [33, 87] width 42 height 6
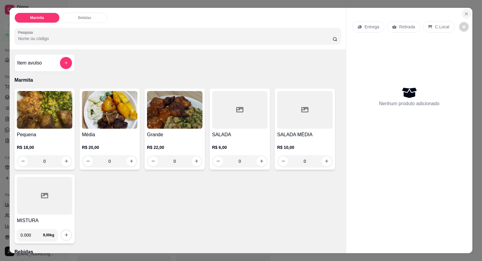
click at [464, 13] on icon "Close" at bounding box center [466, 13] width 5 height 5
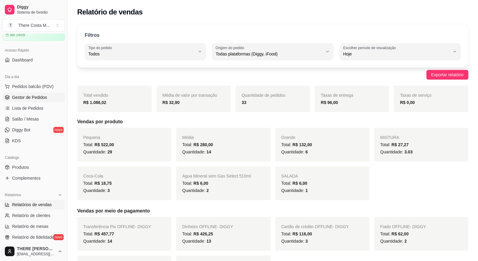
click at [50, 97] on link "Gestor de Pedidos" at bounding box center [33, 98] width 62 height 10
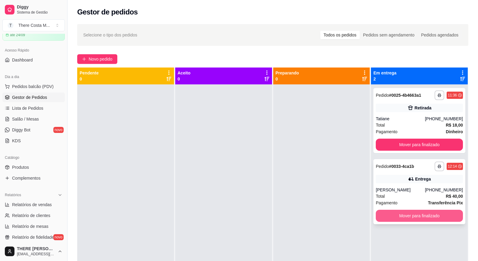
click at [428, 217] on button "Mover para finalizado" at bounding box center [419, 216] width 87 height 12
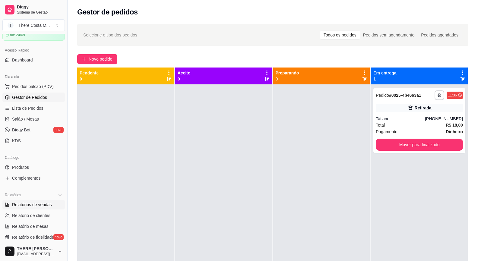
click at [54, 202] on link "Relatórios de vendas" at bounding box center [33, 205] width 62 height 10
select select "ALL"
select select "0"
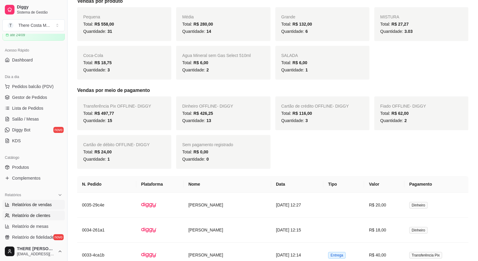
scroll to position [90, 0]
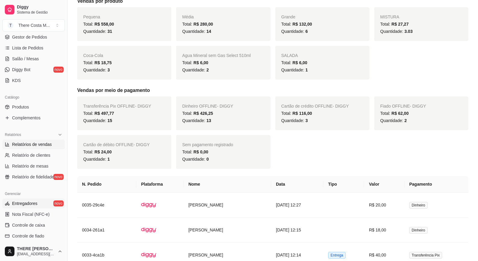
click at [30, 204] on span "Entregadores" at bounding box center [24, 203] width 25 height 6
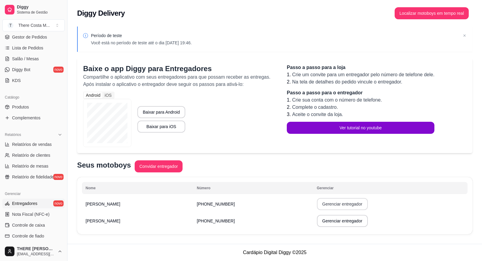
click at [317, 206] on button "Gerenciar entregador" at bounding box center [342, 204] width 51 height 12
select select "30"
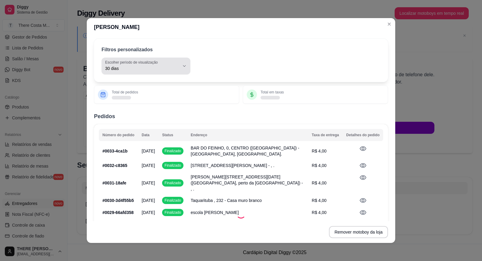
click at [141, 69] on span "30 dias" at bounding box center [142, 68] width 74 height 6
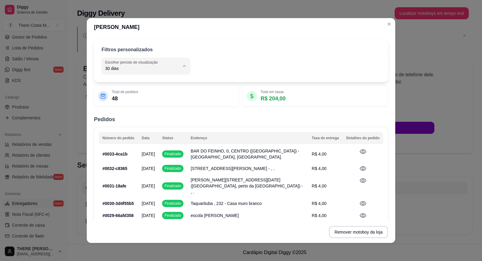
click at [119, 83] on span "Hoje" at bounding box center [140, 83] width 69 height 6
type input "0"
select select "0"
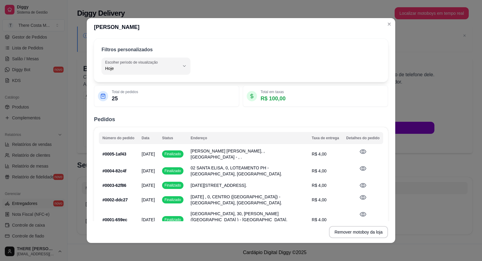
scroll to position [11, 0]
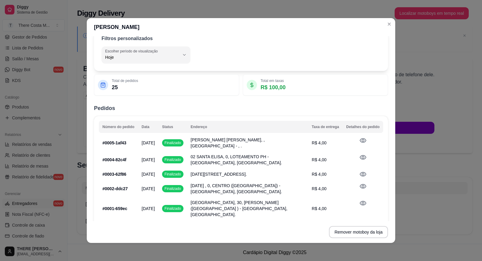
click at [352, 225] on li "2" at bounding box center [356, 229] width 9 height 9
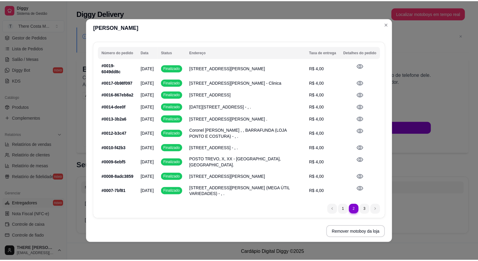
scroll to position [0, 0]
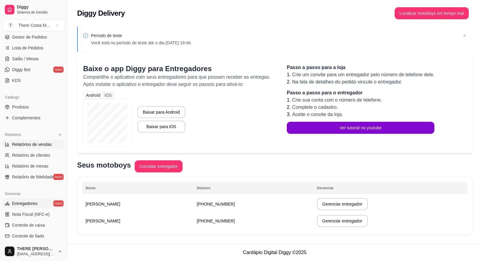
click at [14, 144] on span "Relatórios de vendas" at bounding box center [32, 144] width 40 height 6
select select "ALL"
select select "0"
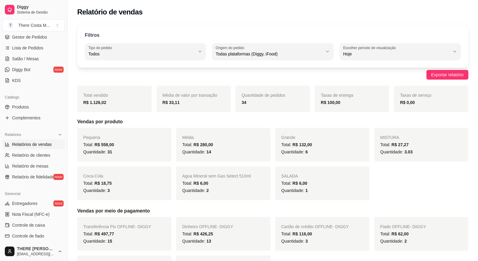
scroll to position [60, 0]
